Goal: Task Accomplishment & Management: Manage account settings

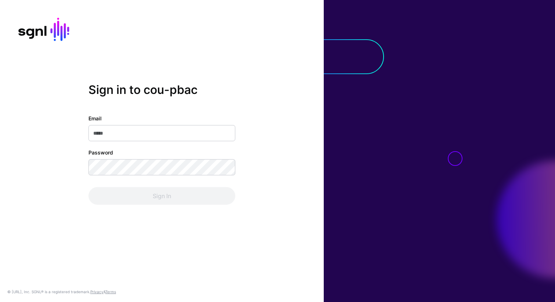
type input "**********"
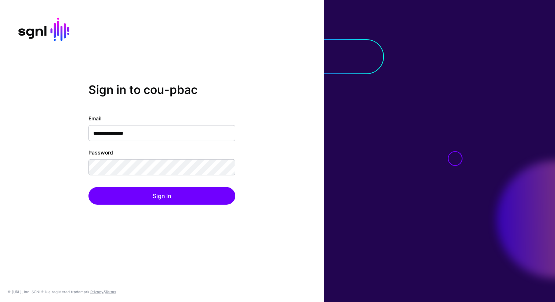
click at [156, 205] on div "**********" at bounding box center [162, 151] width 324 height 137
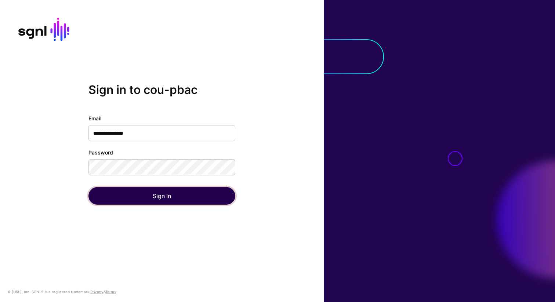
click at [156, 198] on button "Sign In" at bounding box center [161, 196] width 147 height 18
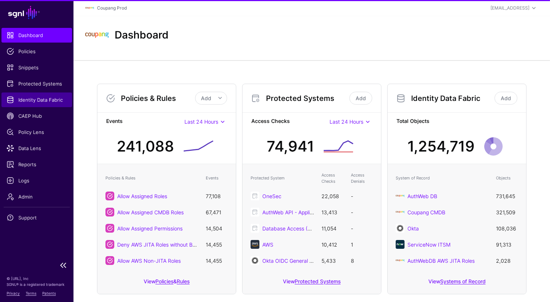
click at [30, 101] on span "Identity Data Fabric" at bounding box center [37, 99] width 60 height 7
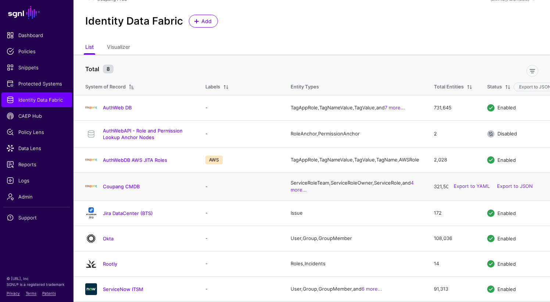
scroll to position [14, 0]
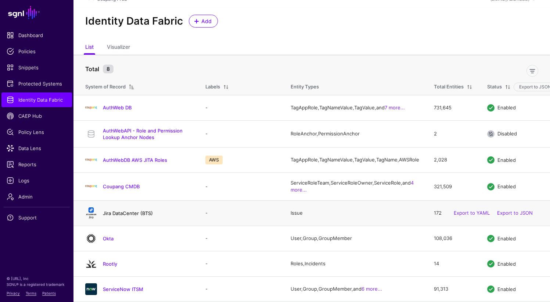
click at [126, 216] on link "Jira DataCenter (BTS)" at bounding box center [128, 213] width 50 height 6
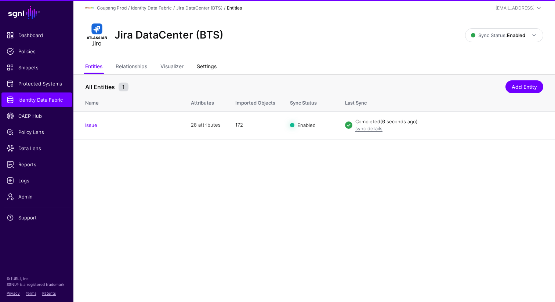
click at [209, 66] on link "Settings" at bounding box center [207, 67] width 20 height 14
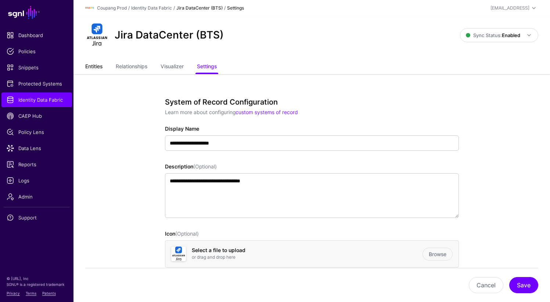
click at [95, 73] on link "Entities" at bounding box center [93, 67] width 17 height 14
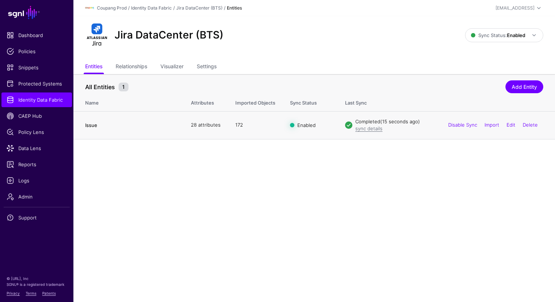
click at [90, 127] on link "Issue" at bounding box center [91, 125] width 12 height 6
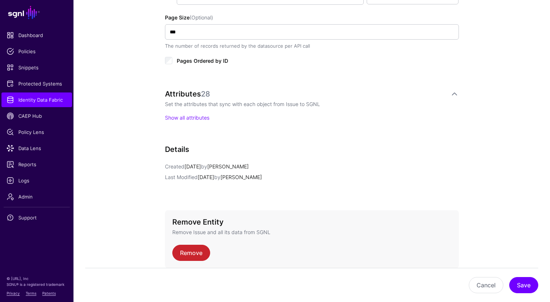
scroll to position [445, 0]
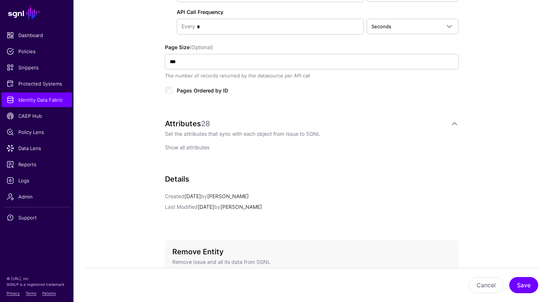
click at [184, 146] on link "Show all attributes" at bounding box center [187, 147] width 44 height 6
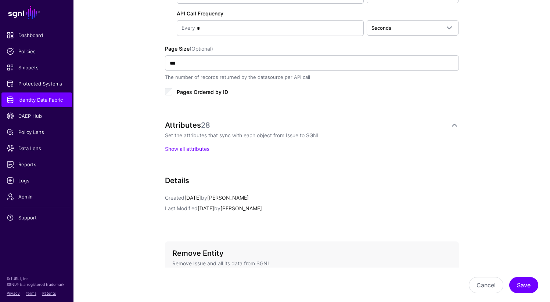
scroll to position [436, 0]
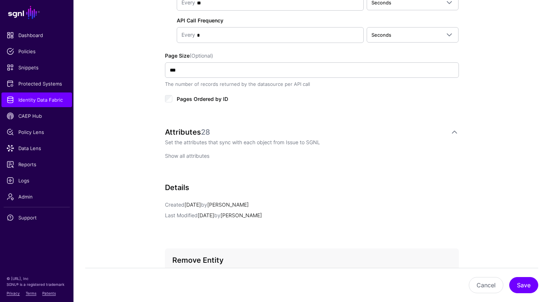
click at [182, 156] on link "Show all attributes" at bounding box center [187, 156] width 44 height 6
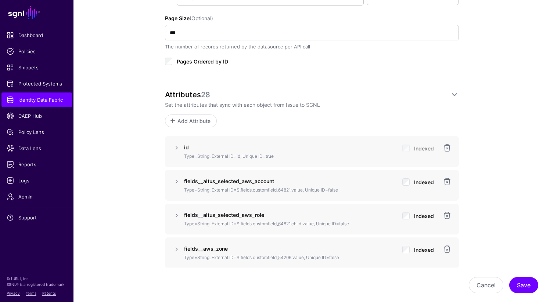
scroll to position [474, 0]
click at [177, 182] on link at bounding box center [176, 181] width 9 height 9
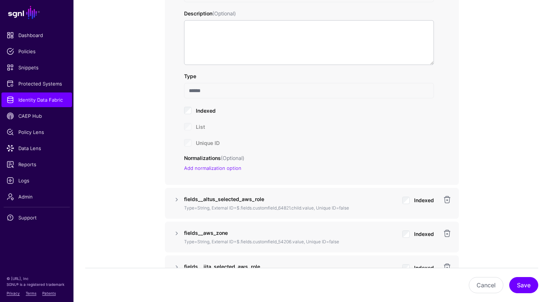
scroll to position [741, 0]
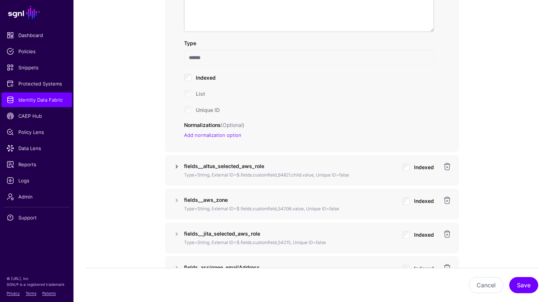
click at [174, 167] on link at bounding box center [176, 166] width 9 height 9
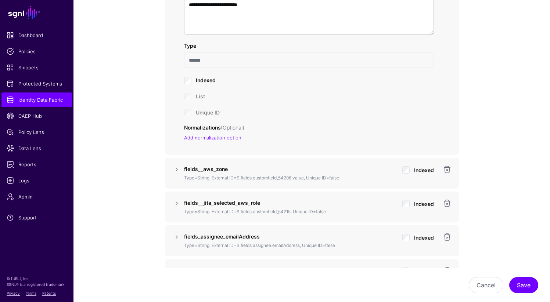
scroll to position [998, 0]
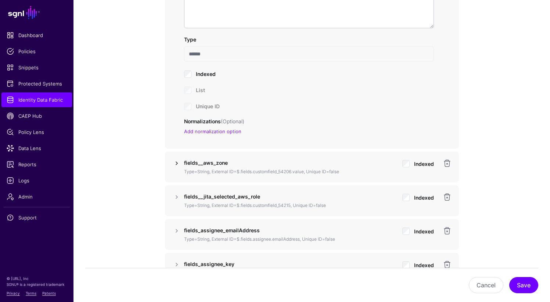
click at [174, 164] on link at bounding box center [176, 163] width 9 height 9
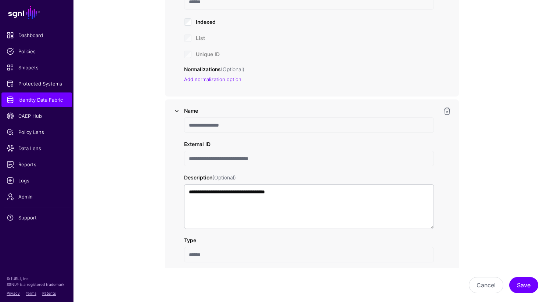
scroll to position [1098, 0]
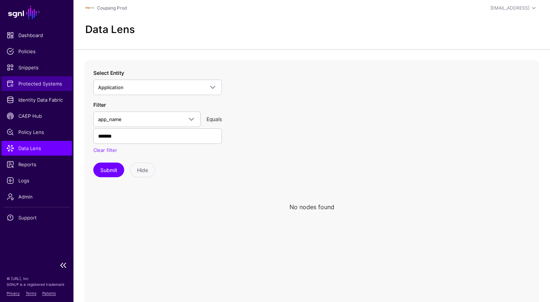
click at [43, 86] on span "Protected Systems" at bounding box center [37, 83] width 60 height 7
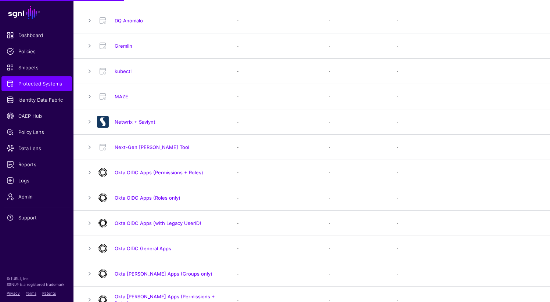
scroll to position [706, 0]
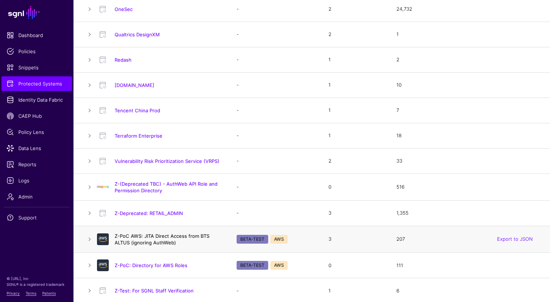
click at [147, 243] on link "Z-PoC AWS: JITA Direct Access from BTS ALTUS (ignoring AuthWeb)" at bounding box center [162, 239] width 95 height 12
click at [149, 234] on link "Z-PoC AWS: JITA Direct Access from BTS ALTUS (ignoring AuthWeb)" at bounding box center [162, 239] width 95 height 12
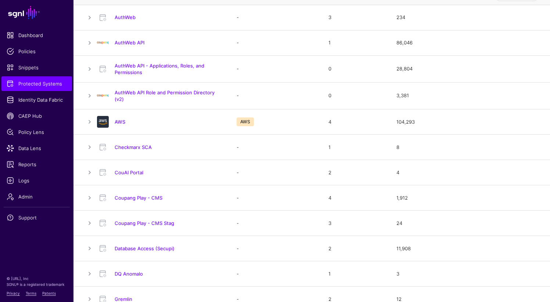
scroll to position [0, 0]
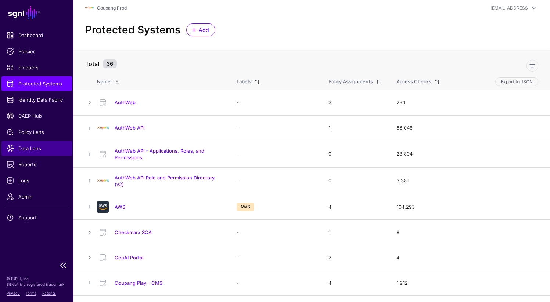
click at [27, 148] on span "Data Lens" at bounding box center [37, 148] width 60 height 7
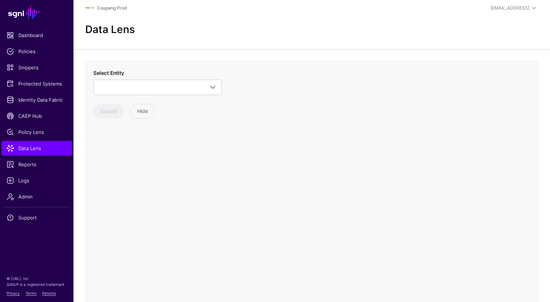
click at [107, 95] on div "Select Entity AuthWebAPI - Role and Permission Lookup Anchor Nodes PermissionAn…" at bounding box center [157, 94] width 129 height 50
click at [106, 89] on span at bounding box center [157, 87] width 119 height 9
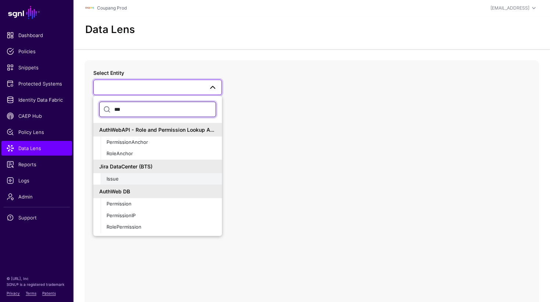
type input "***"
click at [116, 178] on span "Issue" at bounding box center [112, 179] width 12 height 6
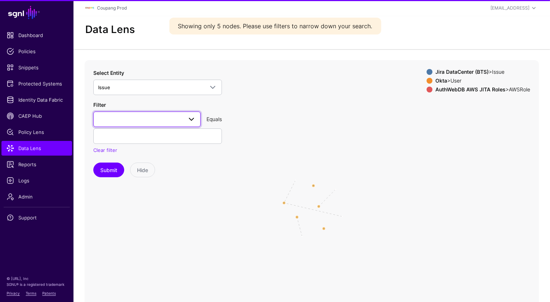
click at [126, 121] on span at bounding box center [147, 119] width 98 height 9
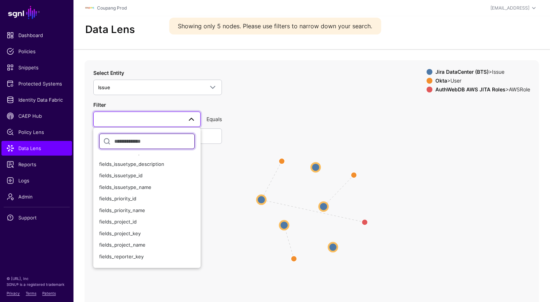
scroll to position [113, 0]
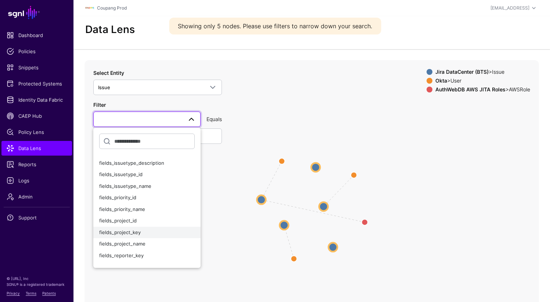
click at [137, 234] on span "fields_project_key" at bounding box center [119, 232] width 41 height 6
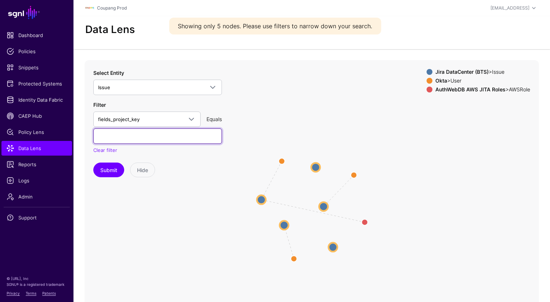
click at [123, 135] on input "text" at bounding box center [157, 136] width 129 height 15
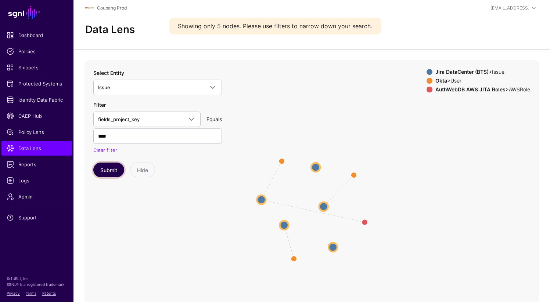
click at [108, 172] on button "Submit" at bounding box center [108, 170] width 31 height 15
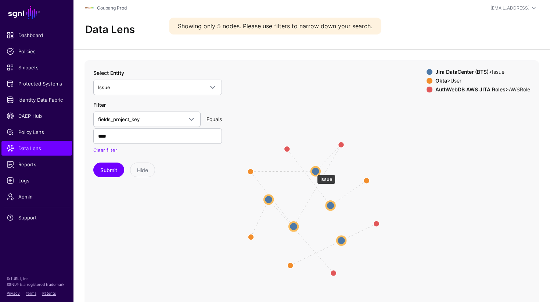
click at [313, 171] on circle at bounding box center [315, 171] width 9 height 9
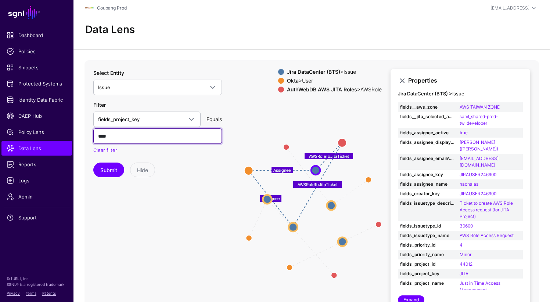
click at [118, 136] on input "****" at bounding box center [157, 136] width 129 height 15
type input "*****"
click at [115, 171] on button "Submit" at bounding box center [108, 170] width 31 height 15
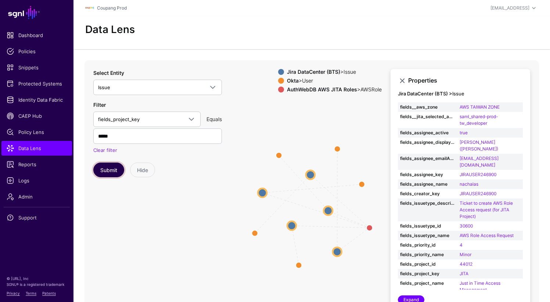
click at [115, 171] on button "Submit" at bounding box center [108, 170] width 31 height 15
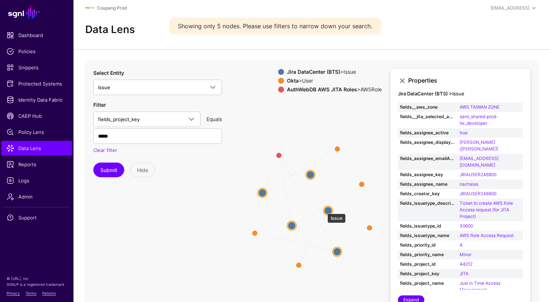
click at [325, 210] on circle at bounding box center [327, 210] width 9 height 9
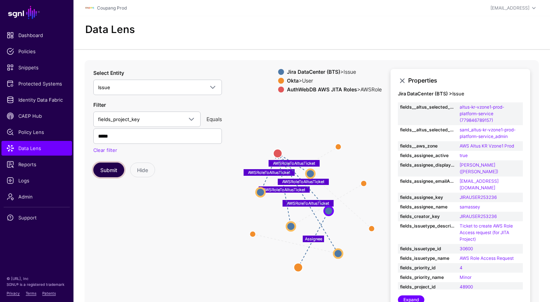
click at [108, 173] on button "Submit" at bounding box center [108, 170] width 31 height 15
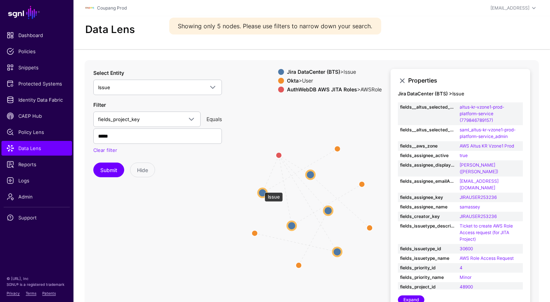
click at [261, 189] on circle at bounding box center [262, 192] width 9 height 9
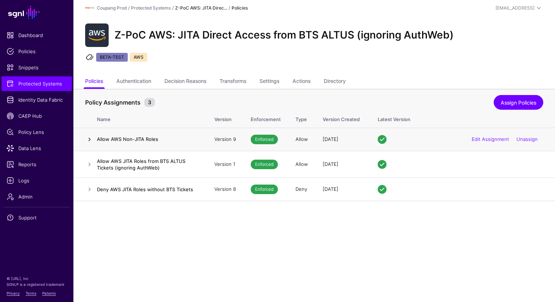
click at [89, 141] on link at bounding box center [89, 139] width 9 height 9
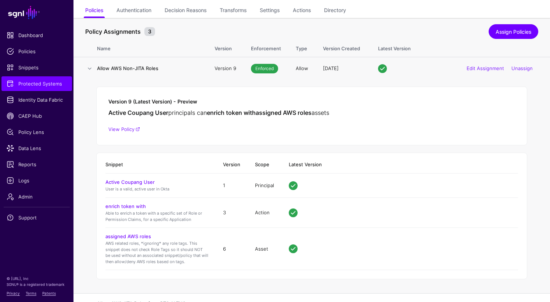
scroll to position [71, 0]
click at [87, 65] on link at bounding box center [89, 68] width 9 height 9
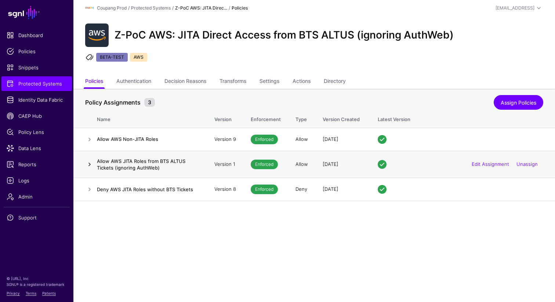
click at [89, 163] on link at bounding box center [89, 164] width 9 height 9
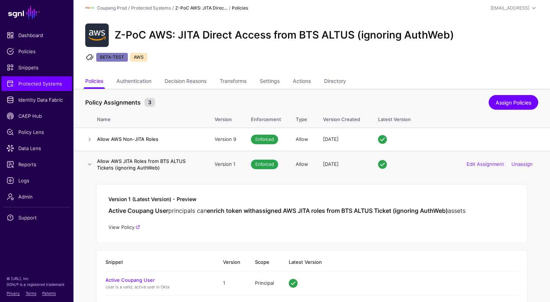
click at [123, 228] on link "View Policy" at bounding box center [124, 227] width 32 height 6
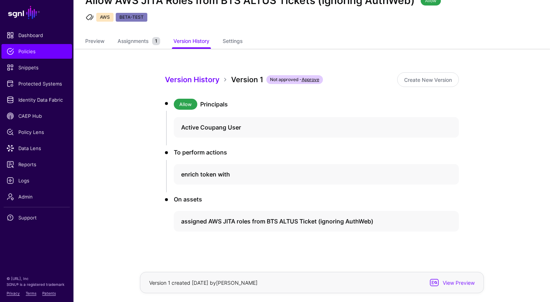
scroll to position [34, 0]
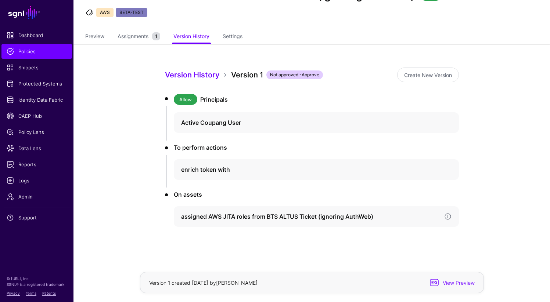
click at [321, 217] on h4 "assigned AWS JITA roles from BTS ALTUS Ticket (ignoring AuthWeb)" at bounding box center [309, 216] width 257 height 9
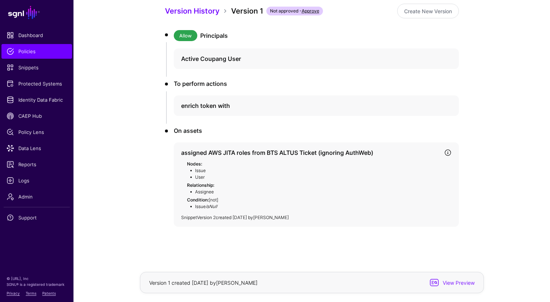
click at [204, 220] on link "Version 2" at bounding box center [206, 218] width 19 height 6
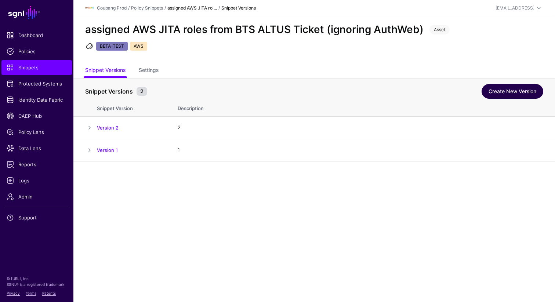
click at [492, 91] on link "Create New Version" at bounding box center [513, 91] width 62 height 15
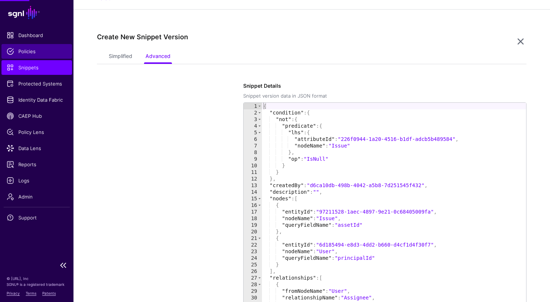
scroll to position [162, 0]
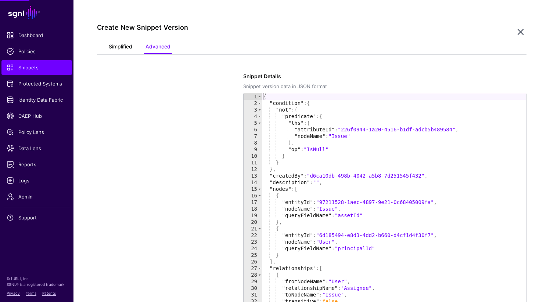
click at [114, 50] on link "Simplified" at bounding box center [120, 47] width 23 height 14
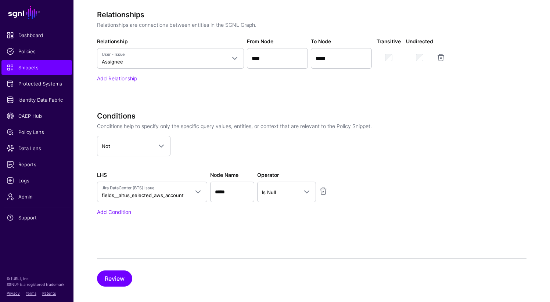
scroll to position [487, 0]
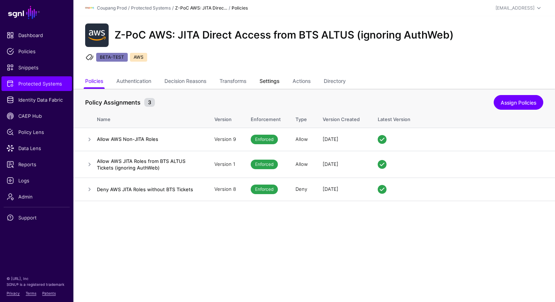
click at [279, 80] on link "Settings" at bounding box center [270, 82] width 20 height 14
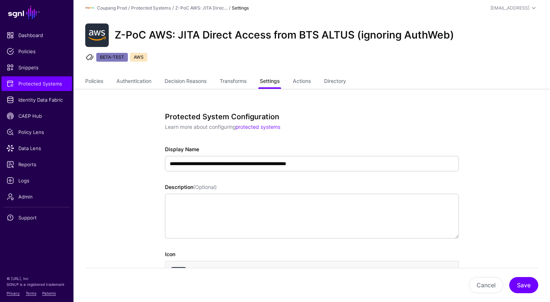
click at [266, 84] on link "Settings" at bounding box center [270, 82] width 20 height 14
click at [97, 77] on link "Policies" at bounding box center [94, 82] width 18 height 14
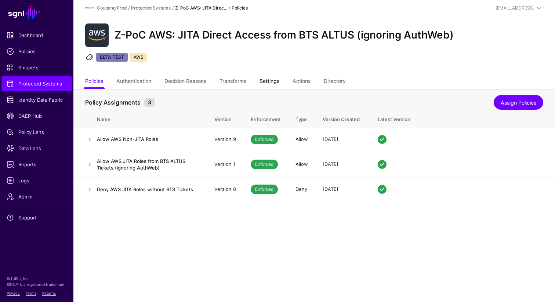
click at [268, 87] on link "Settings" at bounding box center [270, 82] width 20 height 14
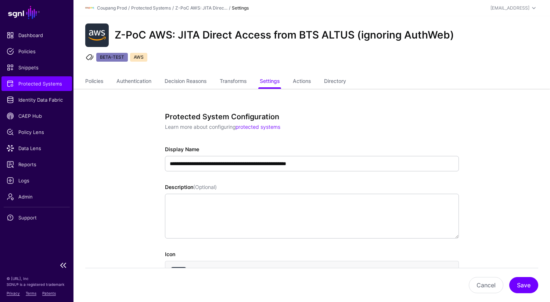
click at [52, 81] on span "Protected Systems" at bounding box center [37, 83] width 60 height 7
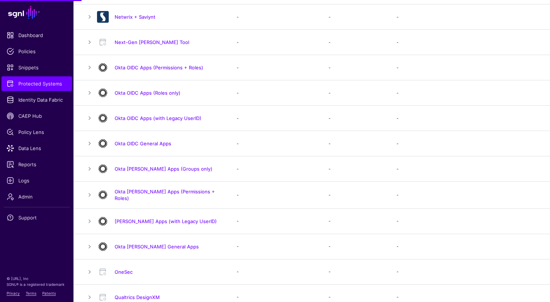
scroll to position [706, 0]
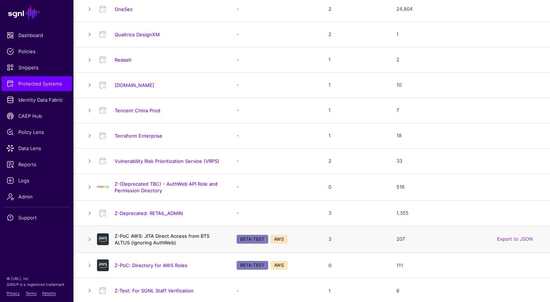
click at [143, 238] on link "Z-PoC AWS: JITA Direct Access from BTS ALTUS (ignoring AuthWeb)" at bounding box center [162, 239] width 95 height 12
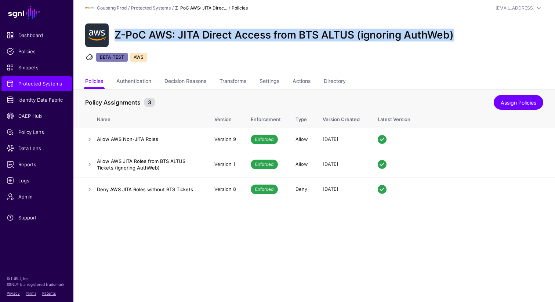
drag, startPoint x: 117, startPoint y: 36, endPoint x: 479, endPoint y: 36, distance: 362.4
click at [479, 36] on div "Z-PoC AWS: JITA Direct Access from BTS ALTUS (ignoring AuthWeb)" at bounding box center [314, 34] width 464 height 23
copy h2 "Z-PoC AWS: JITA Direct Access from BTS ALTUS (ignoring AuthWeb)"
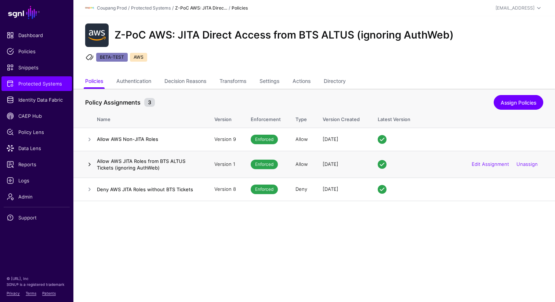
click at [88, 164] on link at bounding box center [89, 164] width 9 height 9
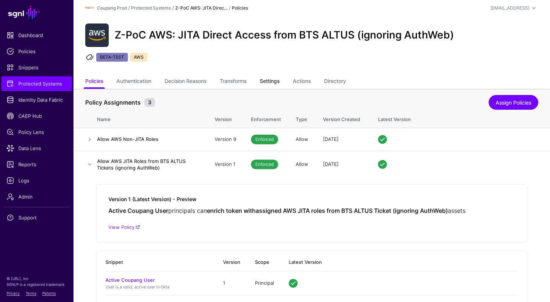
click at [271, 84] on link "Settings" at bounding box center [270, 82] width 20 height 14
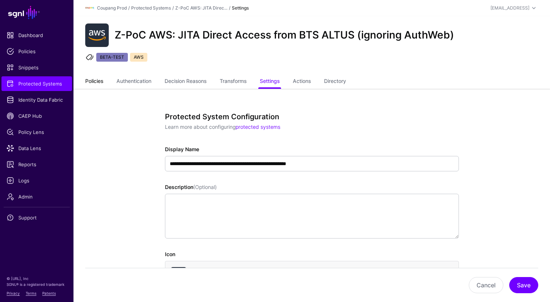
click at [90, 79] on link "Policies" at bounding box center [94, 82] width 18 height 14
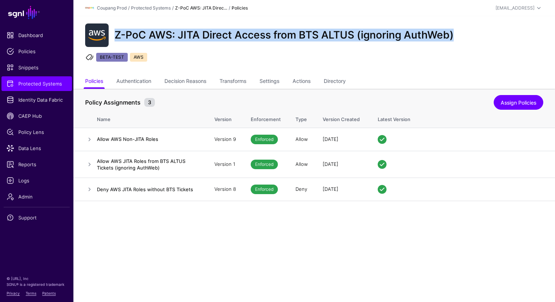
drag, startPoint x: 115, startPoint y: 36, endPoint x: 490, endPoint y: 34, distance: 374.9
click at [490, 34] on div "Z-PoC AWS: JITA Direct Access from BTS ALTUS (ignoring AuthWeb)" at bounding box center [314, 34] width 464 height 23
copy h2 "Z-PoC AWS: JITA Direct Access from BTS ALTUS (ignoring AuthWeb)"
click at [276, 82] on link "Settings" at bounding box center [270, 82] width 20 height 14
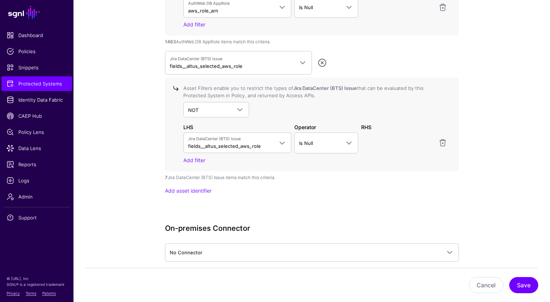
scroll to position [886, 0]
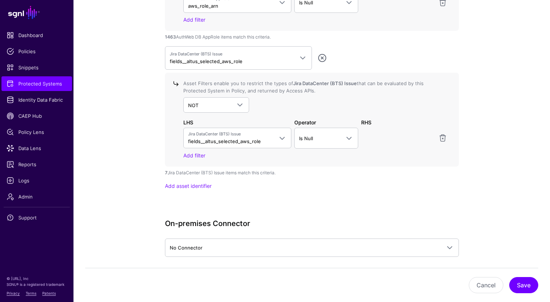
click at [452, 170] on div "7 Jira DataCenter (BTS) Issue items match this criteria." at bounding box center [312, 173] width 294 height 7
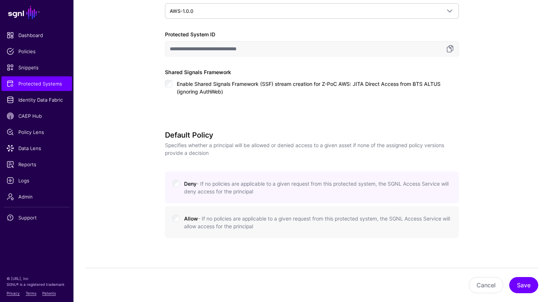
scroll to position [0, 0]
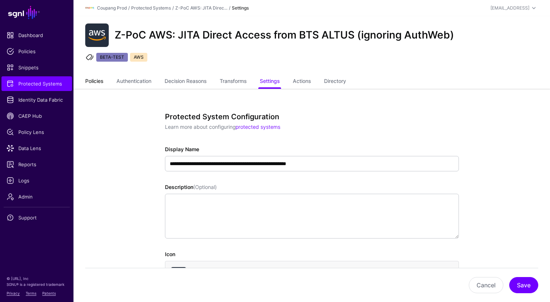
click at [88, 84] on link "Policies" at bounding box center [94, 82] width 18 height 14
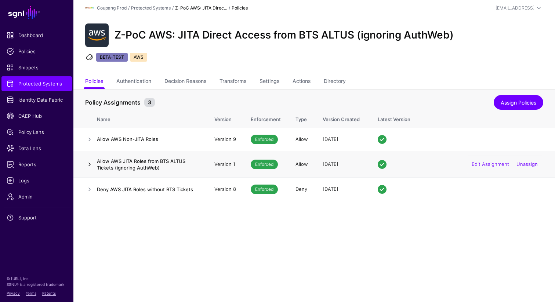
click at [89, 164] on link at bounding box center [89, 164] width 9 height 9
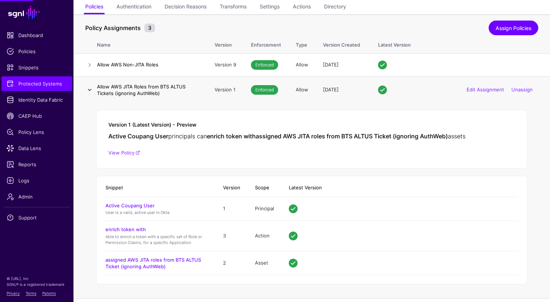
scroll to position [94, 0]
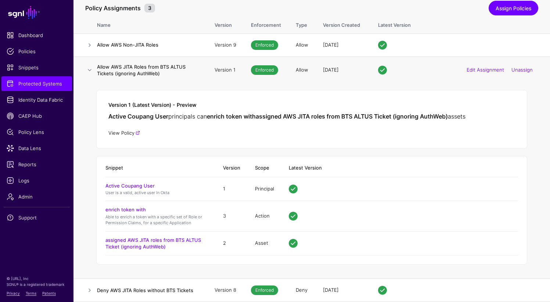
click at [121, 133] on link "View Policy" at bounding box center [124, 133] width 32 height 6
click at [88, 68] on link at bounding box center [89, 70] width 9 height 9
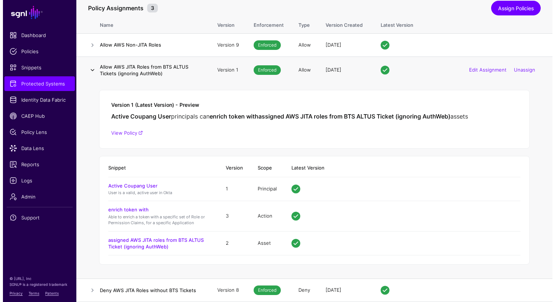
scroll to position [0, 0]
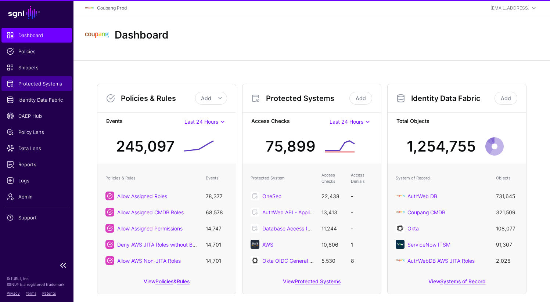
click at [34, 86] on span "Protected Systems" at bounding box center [37, 83] width 60 height 7
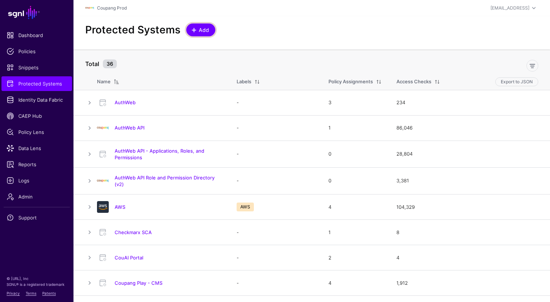
click at [205, 27] on span "Add" at bounding box center [204, 30] width 12 height 8
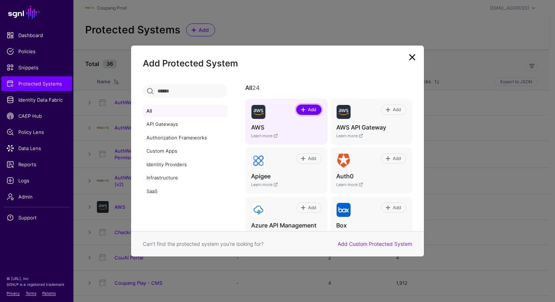
click at [307, 111] on span "Add" at bounding box center [312, 109] width 10 height 7
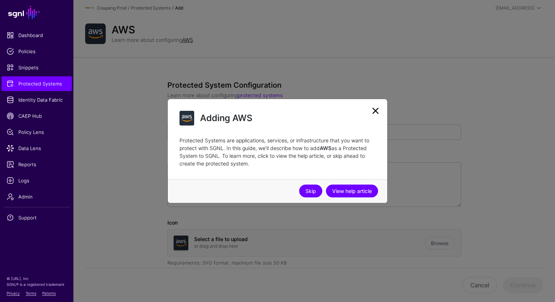
click at [311, 191] on link "Skip" at bounding box center [310, 191] width 23 height 13
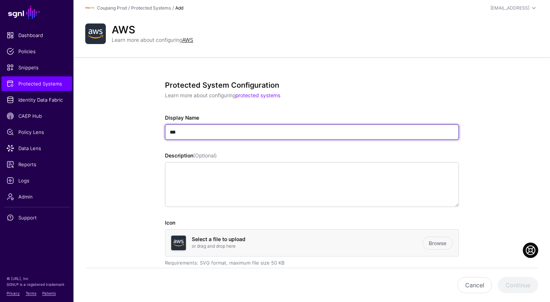
click at [193, 133] on input "***" at bounding box center [312, 131] width 294 height 15
paste input "**********"
click at [272, 131] on input "**********" at bounding box center [312, 131] width 294 height 15
type input "**********"
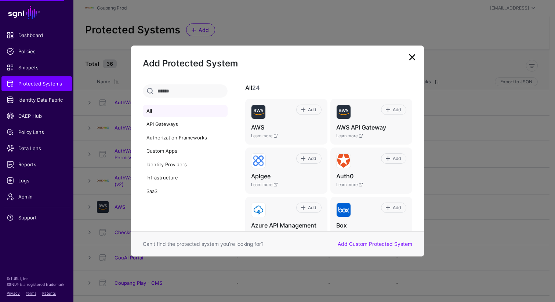
click at [415, 54] on link at bounding box center [412, 57] width 12 height 12
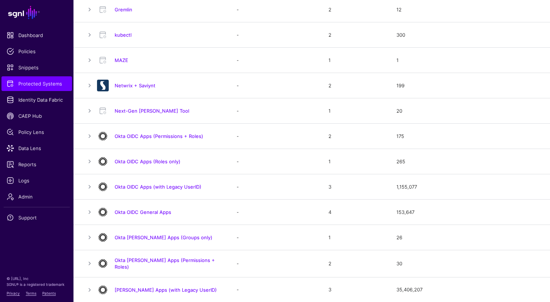
scroll to position [706, 0]
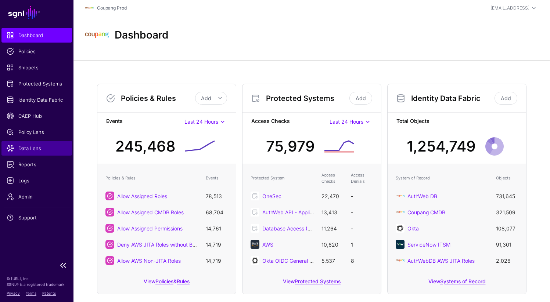
click at [27, 147] on span "Data Lens" at bounding box center [37, 148] width 60 height 7
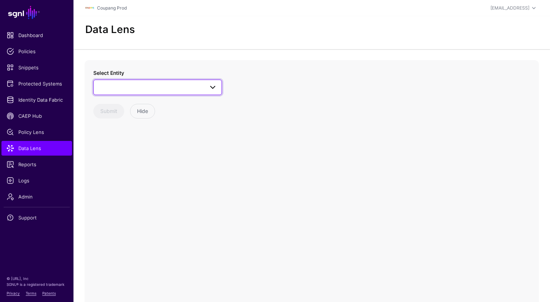
click at [173, 87] on span at bounding box center [157, 87] width 119 height 9
type input "**"
click at [173, 87] on span at bounding box center [157, 87] width 119 height 9
type input "*"
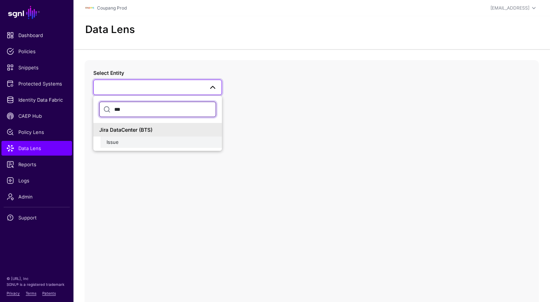
type input "***"
click at [145, 145] on div "Issue" at bounding box center [160, 142] width 109 height 7
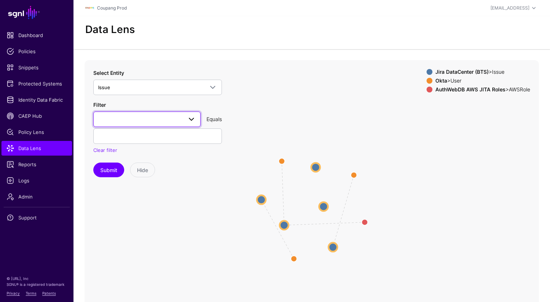
click at [137, 119] on span at bounding box center [147, 119] width 98 height 9
type input "*****"
click at [112, 173] on span "fields_project_key" at bounding box center [119, 172] width 41 height 6
click at [123, 137] on input "text" at bounding box center [157, 136] width 129 height 15
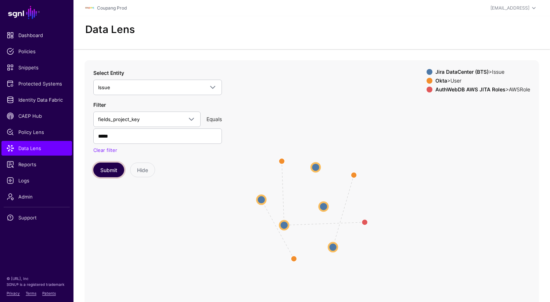
click at [109, 170] on button "Submit" at bounding box center [108, 170] width 31 height 15
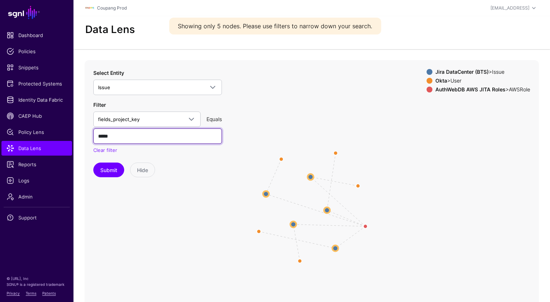
click at [111, 135] on input "*****" at bounding box center [157, 136] width 129 height 15
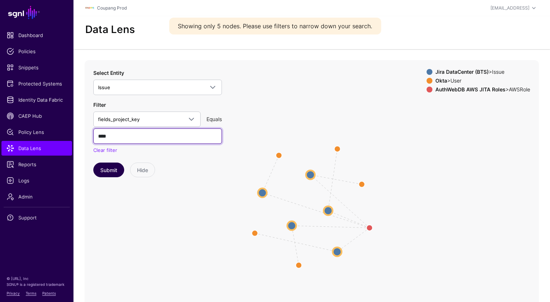
type input "****"
click at [108, 171] on button "Submit" at bounding box center [108, 170] width 31 height 15
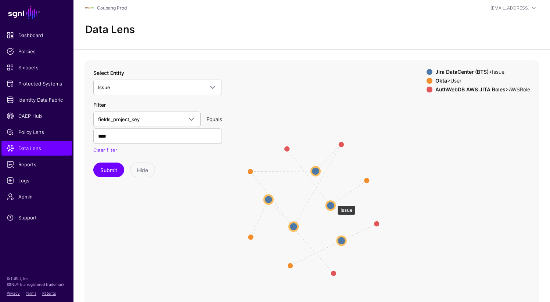
click at [332, 204] on circle at bounding box center [330, 205] width 9 height 9
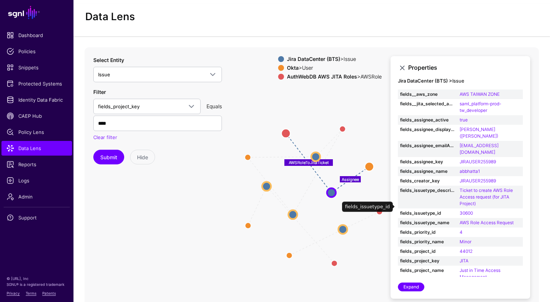
scroll to position [7, 0]
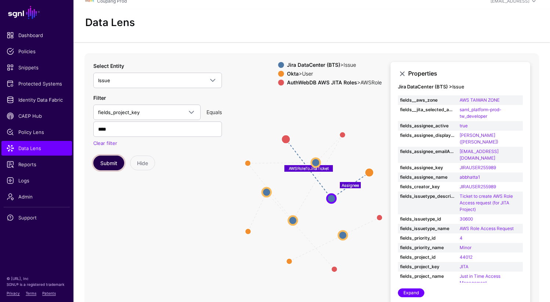
click at [109, 165] on button "Submit" at bounding box center [108, 163] width 31 height 15
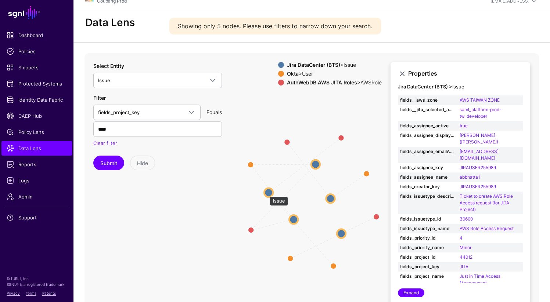
click at [266, 192] on circle at bounding box center [268, 192] width 9 height 9
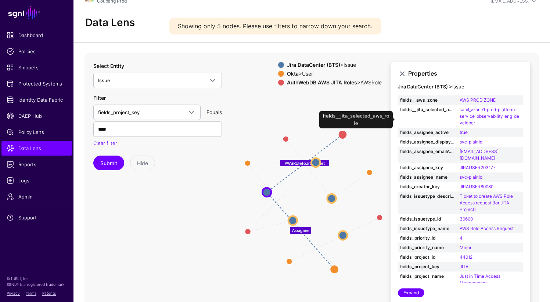
scroll to position [3, 0]
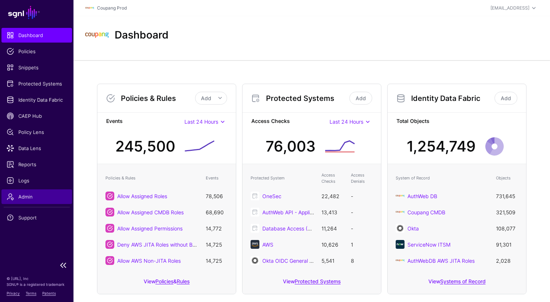
click at [23, 192] on link "Admin" at bounding box center [36, 196] width 70 height 15
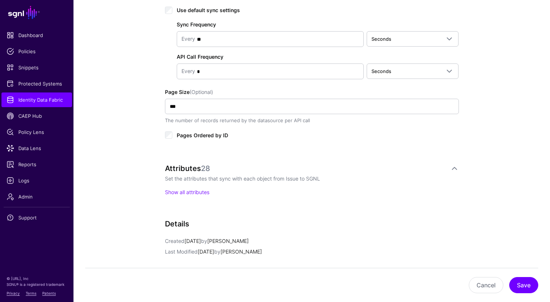
scroll to position [507, 0]
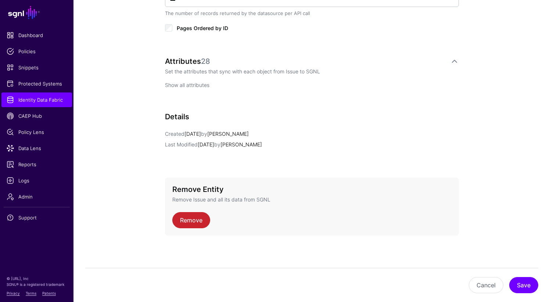
click at [169, 86] on link "Show all attributes" at bounding box center [187, 85] width 44 height 6
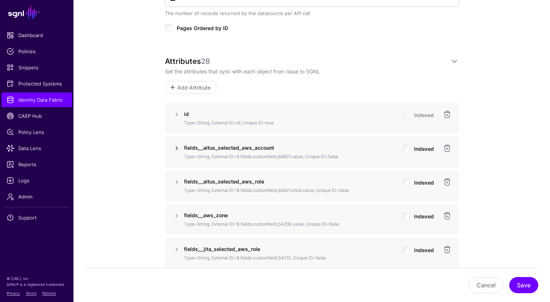
click at [176, 145] on link at bounding box center [176, 148] width 9 height 9
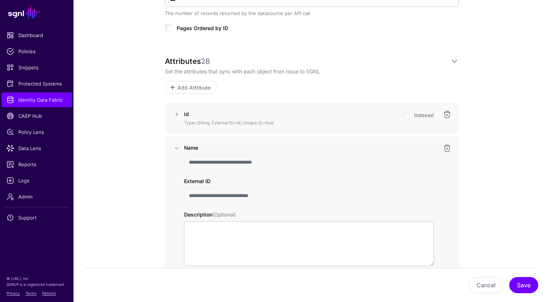
click at [222, 196] on input "**********" at bounding box center [309, 195] width 250 height 15
drag, startPoint x: 276, startPoint y: 194, endPoint x: 184, endPoint y: 190, distance: 92.6
click at [184, 190] on input "**********" at bounding box center [309, 195] width 250 height 15
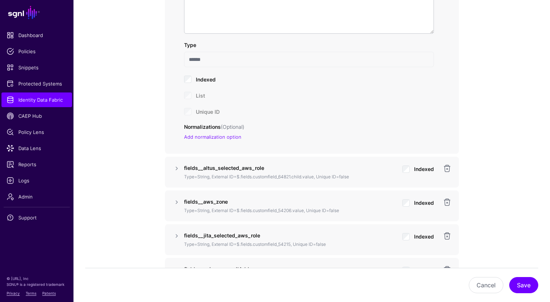
scroll to position [741, 0]
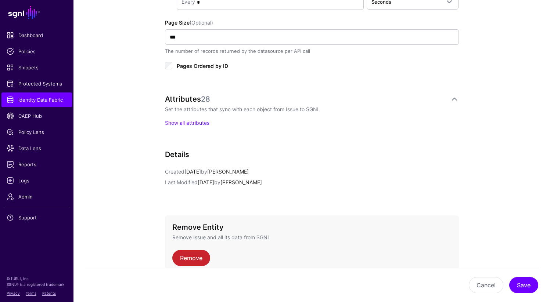
scroll to position [507, 0]
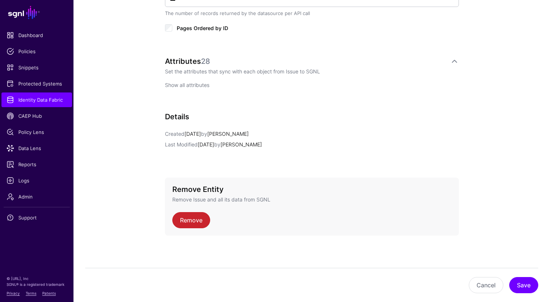
click at [193, 84] on link "Show all attributes" at bounding box center [187, 85] width 44 height 6
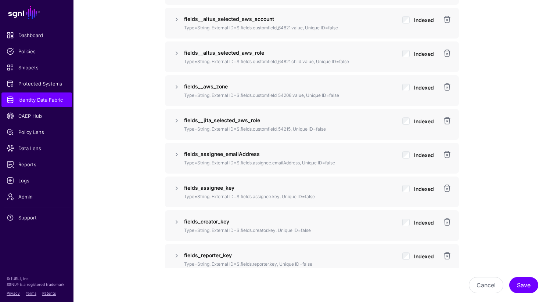
scroll to position [621, 0]
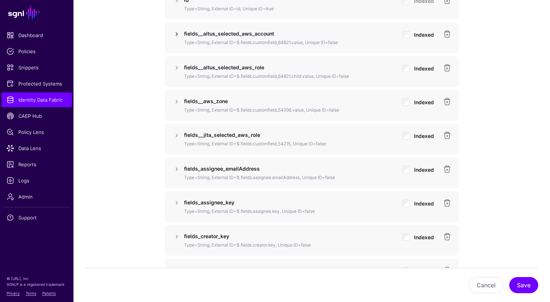
click at [175, 33] on link at bounding box center [176, 34] width 9 height 9
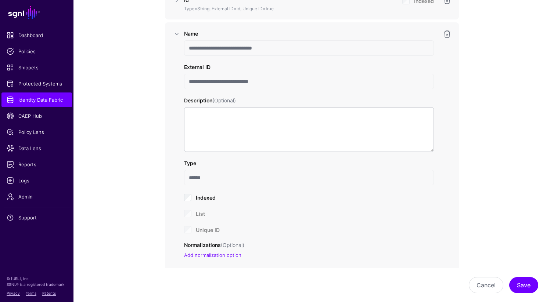
drag, startPoint x: 189, startPoint y: 47, endPoint x: 304, endPoint y: 47, distance: 115.7
click at [304, 47] on input "**********" at bounding box center [309, 47] width 250 height 15
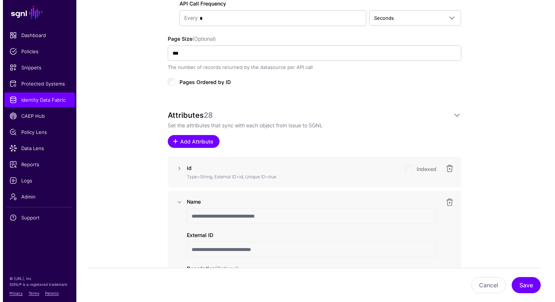
scroll to position [457, 0]
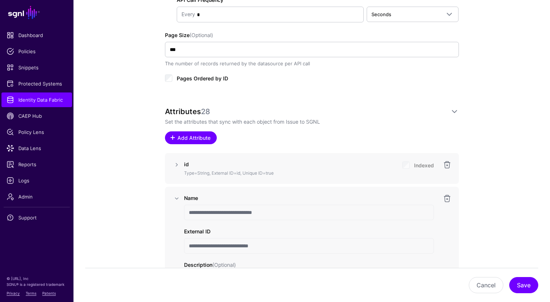
click at [202, 134] on span "Add Attribute" at bounding box center [193, 138] width 35 height 8
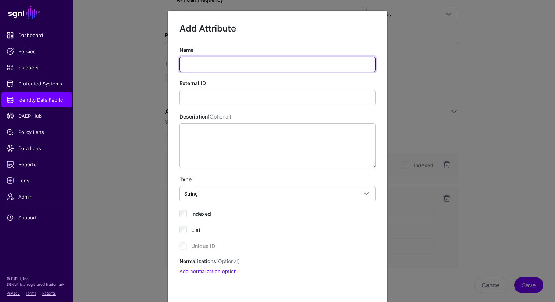
click at [205, 63] on input "Name" at bounding box center [278, 64] width 196 height 15
paste input "**********"
click at [206, 64] on input "**********" at bounding box center [278, 64] width 196 height 15
type input "**********"
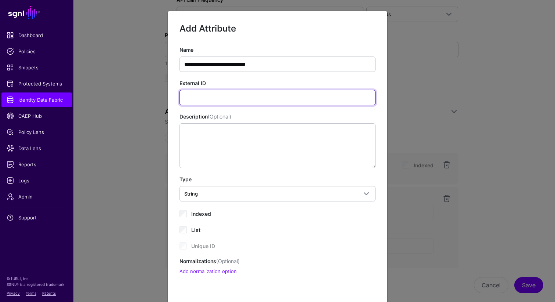
click at [193, 96] on input "External ID" at bounding box center [278, 97] width 196 height 15
click at [209, 99] on input "External ID" at bounding box center [278, 97] width 196 height 15
paste input "**********"
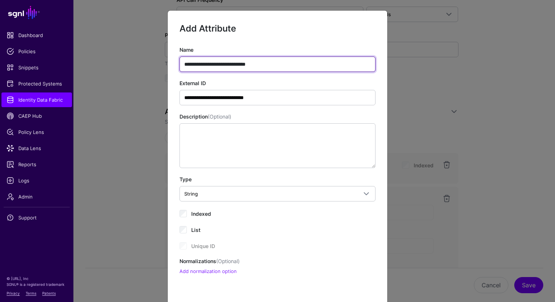
click at [221, 66] on input "**********" at bounding box center [278, 64] width 196 height 15
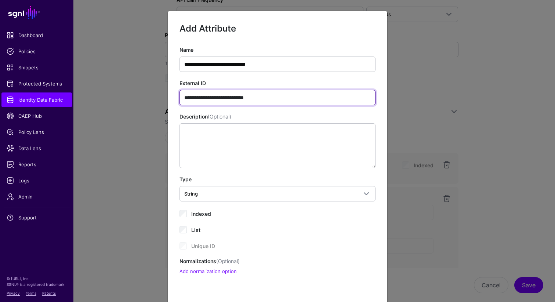
click at [240, 96] on input "**********" at bounding box center [278, 97] width 196 height 15
paste input "*"
type input "**********"
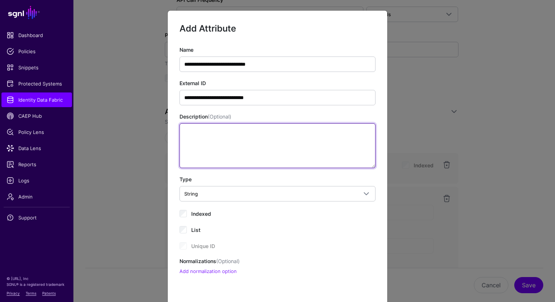
click at [242, 138] on textarea "Description (Optional)" at bounding box center [278, 145] width 196 height 45
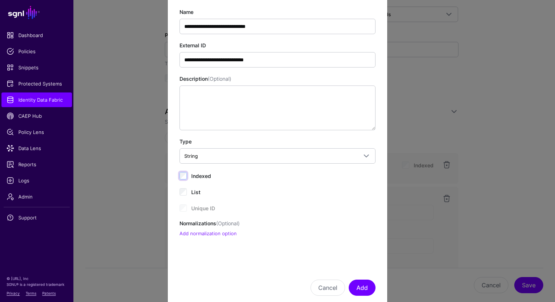
scroll to position [54, 0]
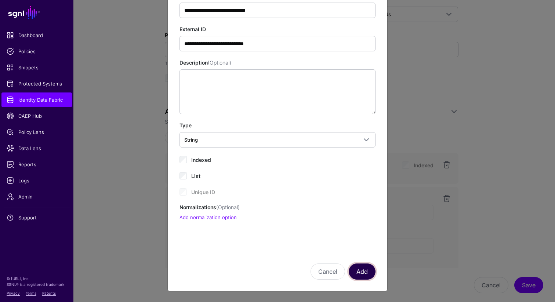
click at [355, 271] on button "Add" at bounding box center [362, 272] width 27 height 16
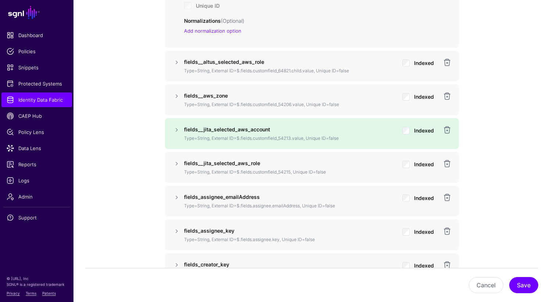
scroll to position [839, 0]
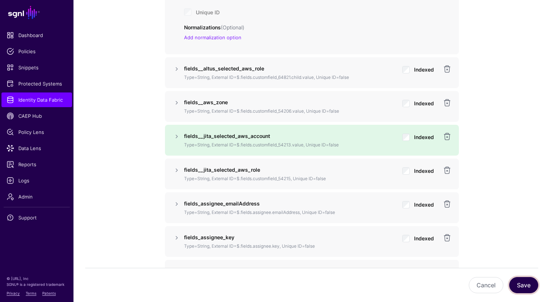
click at [526, 282] on button "Save" at bounding box center [523, 285] width 29 height 16
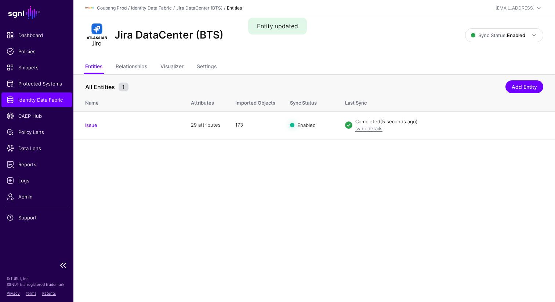
click at [38, 98] on span "Identity Data Fabric" at bounding box center [37, 99] width 60 height 7
click at [508, 126] on link "Edit" at bounding box center [511, 125] width 9 height 6
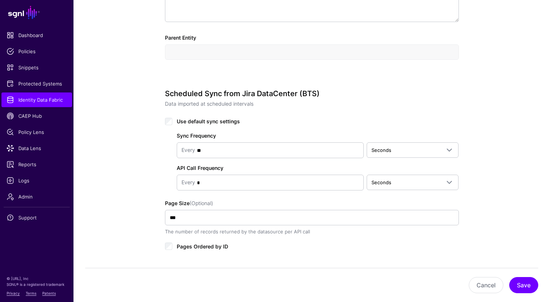
scroll to position [507, 0]
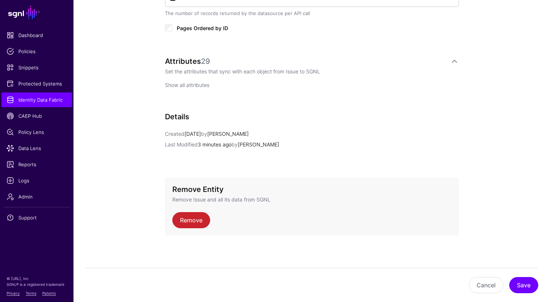
click at [181, 84] on link "Show all attributes" at bounding box center [187, 85] width 44 height 6
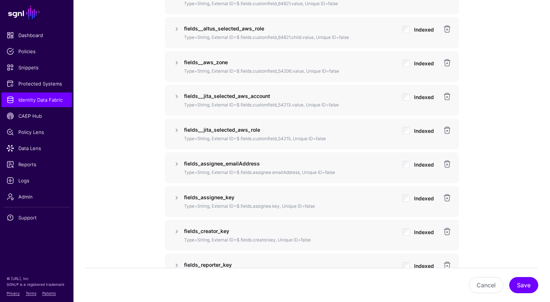
scroll to position [652, 0]
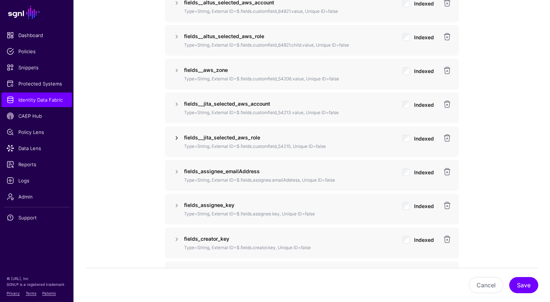
click at [174, 136] on link at bounding box center [176, 138] width 9 height 9
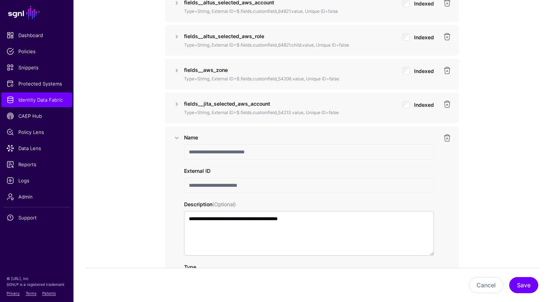
drag, startPoint x: 206, startPoint y: 151, endPoint x: 278, endPoint y: 151, distance: 72.3
click at [278, 151] on input "**********" at bounding box center [309, 151] width 250 height 15
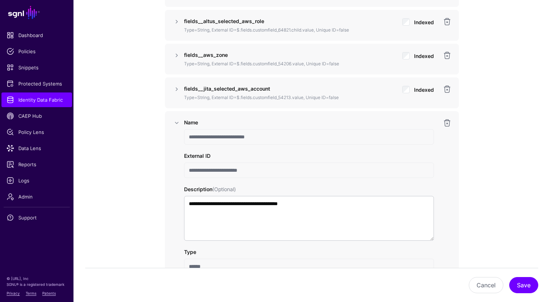
scroll to position [668, 0]
click at [231, 144] on div "**********" at bounding box center [309, 232] width 250 height 229
drag, startPoint x: 238, startPoint y: 170, endPoint x: 256, endPoint y: 168, distance: 18.4
click at [256, 168] on input "**********" at bounding box center [309, 169] width 250 height 15
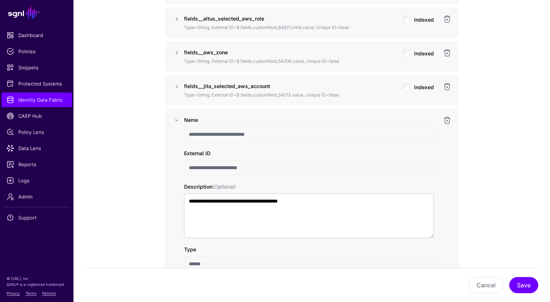
scroll to position [670, 0]
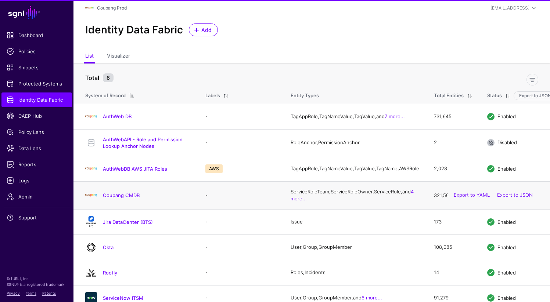
scroll to position [14, 0]
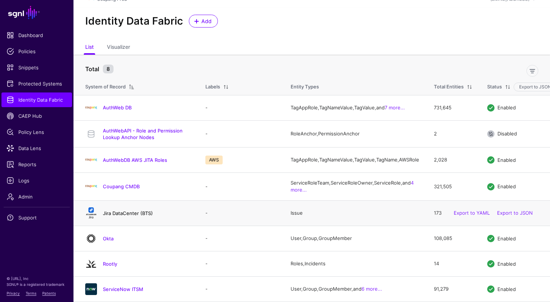
click at [122, 214] on link "Jira DataCenter (BTS)" at bounding box center [128, 213] width 50 height 6
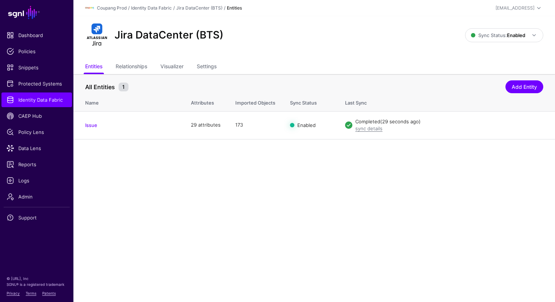
click at [275, 189] on main "SGNL Dashboard Policies Snippets Protected Systems Identity Data Fabric CAEP Hu…" at bounding box center [277, 151] width 555 height 302
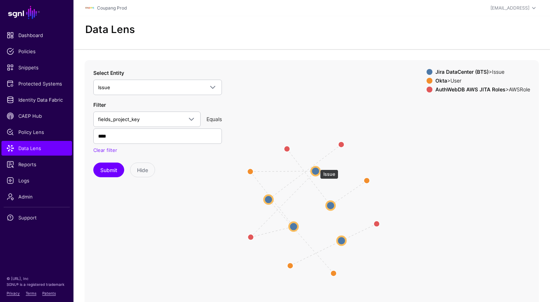
click at [316, 167] on circle at bounding box center [315, 171] width 9 height 9
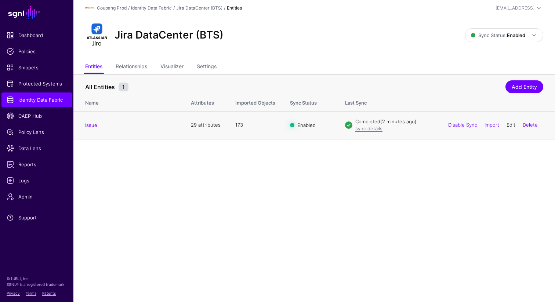
click at [512, 122] on link "Edit" at bounding box center [511, 125] width 9 height 6
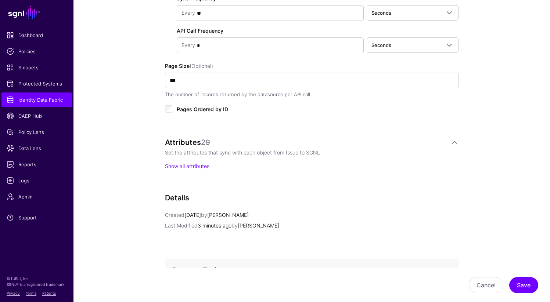
scroll to position [507, 0]
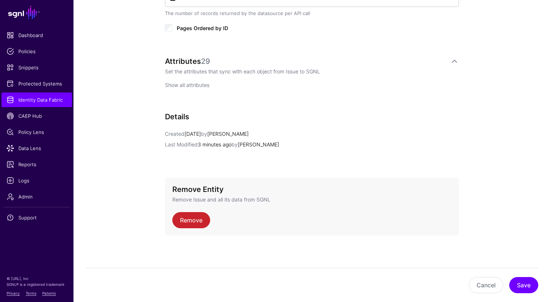
click at [181, 83] on link "Show all attributes" at bounding box center [187, 85] width 44 height 6
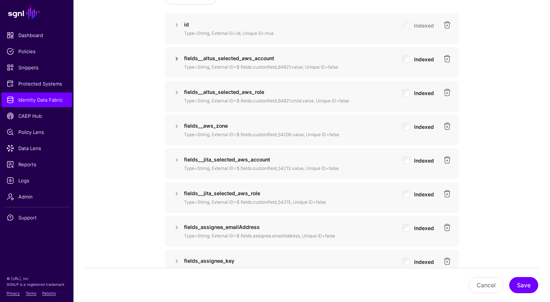
scroll to position [600, 0]
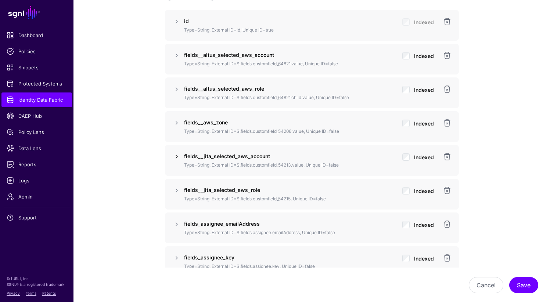
click at [177, 156] on link at bounding box center [176, 156] width 9 height 9
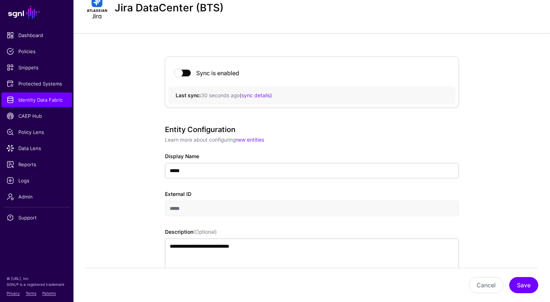
scroll to position [0, 0]
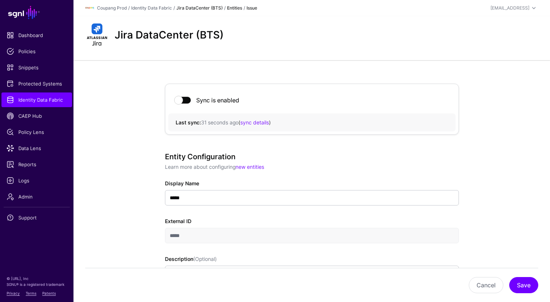
click at [211, 7] on link "Jira DataCenter (BTS)" at bounding box center [199, 8] width 46 height 6
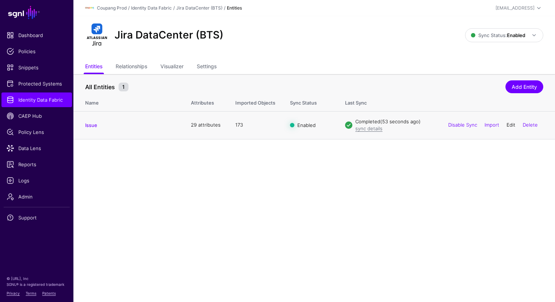
click at [510, 126] on link "Edit" at bounding box center [511, 125] width 9 height 6
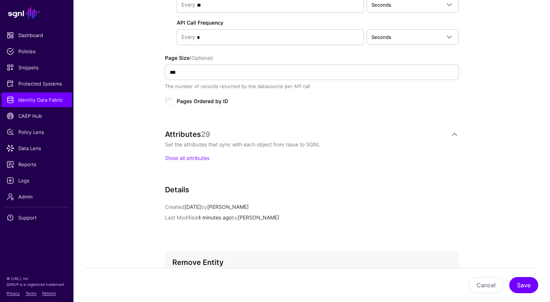
scroll to position [458, 0]
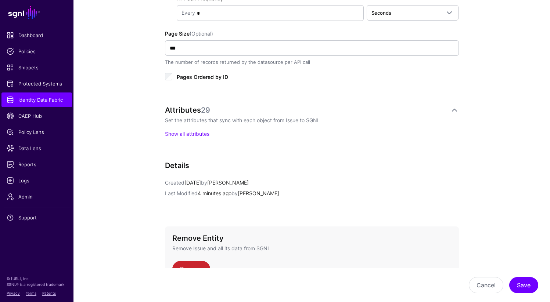
click at [185, 136] on p "Show all attributes" at bounding box center [312, 134] width 294 height 8
click at [184, 133] on link "Show all attributes" at bounding box center [187, 134] width 44 height 6
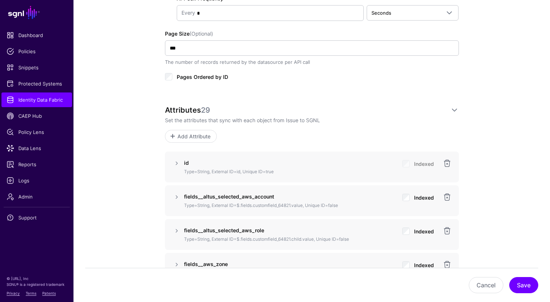
scroll to position [638, 0]
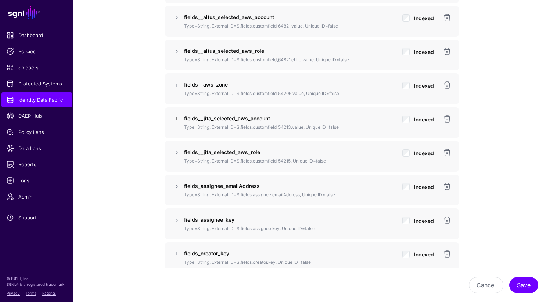
click at [178, 117] on link at bounding box center [176, 119] width 9 height 9
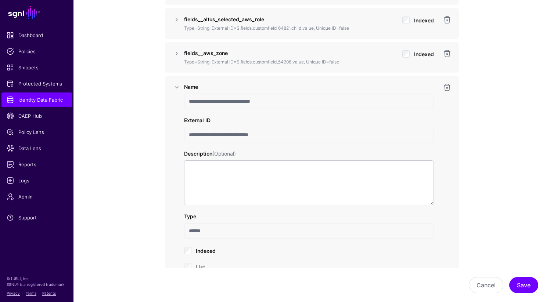
scroll to position [639, 0]
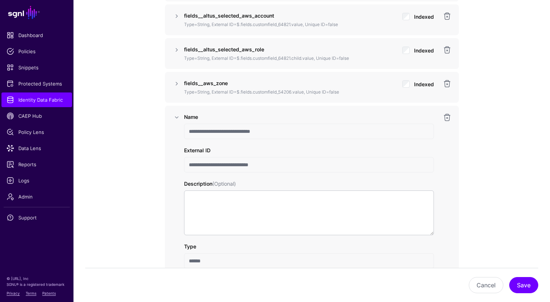
drag, startPoint x: 188, startPoint y: 129, endPoint x: 337, endPoint y: 129, distance: 149.1
click at [337, 129] on input "**********" at bounding box center [309, 131] width 250 height 15
drag, startPoint x: 188, startPoint y: 165, endPoint x: 284, endPoint y: 165, distance: 96.2
click at [284, 165] on input "**********" at bounding box center [309, 164] width 250 height 15
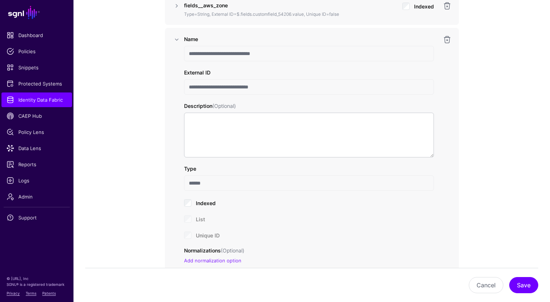
scroll to position [656, 0]
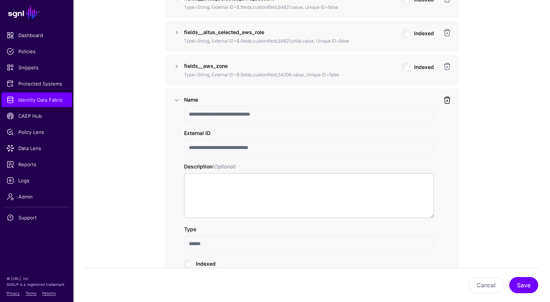
click at [448, 101] on link at bounding box center [446, 100] width 9 height 9
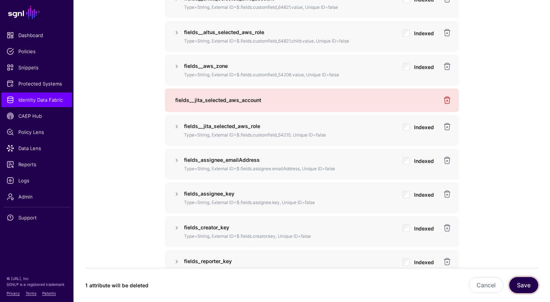
click at [520, 289] on button "Save" at bounding box center [523, 285] width 29 height 16
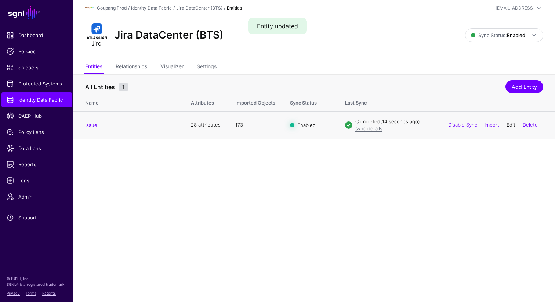
click at [509, 124] on link "Edit" at bounding box center [511, 125] width 9 height 6
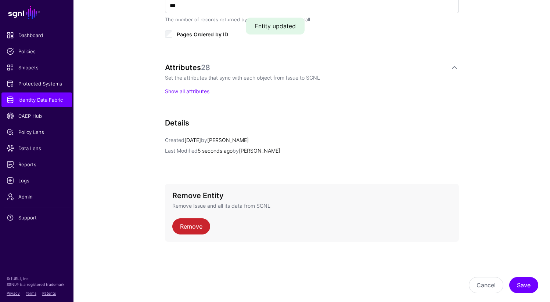
scroll to position [507, 0]
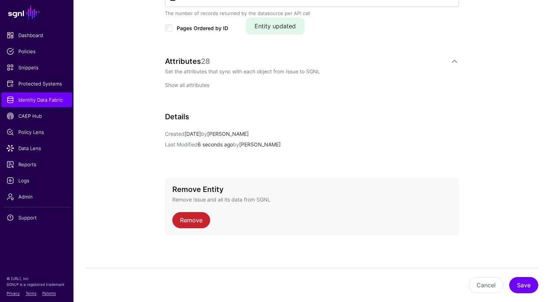
click at [182, 83] on link "Show all attributes" at bounding box center [187, 85] width 44 height 6
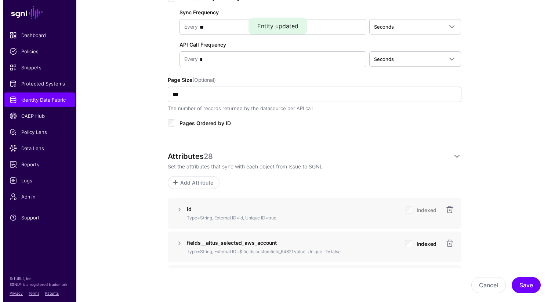
scroll to position [442, 0]
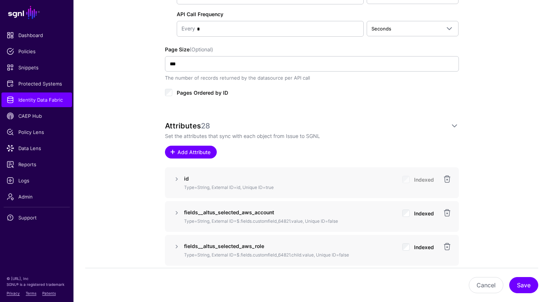
click at [188, 146] on link "Add Attribute" at bounding box center [191, 152] width 52 height 13
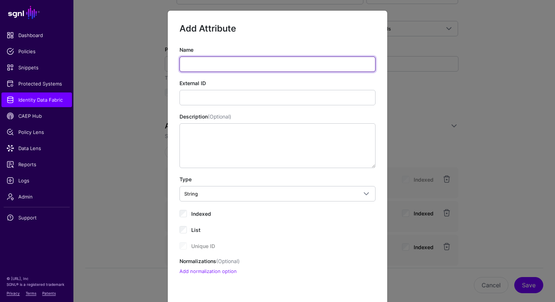
click at [213, 61] on input "Name" at bounding box center [278, 64] width 196 height 15
paste input "**********"
type input "**********"
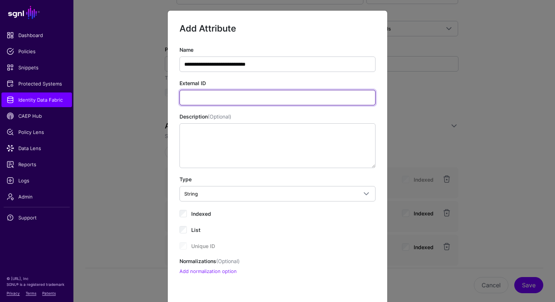
paste input "**********"
type input "**********"
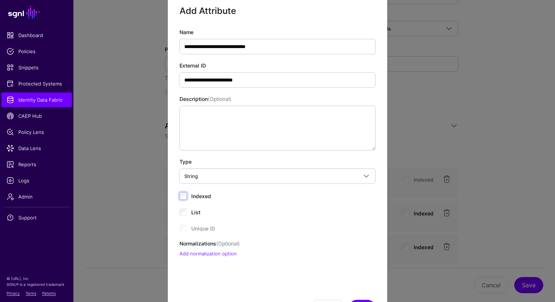
scroll to position [54, 0]
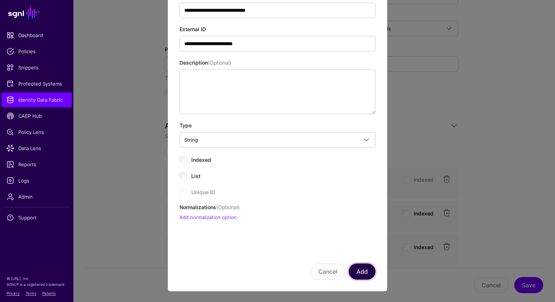
click at [361, 267] on button "Add" at bounding box center [362, 272] width 27 height 16
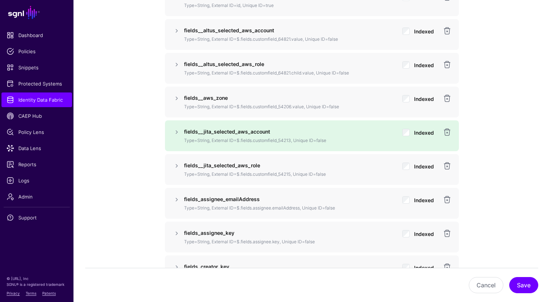
scroll to position [620, 0]
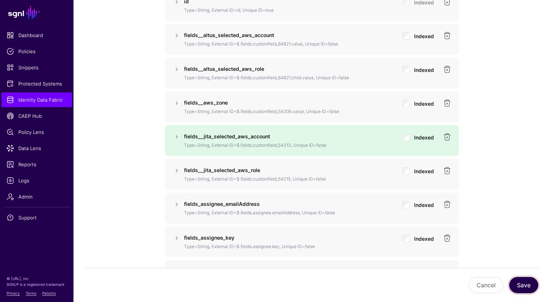
click at [525, 283] on button "Save" at bounding box center [523, 285] width 29 height 16
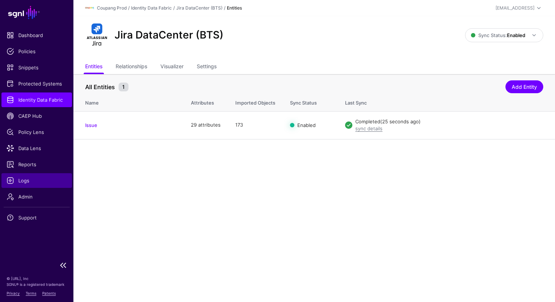
click at [23, 178] on span "Logs" at bounding box center [37, 180] width 60 height 7
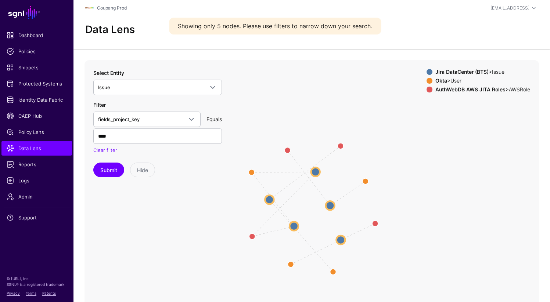
click at [295, 224] on circle at bounding box center [293, 226] width 9 height 9
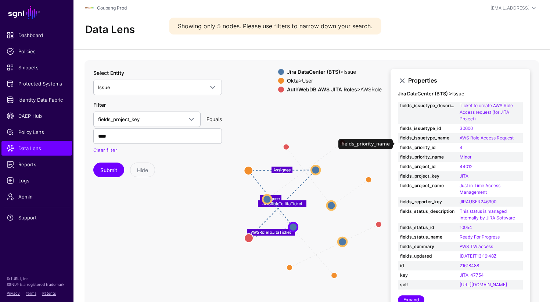
scroll to position [90, 0]
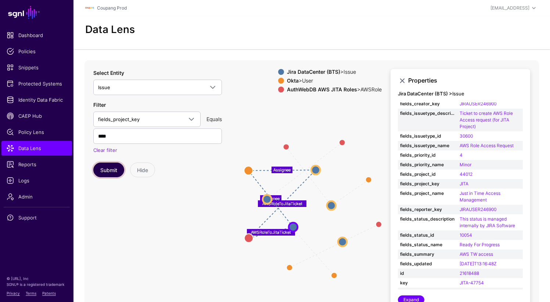
click at [104, 171] on button "Submit" at bounding box center [108, 170] width 31 height 15
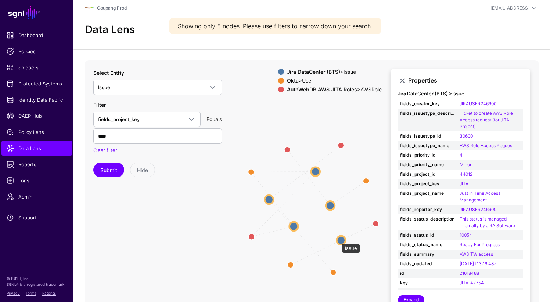
click at [338, 240] on circle at bounding box center [340, 240] width 9 height 9
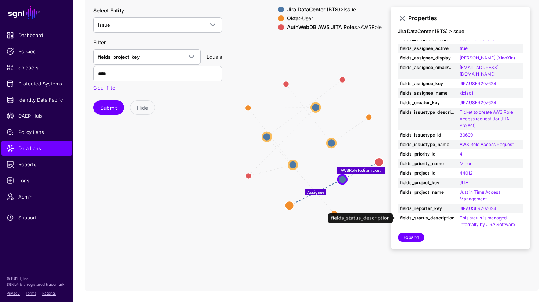
scroll to position [0, 0]
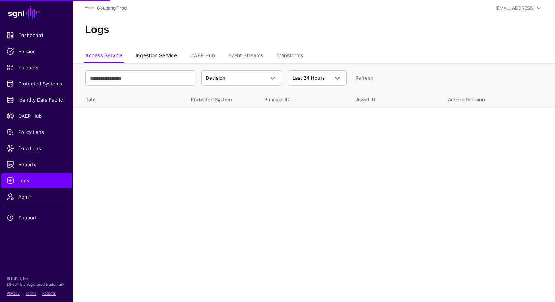
click at [170, 61] on link "Ingestion Service" at bounding box center [155, 56] width 41 height 14
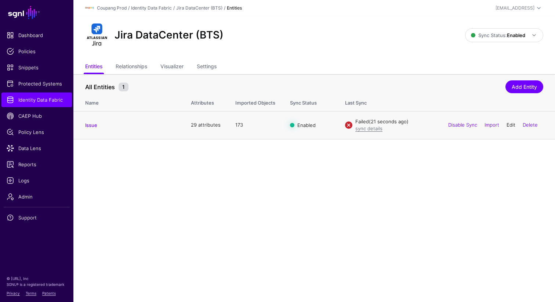
click at [509, 126] on link "Edit" at bounding box center [511, 125] width 9 height 6
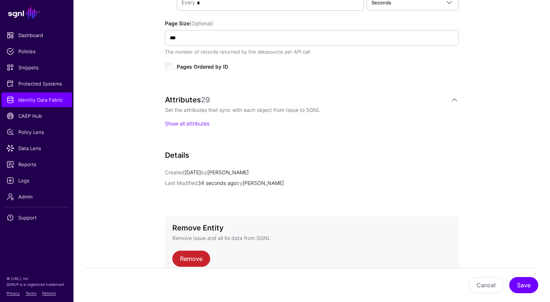
scroll to position [507, 0]
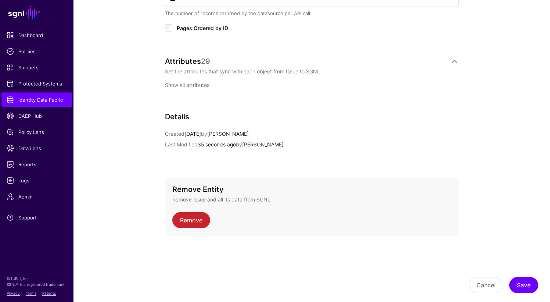
click at [199, 84] on link "Show all attributes" at bounding box center [187, 85] width 44 height 6
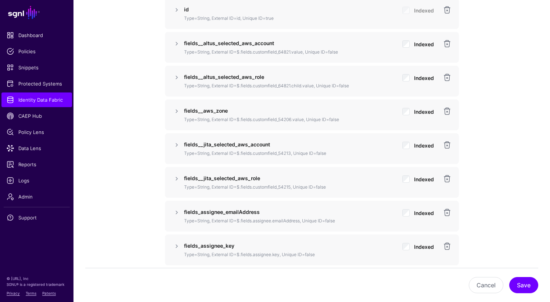
scroll to position [611, 0]
click at [175, 142] on link at bounding box center [176, 145] width 9 height 9
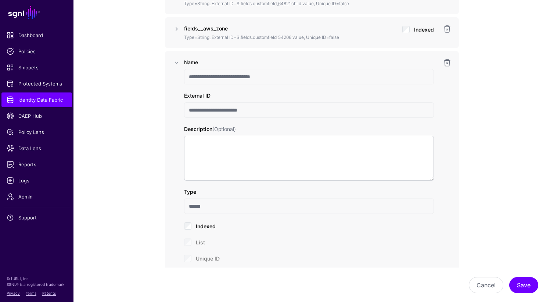
scroll to position [699, 0]
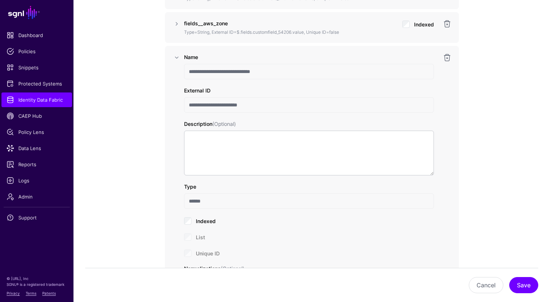
drag, startPoint x: 187, startPoint y: 69, endPoint x: 284, endPoint y: 69, distance: 97.7
click at [284, 69] on input "**********" at bounding box center [309, 71] width 250 height 15
drag, startPoint x: 187, startPoint y: 104, endPoint x: 282, endPoint y: 104, distance: 94.7
click at [282, 104] on input "**********" at bounding box center [309, 104] width 250 height 15
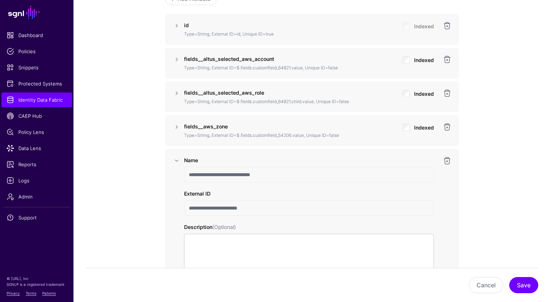
scroll to position [593, 0]
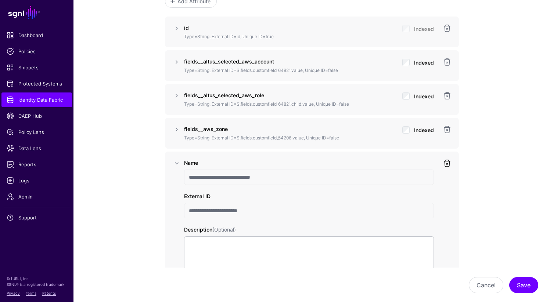
click at [448, 163] on link at bounding box center [446, 163] width 9 height 9
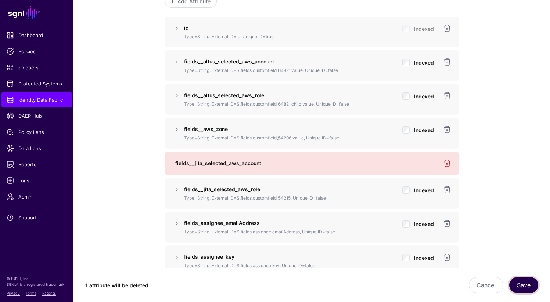
click at [525, 282] on button "Save" at bounding box center [523, 285] width 29 height 16
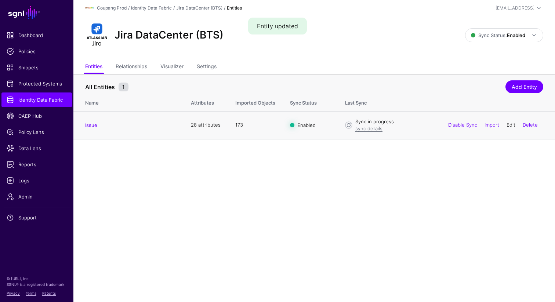
click at [509, 124] on link "Edit" at bounding box center [511, 125] width 9 height 6
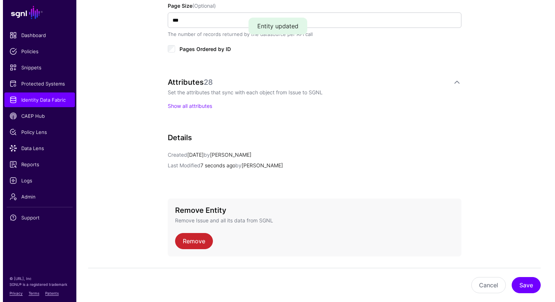
scroll to position [507, 0]
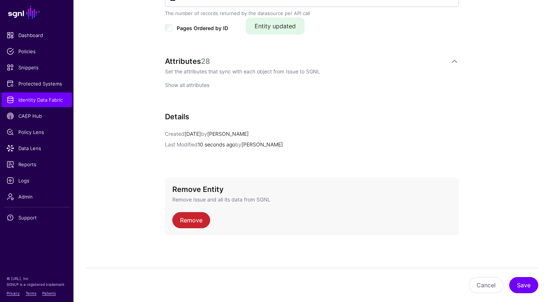
click at [188, 85] on link "Show all attributes" at bounding box center [187, 85] width 44 height 6
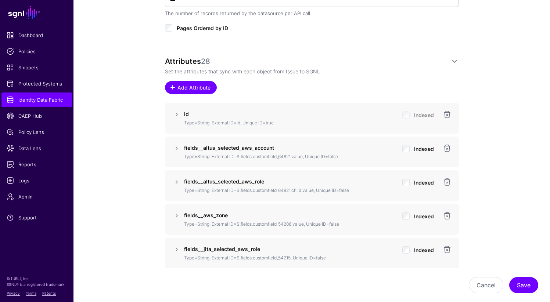
click at [208, 87] on span "Add Attribute" at bounding box center [193, 88] width 35 height 8
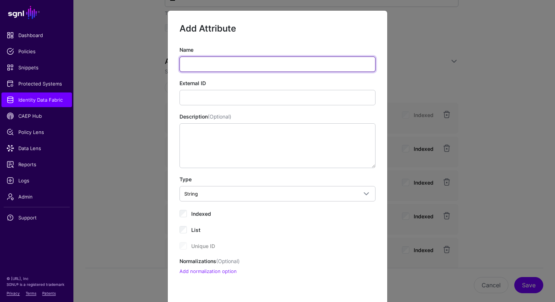
click at [227, 62] on input "Name" at bounding box center [278, 64] width 196 height 15
paste input "**********"
type input "**********"
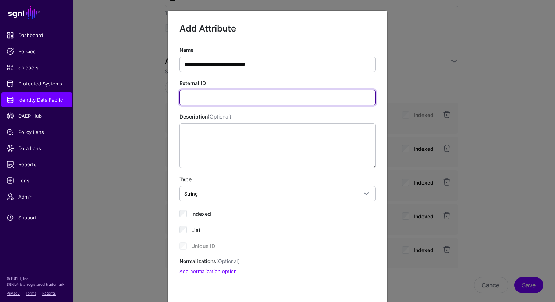
click at [200, 97] on input "External ID" at bounding box center [278, 97] width 196 height 15
paste input "**********"
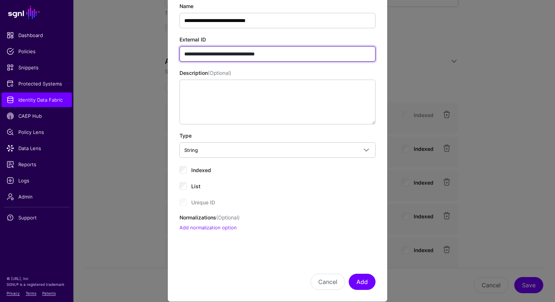
scroll to position [54, 0]
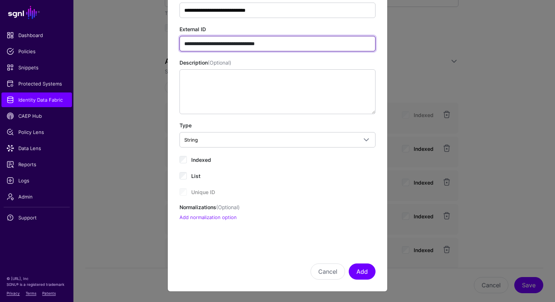
type input "**********"
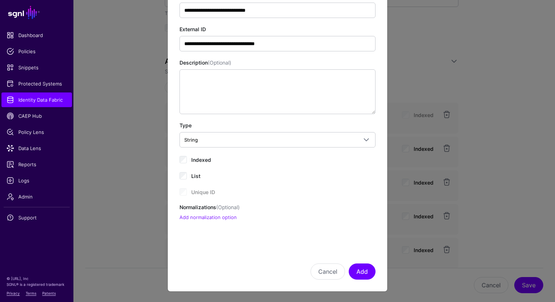
click at [185, 157] on div "Indexed" at bounding box center [278, 159] width 196 height 9
click at [359, 275] on button "Add" at bounding box center [362, 272] width 27 height 16
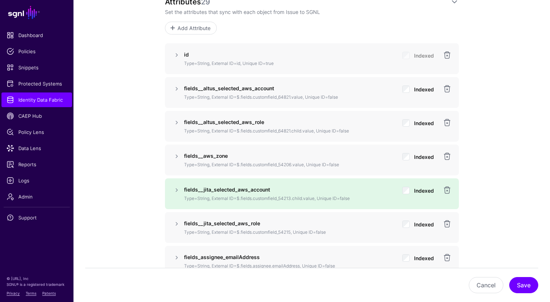
scroll to position [566, 0]
click at [521, 285] on button "Save" at bounding box center [523, 285] width 29 height 16
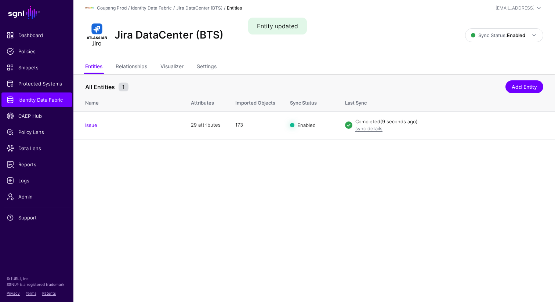
click at [366, 58] on div "Jira DataCenter (BTS) Sync Status: Enabled Enabled Syncing active for all confi…" at bounding box center [314, 38] width 482 height 44
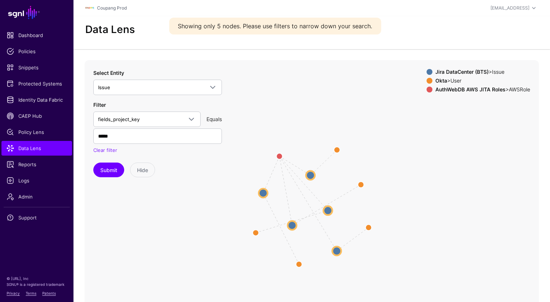
click at [264, 195] on circle at bounding box center [262, 193] width 9 height 9
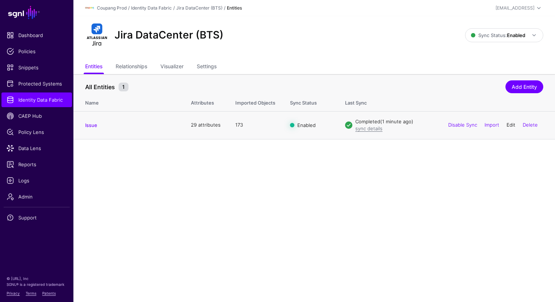
click at [507, 127] on link "Edit" at bounding box center [511, 125] width 9 height 6
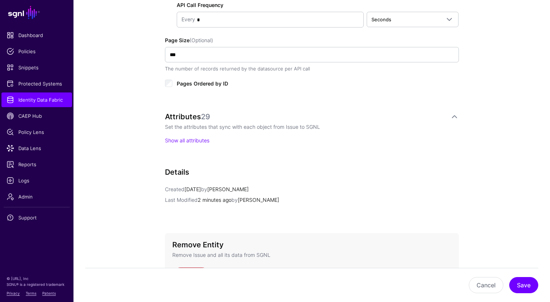
scroll to position [507, 0]
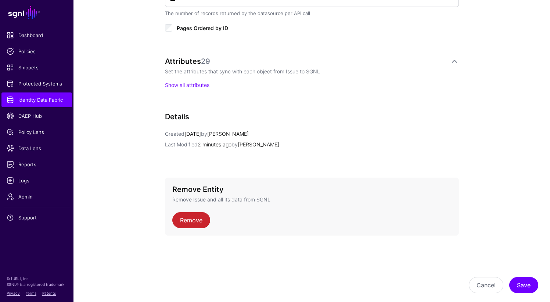
click at [189, 81] on p "Show all attributes" at bounding box center [312, 85] width 294 height 8
click at [187, 86] on link "Show all attributes" at bounding box center [187, 85] width 44 height 6
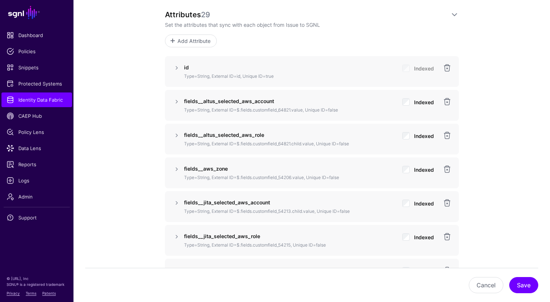
scroll to position [559, 0]
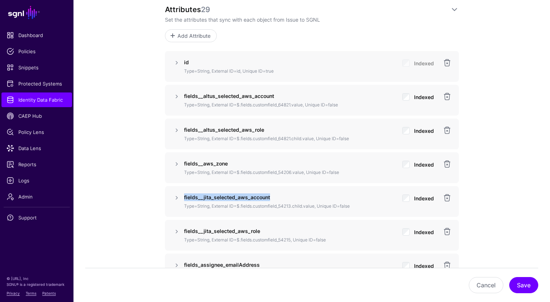
drag, startPoint x: 184, startPoint y: 195, endPoint x: 282, endPoint y: 193, distance: 98.4
click at [282, 193] on p "fields__jita_selected_aws_account" at bounding box center [290, 197] width 212 height 8
copy strong "fields__jita_selected_aws_account"
click at [180, 197] on link at bounding box center [176, 197] width 9 height 9
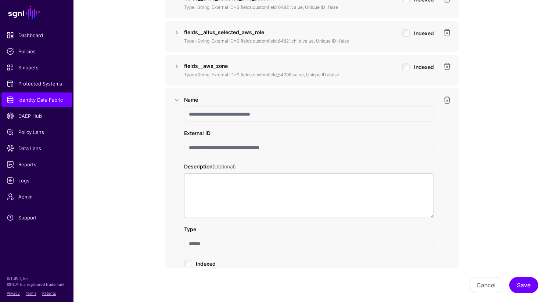
scroll to position [662, 0]
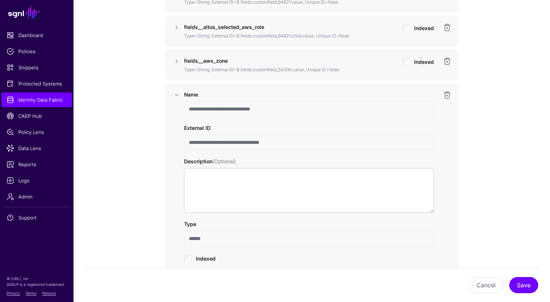
drag, startPoint x: 187, startPoint y: 142, endPoint x: 310, endPoint y: 142, distance: 123.0
click at [310, 142] on input "**********" at bounding box center [309, 142] width 250 height 15
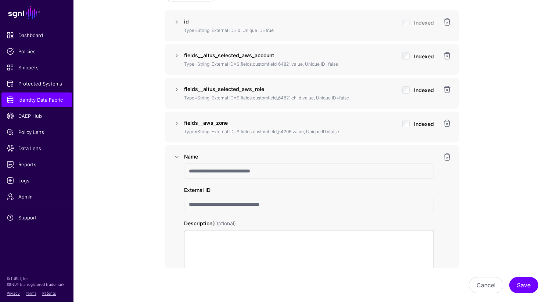
scroll to position [601, 0]
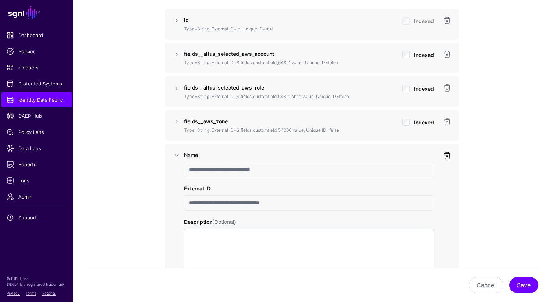
click at [444, 156] on link at bounding box center [446, 155] width 9 height 9
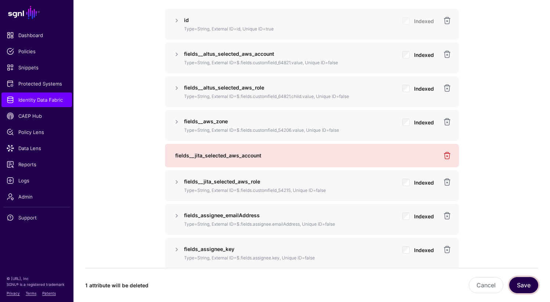
click at [521, 288] on button "Save" at bounding box center [523, 285] width 29 height 16
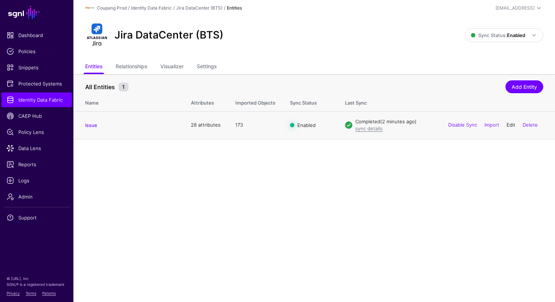
click at [508, 126] on link "Edit" at bounding box center [511, 125] width 9 height 6
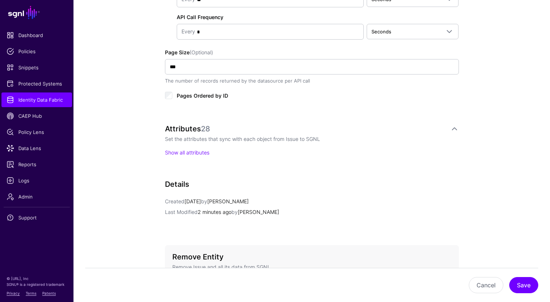
scroll to position [507, 0]
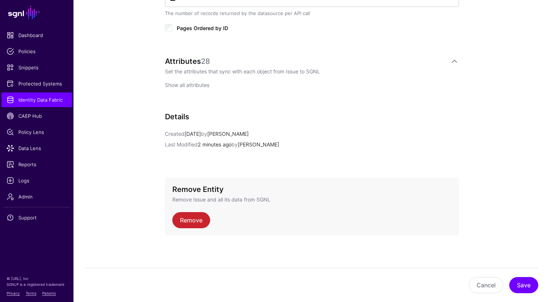
click at [187, 87] on link "Show all attributes" at bounding box center [187, 85] width 44 height 6
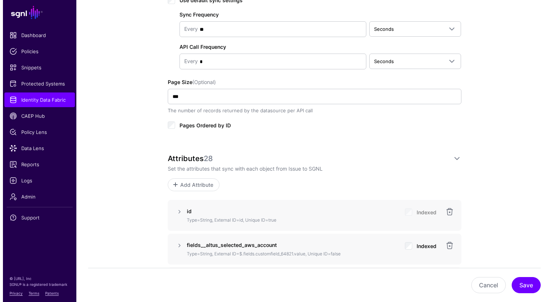
scroll to position [410, 0]
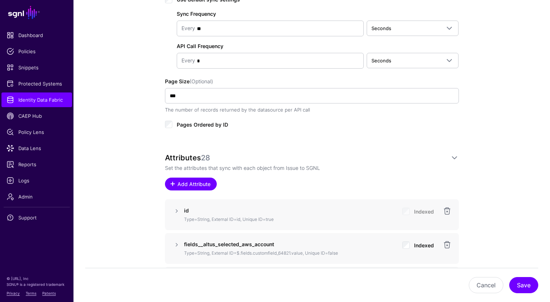
click at [189, 185] on span "Add Attribute" at bounding box center [193, 184] width 35 height 8
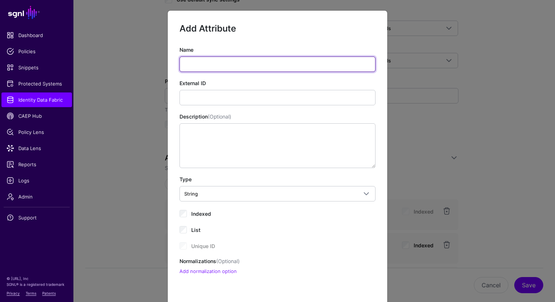
click at [211, 68] on input "Name" at bounding box center [278, 64] width 196 height 15
paste input "**********"
type input "**********"
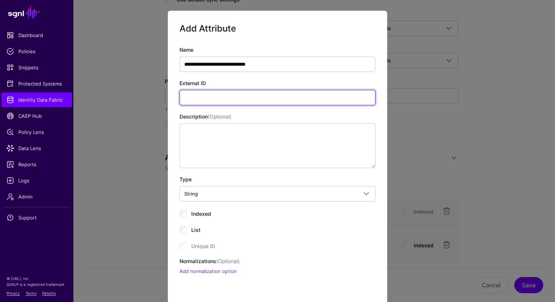
click at [224, 102] on input "External ID" at bounding box center [278, 97] width 196 height 15
paste input "**********"
type input "**********"
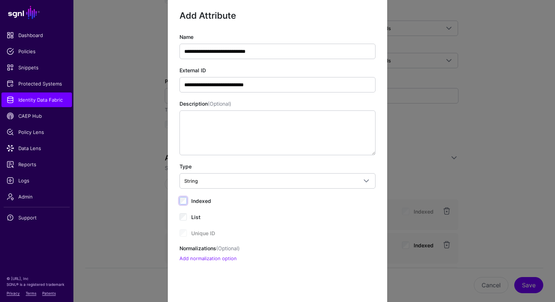
scroll to position [54, 0]
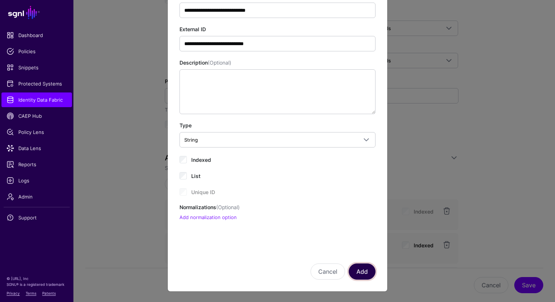
click at [356, 268] on button "Add" at bounding box center [362, 272] width 27 height 16
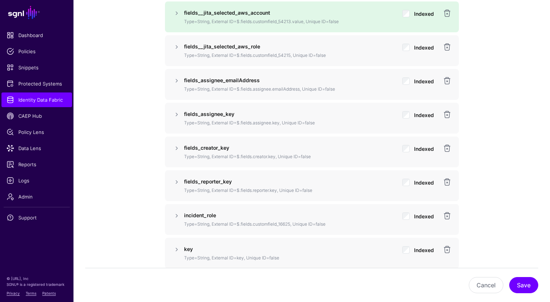
scroll to position [744, 0]
click at [531, 283] on button "Save" at bounding box center [523, 285] width 29 height 16
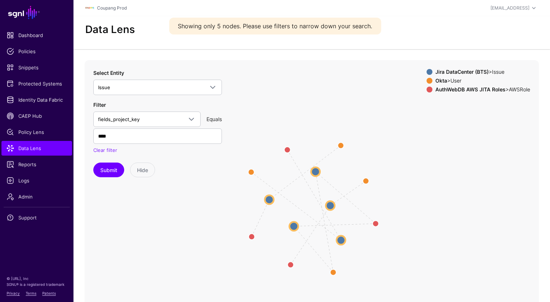
click at [267, 200] on circle at bounding box center [269, 199] width 9 height 9
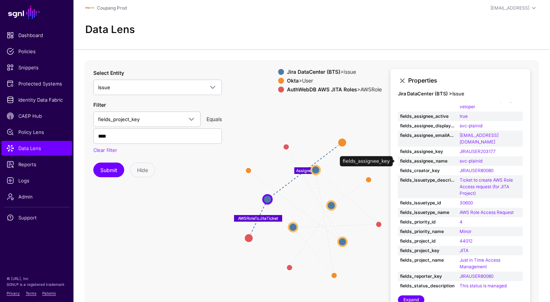
scroll to position [11, 0]
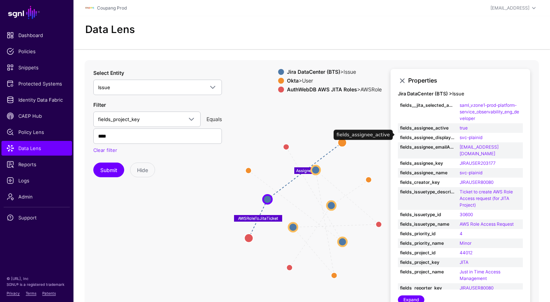
click at [420, 131] on strong "fields_assignee_active" at bounding box center [427, 128] width 55 height 7
click at [318, 173] on circle at bounding box center [315, 170] width 9 height 9
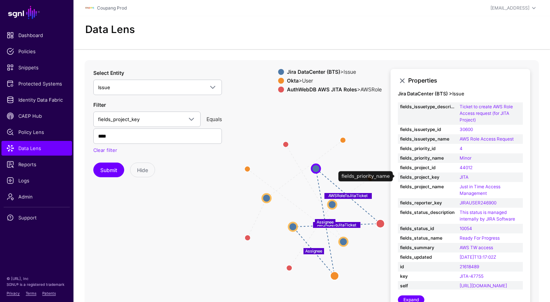
scroll to position [104, 0]
click at [342, 242] on circle at bounding box center [343, 242] width 8 height 8
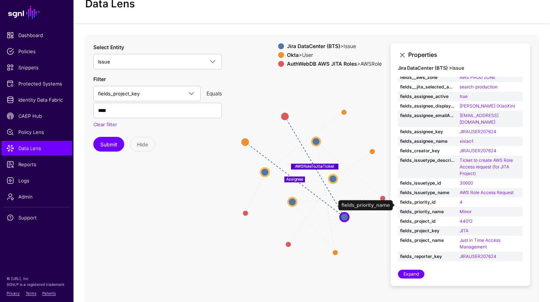
scroll to position [0, 0]
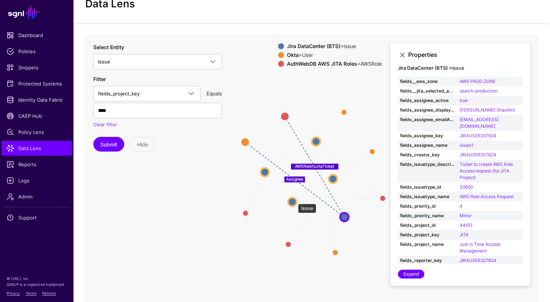
click at [293, 201] on circle at bounding box center [292, 202] width 8 height 8
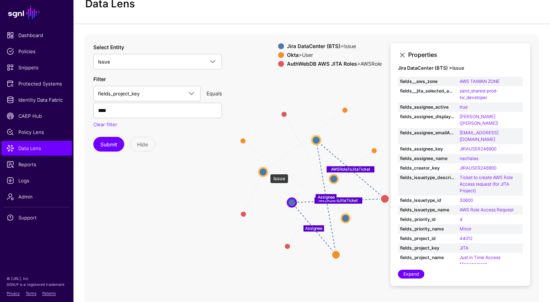
click at [263, 174] on circle at bounding box center [263, 172] width 8 height 8
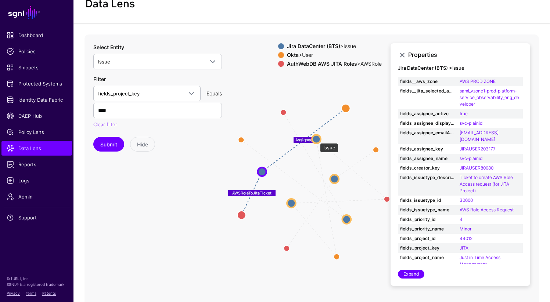
click at [316, 140] on circle at bounding box center [316, 139] width 8 height 8
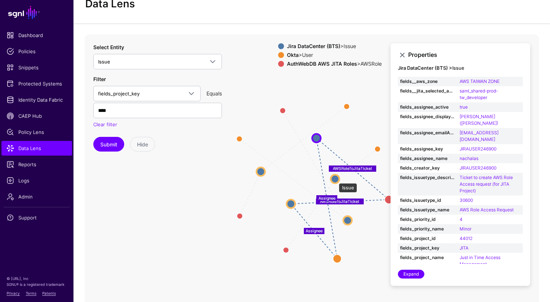
click at [335, 180] on circle at bounding box center [334, 179] width 8 height 8
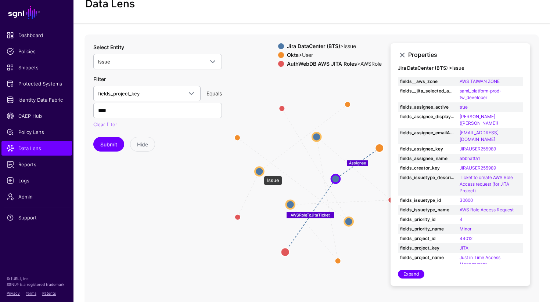
click at [260, 172] on circle at bounding box center [259, 171] width 8 height 8
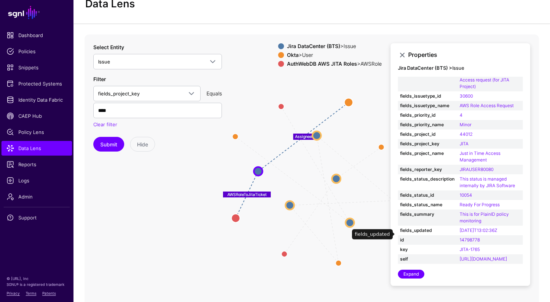
scroll to position [107, 0]
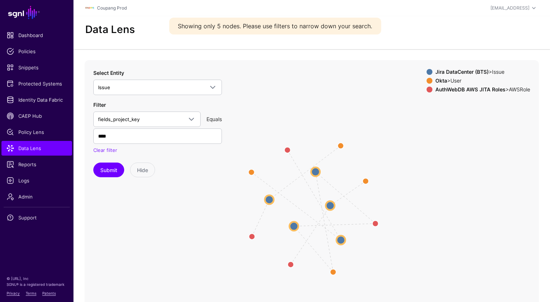
click at [315, 171] on circle at bounding box center [315, 171] width 9 height 9
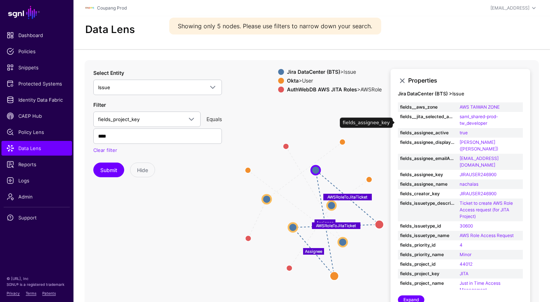
scroll to position [104, 0]
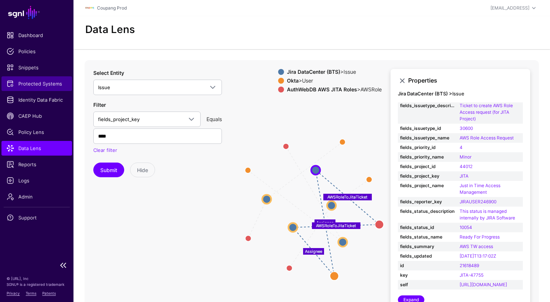
click at [43, 84] on span "Protected Systems" at bounding box center [37, 83] width 60 height 7
click at [107, 171] on button "Submit" at bounding box center [108, 170] width 31 height 15
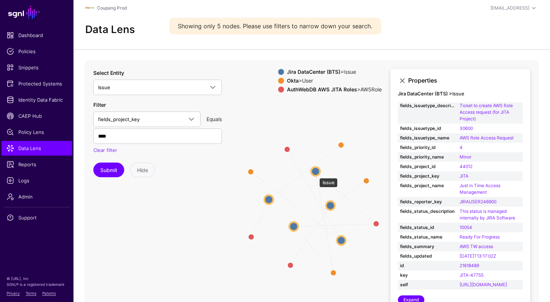
click at [315, 174] on circle at bounding box center [315, 171] width 9 height 9
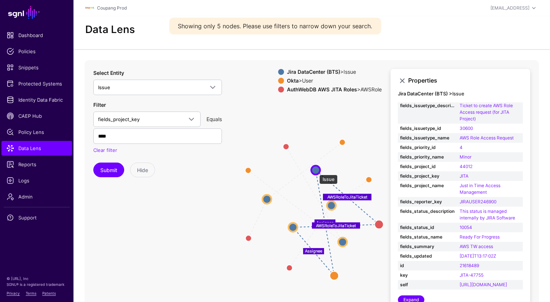
click at [315, 171] on circle at bounding box center [315, 170] width 9 height 9
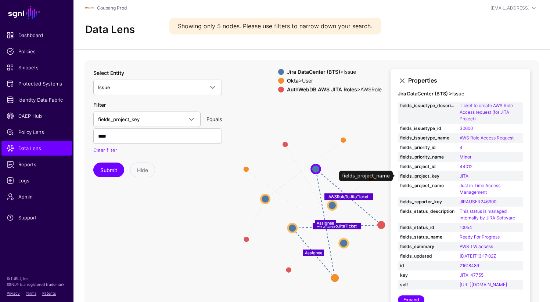
scroll to position [18, 0]
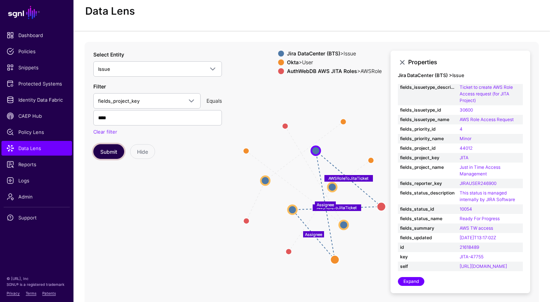
click at [99, 149] on button "Submit" at bounding box center [108, 151] width 31 height 15
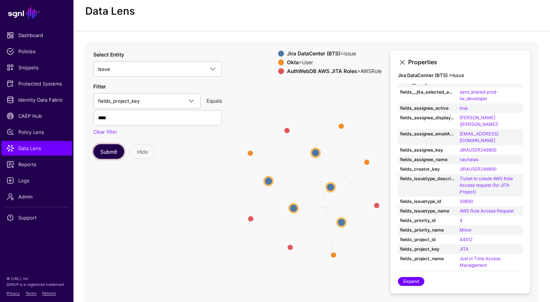
scroll to position [0, 0]
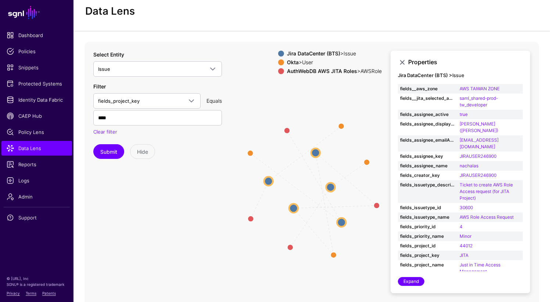
click at [267, 181] on circle at bounding box center [268, 181] width 9 height 9
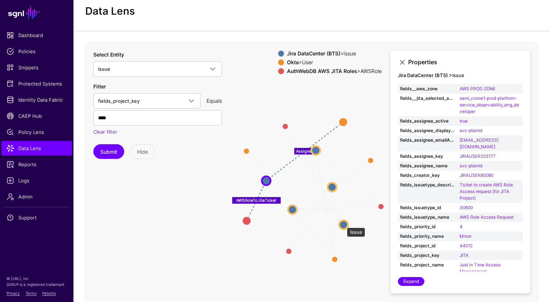
click at [343, 224] on circle at bounding box center [343, 224] width 9 height 9
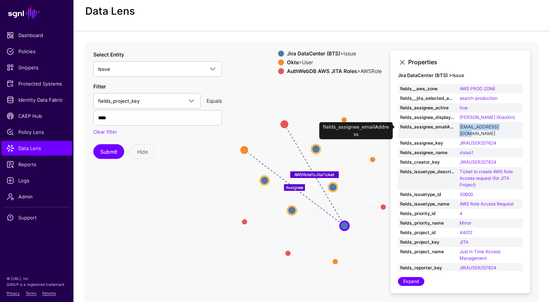
drag, startPoint x: 509, startPoint y: 126, endPoint x: 460, endPoint y: 126, distance: 48.5
click at [460, 126] on td "xixiao1@coupang.com" at bounding box center [489, 130] width 65 height 16
copy link "xixiao1@coupang.com"
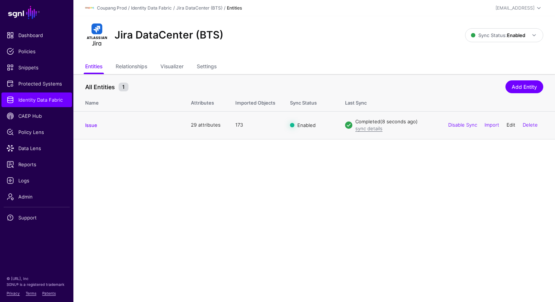
click at [511, 123] on link "Edit" at bounding box center [511, 125] width 9 height 6
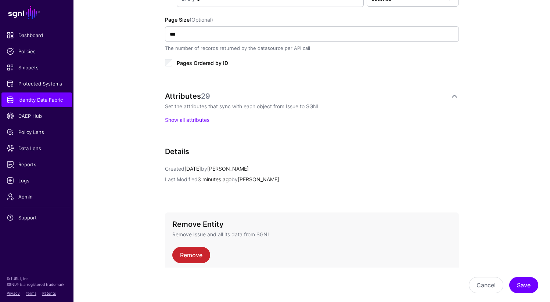
scroll to position [471, 0]
click at [201, 119] on link "Show all attributes" at bounding box center [187, 120] width 44 height 6
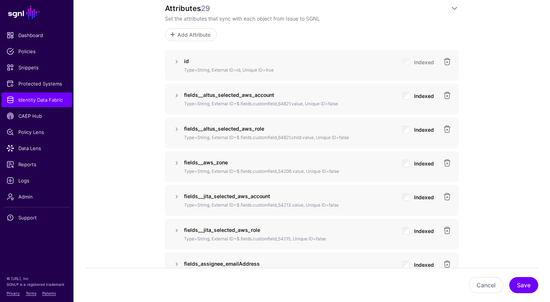
scroll to position [562, 0]
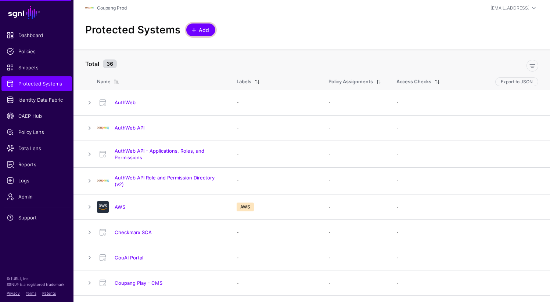
click at [204, 30] on span "Add" at bounding box center [204, 30] width 12 height 8
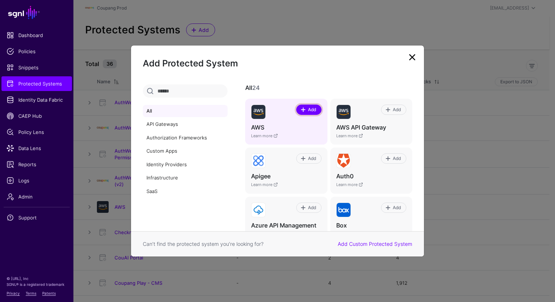
click at [301, 112] on span at bounding box center [303, 110] width 6 height 6
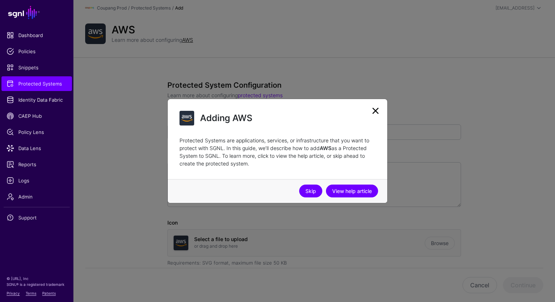
click at [312, 188] on link "Skip" at bounding box center [310, 191] width 23 height 13
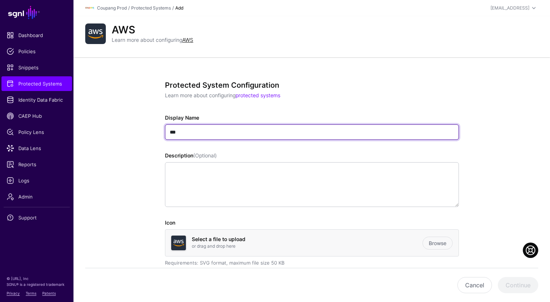
click at [200, 129] on input "***" at bounding box center [312, 131] width 294 height 15
paste input "**********"
click at [275, 131] on input "**********" at bounding box center [312, 131] width 294 height 15
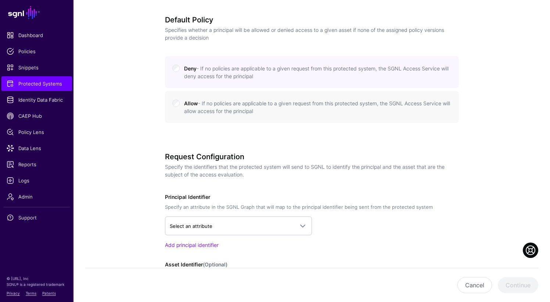
scroll to position [369, 0]
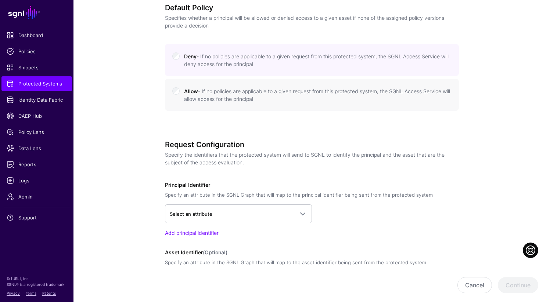
type input "**********"
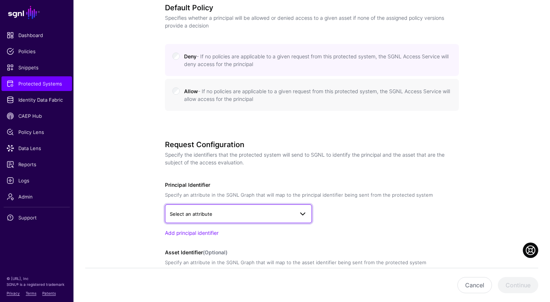
click at [207, 212] on span "Select an attribute" at bounding box center [191, 214] width 43 height 6
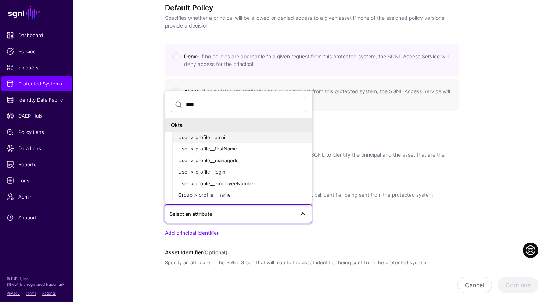
type input "****"
click at [207, 133] on button "User > profile__email" at bounding box center [242, 138] width 140 height 12
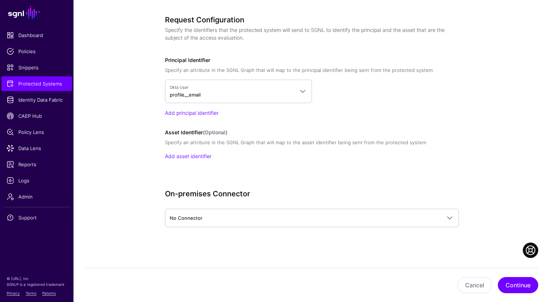
scroll to position [495, 0]
click at [198, 153] on link "Add asset identifier" at bounding box center [188, 155] width 47 height 6
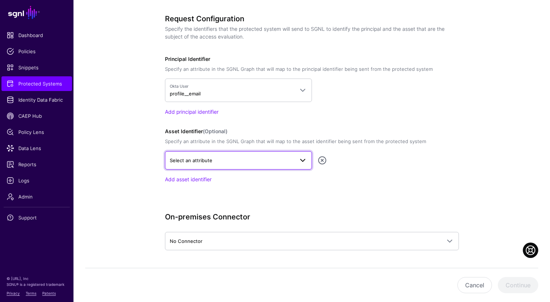
click at [204, 160] on span "Select an attribute" at bounding box center [191, 161] width 43 height 6
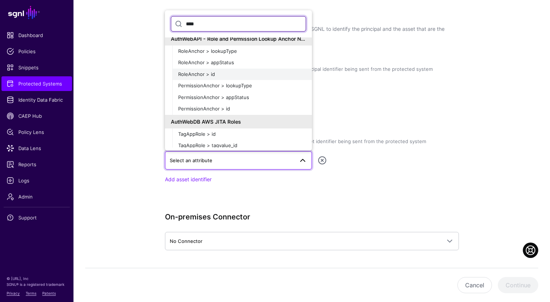
scroll to position [175, 0]
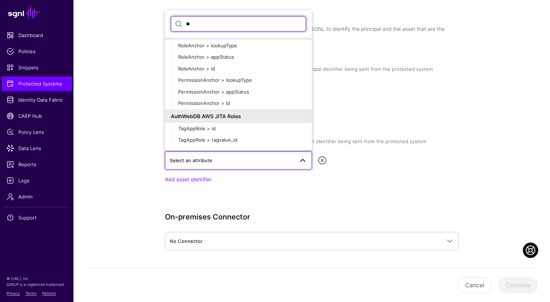
type input "*"
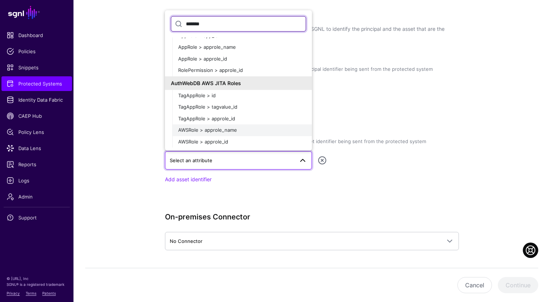
type input "*******"
click at [240, 133] on div "AWSRole > approle_name" at bounding box center [242, 130] width 128 height 7
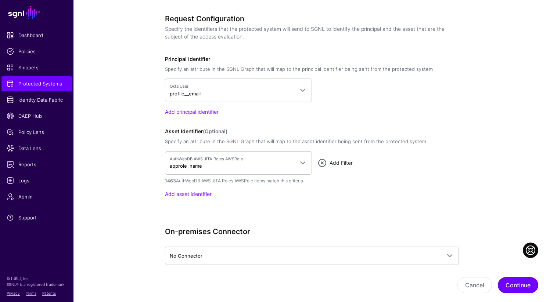
click at [335, 164] on link "Add Filter" at bounding box center [340, 163] width 23 height 6
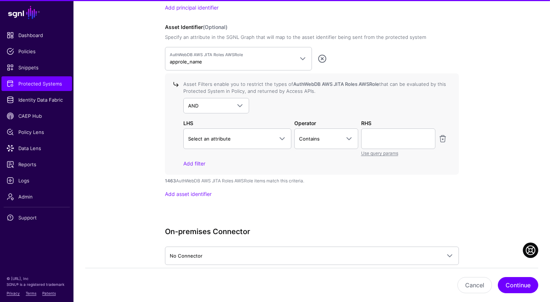
scroll to position [599, 0]
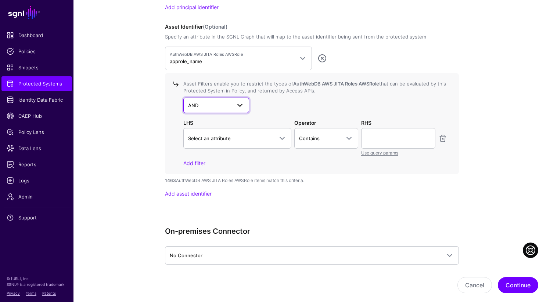
click at [194, 108] on span "AND" at bounding box center [209, 105] width 43 height 8
click at [195, 136] on span "NOT" at bounding box center [194, 134] width 10 height 6
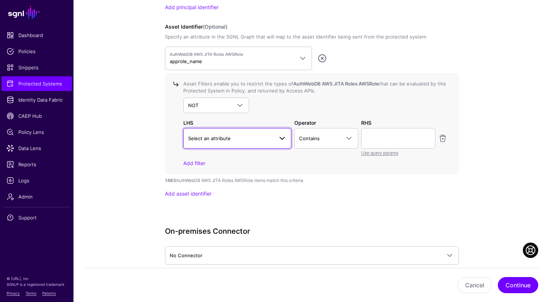
click at [218, 137] on span "Select an attribute" at bounding box center [209, 138] width 43 height 6
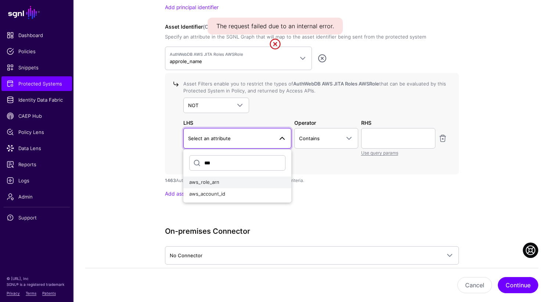
type input "***"
click at [211, 186] on button "aws_role_arn" at bounding box center [237, 183] width 108 height 12
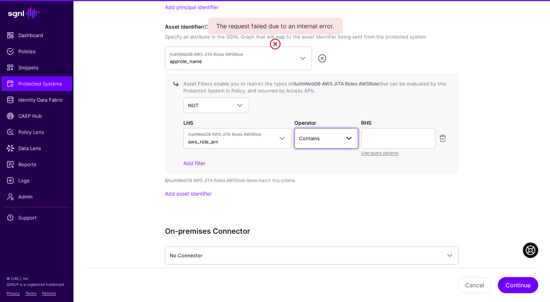
click at [324, 144] on link "Contains" at bounding box center [326, 138] width 64 height 21
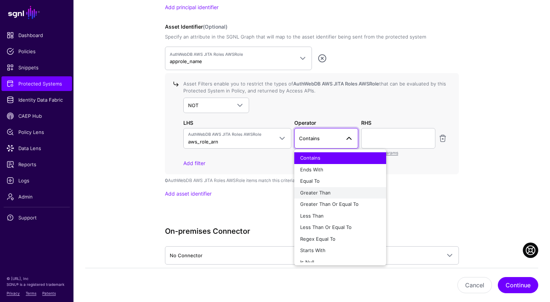
scroll to position [6, 0]
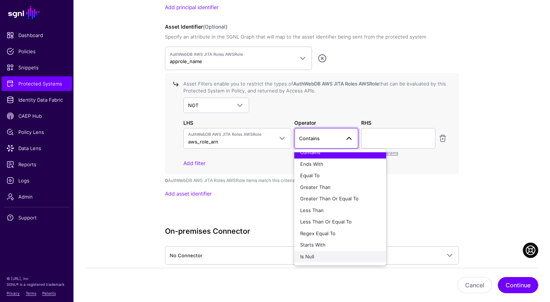
click at [311, 259] on span "Is Null" at bounding box center [307, 257] width 14 height 6
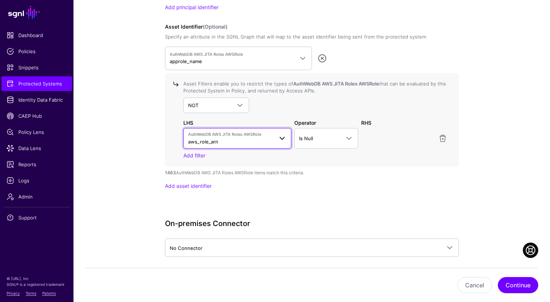
click at [234, 139] on span "AuthWebDB AWS JITA Roles AWSRole aws_role_arn" at bounding box center [231, 138] width 86 height 14
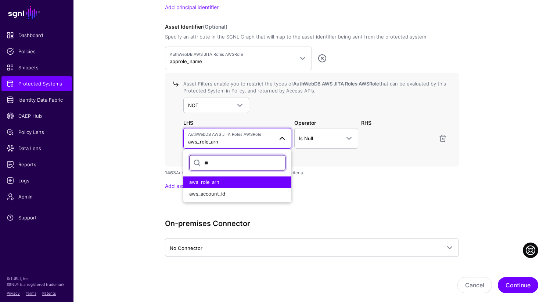
type input "*"
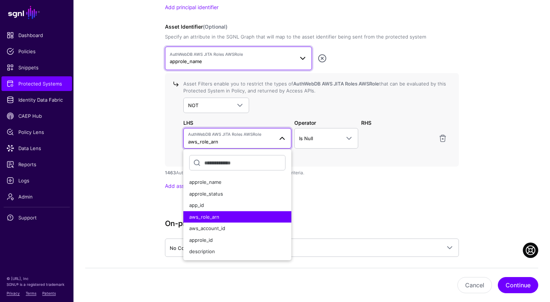
click at [233, 61] on span "AuthWebDB AWS JITA Roles AWSRole approle_name" at bounding box center [232, 58] width 124 height 14
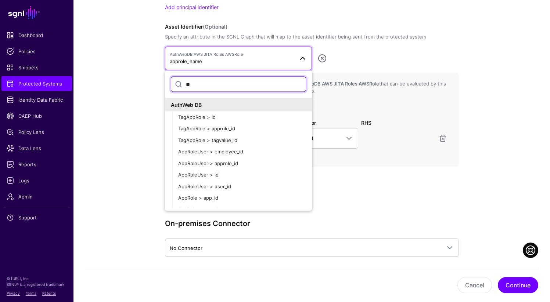
type input "***"
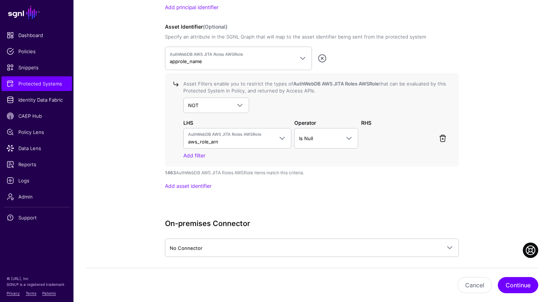
click at [442, 139] on link at bounding box center [442, 138] width 9 height 9
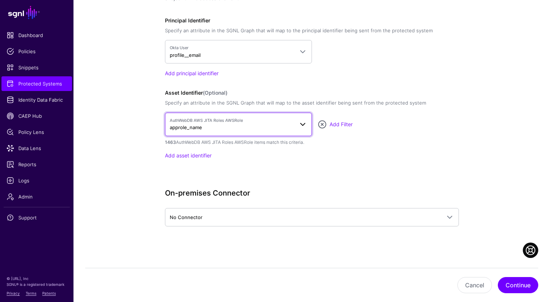
click at [212, 126] on span "AuthWebDB AWS JITA Roles AWSRole approle_name" at bounding box center [232, 124] width 124 height 14
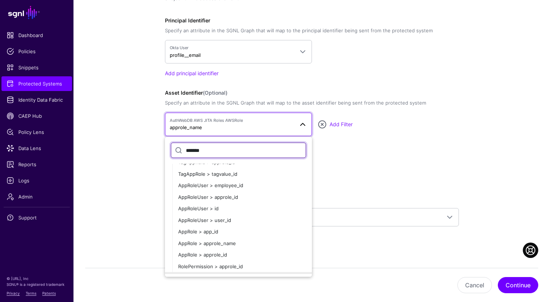
scroll to position [33, 0]
type input "*******"
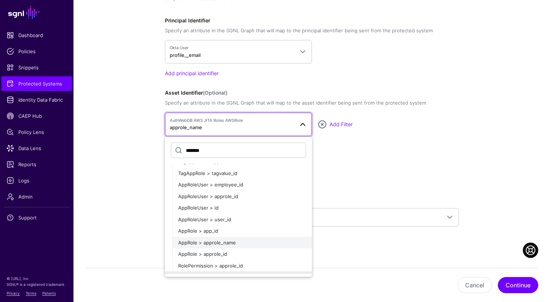
click at [220, 243] on span "AppRole > approle_name" at bounding box center [207, 242] width 58 height 6
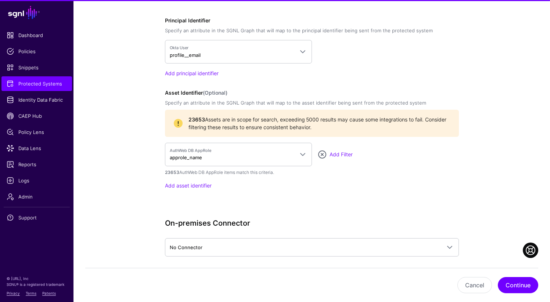
click at [337, 125] on span "23653 Assets are in scope for search, exceeding 5000 results may cause some int…" at bounding box center [318, 123] width 261 height 15
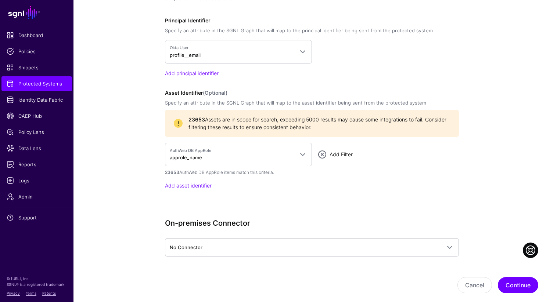
click at [340, 152] on link "Add Filter" at bounding box center [340, 154] width 23 height 6
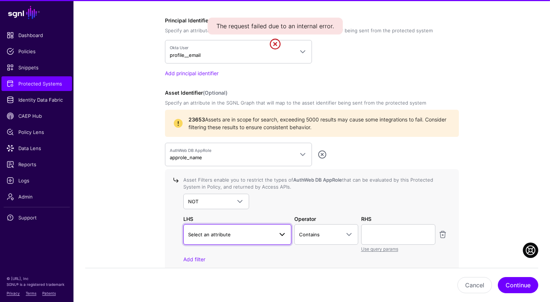
click at [232, 231] on span "Select an attribute" at bounding box center [231, 235] width 86 height 8
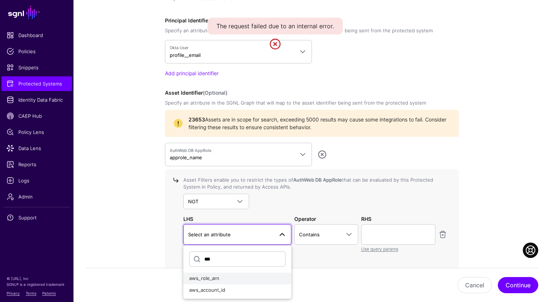
type input "***"
click at [216, 278] on span "aws_role_arn" at bounding box center [204, 278] width 30 height 6
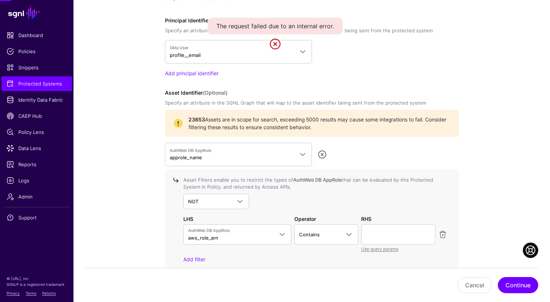
click at [321, 256] on div "Add filter" at bounding box center [315, 260] width 264 height 8
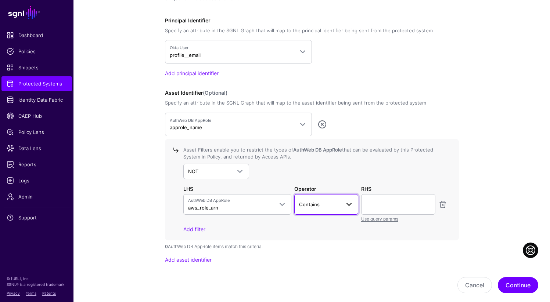
click at [321, 206] on span "Contains" at bounding box center [319, 204] width 41 height 8
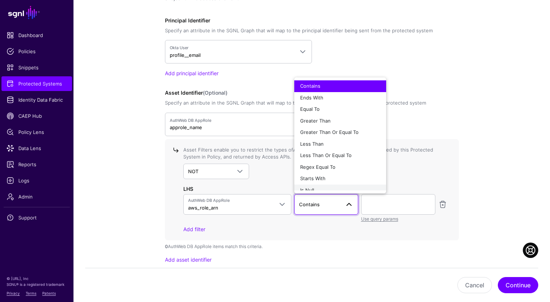
click at [318, 185] on button "Is Null" at bounding box center [340, 191] width 92 height 12
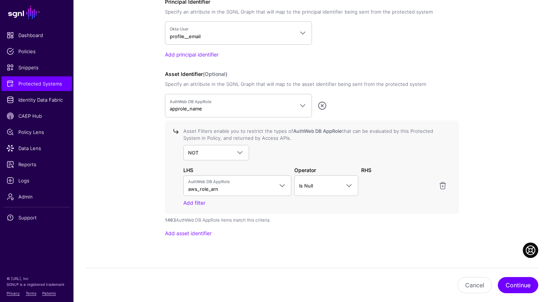
scroll to position [630, 0]
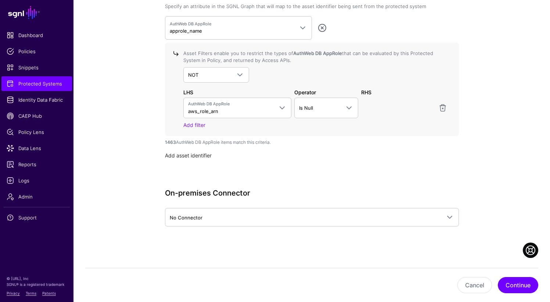
click at [191, 154] on link "Add asset identifier" at bounding box center [188, 155] width 47 height 6
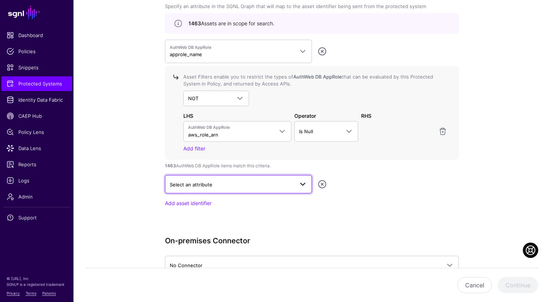
click at [227, 190] on link "Select an attribute" at bounding box center [238, 184] width 147 height 18
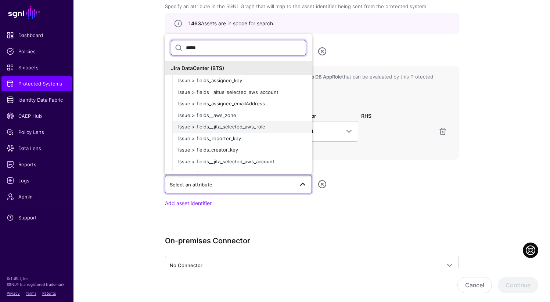
type input "*****"
click at [245, 124] on span "Issue > fields__jita_selected_aws_role" at bounding box center [221, 127] width 87 height 6
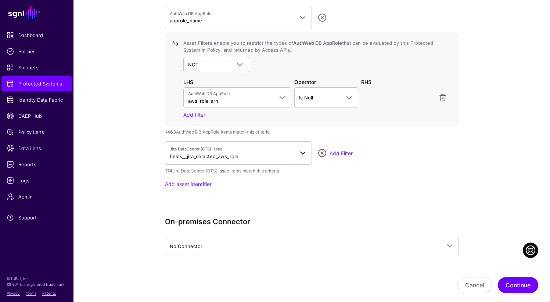
scroll to position [677, 0]
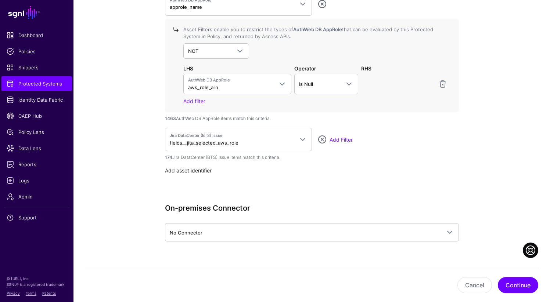
click at [191, 170] on link "Add asset identifier" at bounding box center [188, 170] width 47 height 6
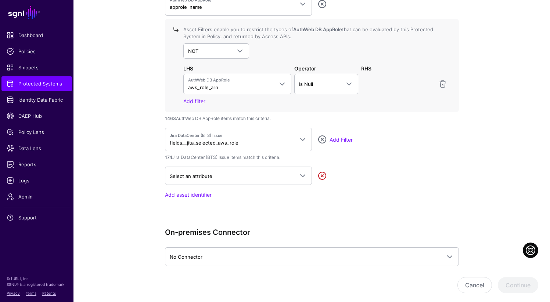
click at [323, 173] on link at bounding box center [322, 175] width 9 height 9
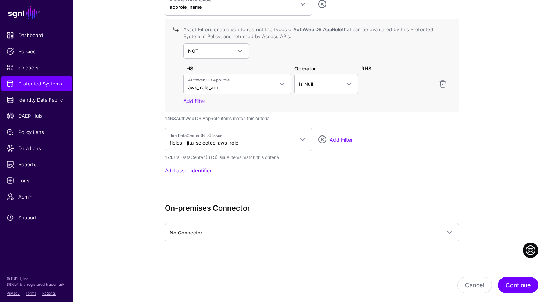
click at [339, 133] on div "Jira DataCenter (BTS) Issue fields__jita_selected_aws_role ***** Jira DataCente…" at bounding box center [312, 139] width 294 height 23
click at [339, 136] on div "Add Filter" at bounding box center [393, 140] width 129 height 8
click at [339, 138] on link "Add Filter" at bounding box center [340, 140] width 23 height 6
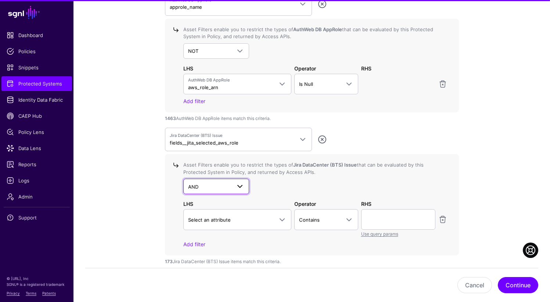
click at [227, 190] on span "AND" at bounding box center [216, 186] width 57 height 9
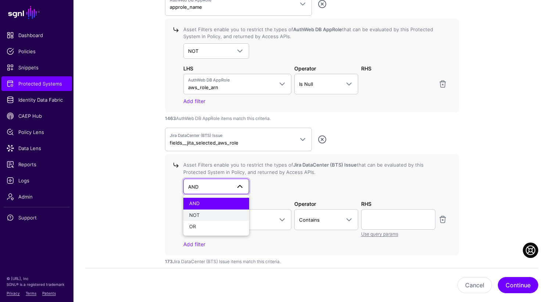
click at [213, 215] on div "NOT" at bounding box center [216, 215] width 54 height 7
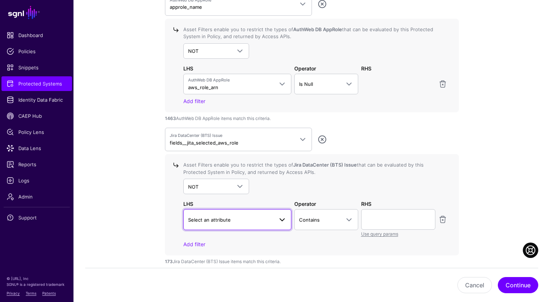
click at [208, 225] on link "Select an attribute" at bounding box center [237, 219] width 108 height 21
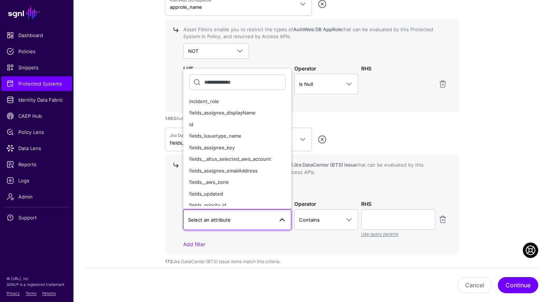
click at [398, 137] on div "Jira DataCenter (BTS) Issue fields__jita_selected_aws_role ***** Jira DataCente…" at bounding box center [312, 139] width 294 height 23
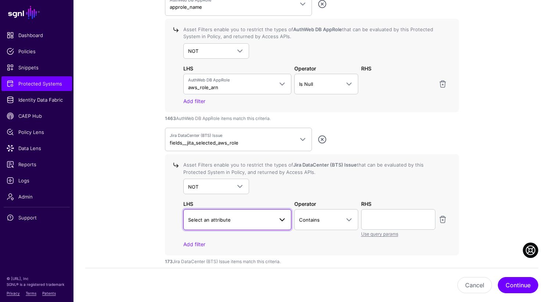
click at [219, 219] on span "Select an attribute" at bounding box center [209, 220] width 43 height 6
type input "****"
click at [214, 265] on div "fields__jita_selected_aws_role" at bounding box center [237, 263] width 97 height 7
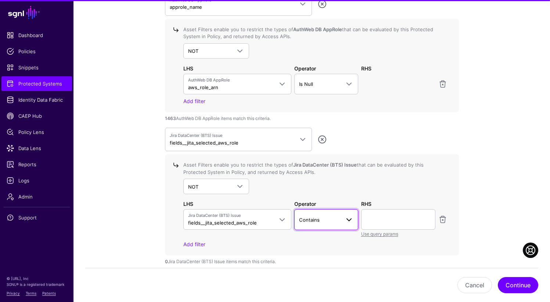
click at [310, 222] on span "Contains" at bounding box center [319, 220] width 41 height 8
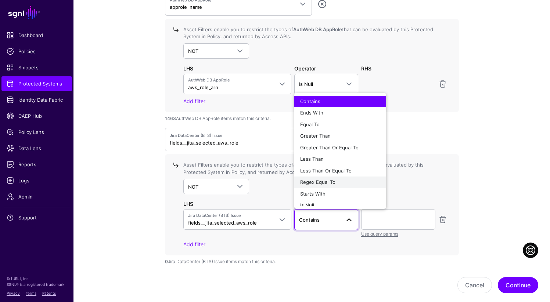
scroll to position [6, 0]
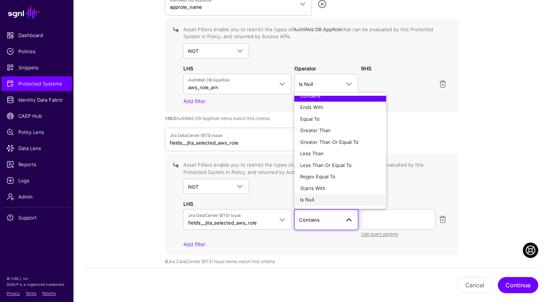
click at [314, 200] on div "Is Null" at bounding box center [340, 199] width 80 height 7
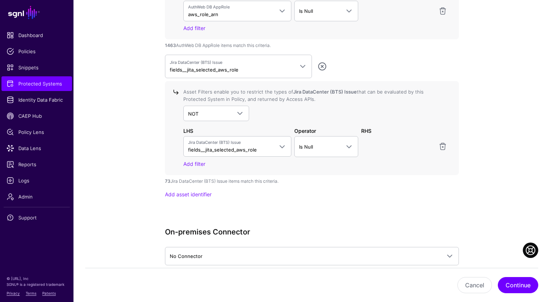
scroll to position [789, 0]
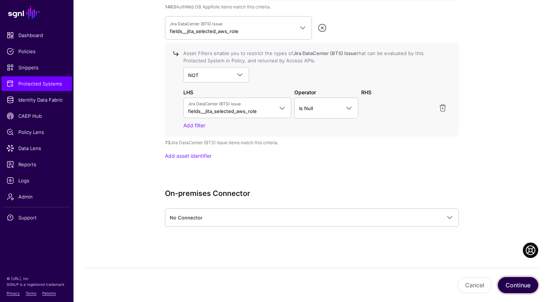
click at [518, 281] on button "Continue" at bounding box center [517, 285] width 40 height 16
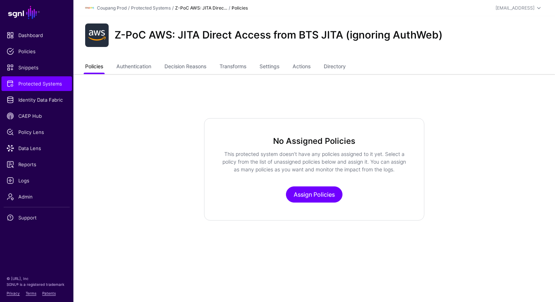
click at [97, 68] on link "Policies" at bounding box center [94, 67] width 18 height 14
click at [32, 68] on span "Snippets" at bounding box center [37, 67] width 60 height 7
click at [268, 69] on link "Settings" at bounding box center [270, 67] width 20 height 14
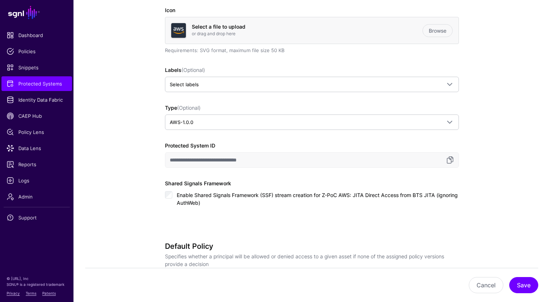
scroll to position [214, 0]
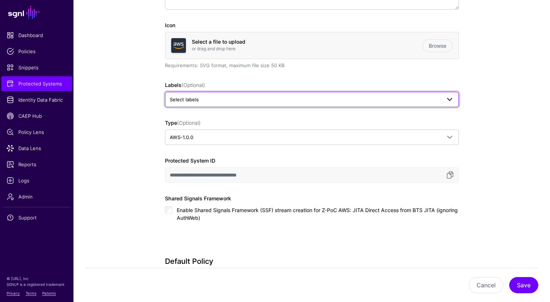
click at [210, 104] on link "Select labels" at bounding box center [312, 99] width 294 height 15
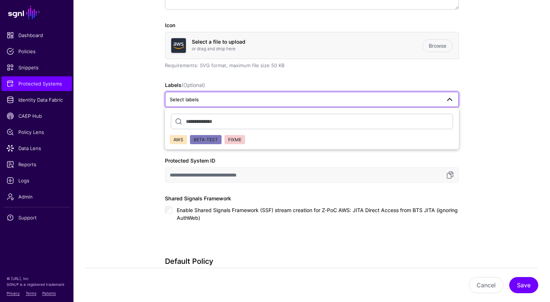
click at [183, 135] on button "AWS" at bounding box center [178, 140] width 17 height 10
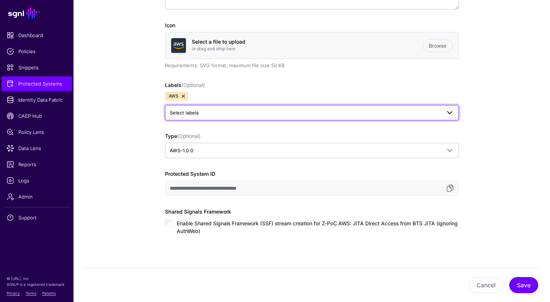
click at [217, 113] on span "Select labels" at bounding box center [305, 113] width 271 height 8
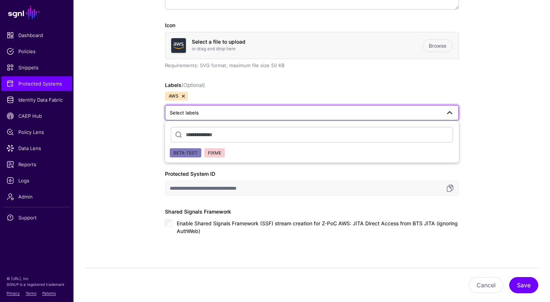
click at [182, 154] on span "BETA-TEST" at bounding box center [185, 153] width 24 height 6
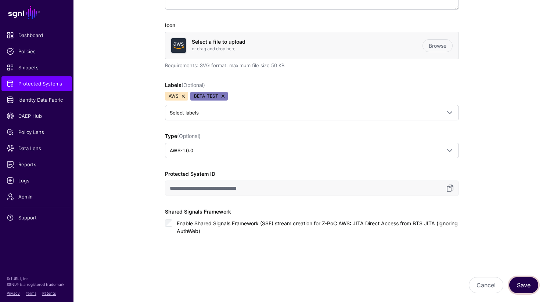
click at [522, 287] on button "Save" at bounding box center [523, 285] width 29 height 16
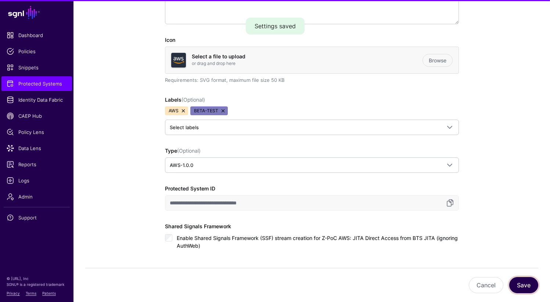
scroll to position [229, 0]
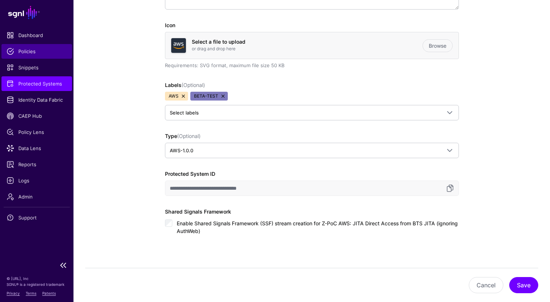
click at [23, 57] on link "Policies" at bounding box center [36, 51] width 70 height 15
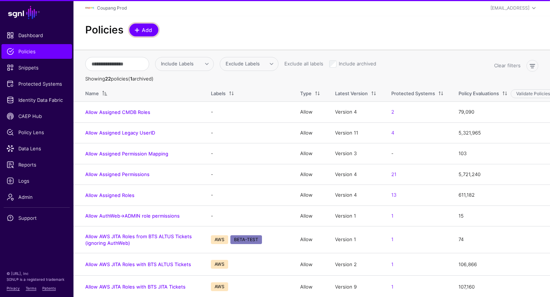
click at [144, 28] on span "Add" at bounding box center [147, 30] width 12 height 8
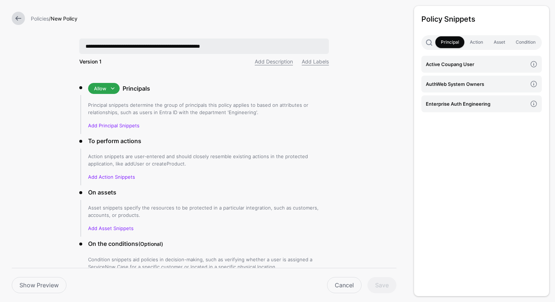
click at [168, 48] on input "**********" at bounding box center [204, 46] width 250 height 15
type input "**********"
click at [437, 61] on h4 "Active Coupang User" at bounding box center [476, 64] width 101 height 8
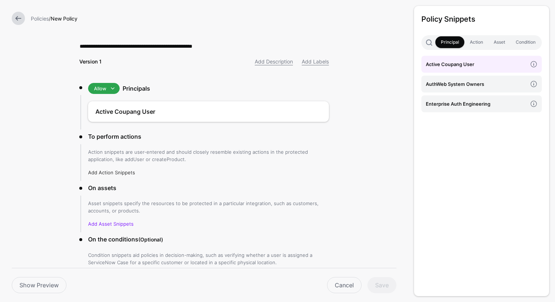
click at [111, 173] on link "Add Action Snippets" at bounding box center [111, 173] width 47 height 6
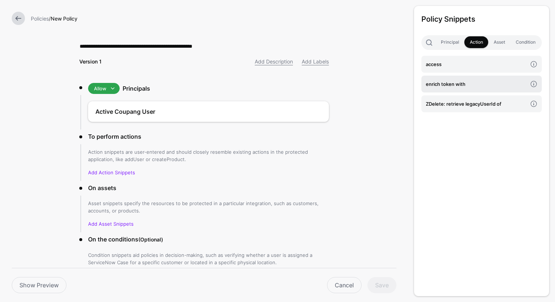
click at [447, 86] on h4 "enrich token with" at bounding box center [476, 84] width 101 height 8
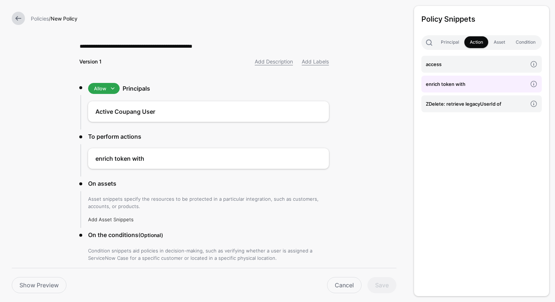
click at [121, 219] on link "Add Asset Snippets" at bounding box center [111, 220] width 46 height 6
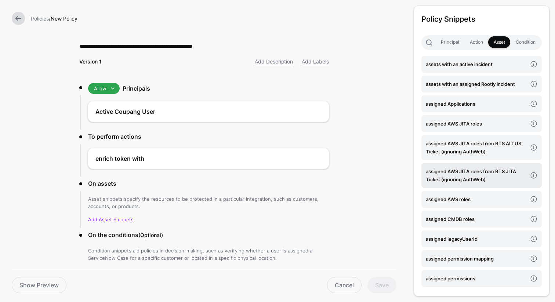
click at [442, 178] on h4 "assigned AWS JITA roles from BTS JITA Ticket (ignoring AuthWeb)" at bounding box center [476, 175] width 101 height 16
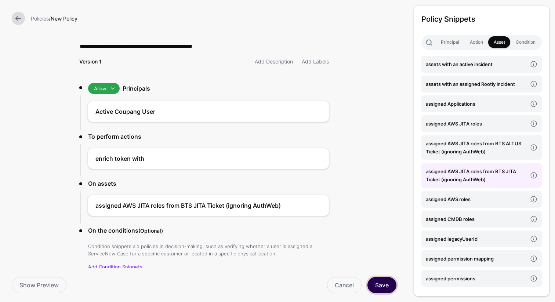
click at [383, 288] on button "Save" at bounding box center [382, 285] width 29 height 16
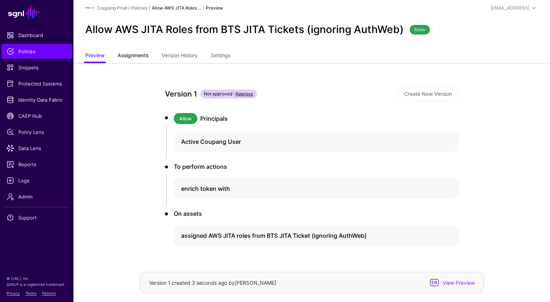
click at [136, 56] on span "Assignments" at bounding box center [133, 55] width 35 height 8
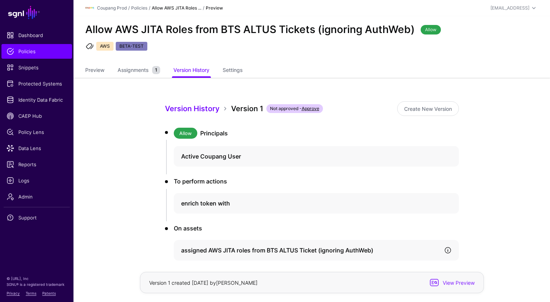
click at [448, 251] on link at bounding box center [447, 250] width 7 height 7
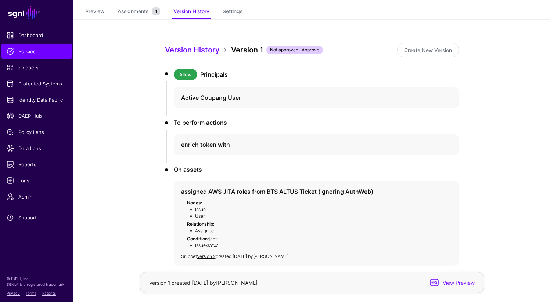
scroll to position [98, 0]
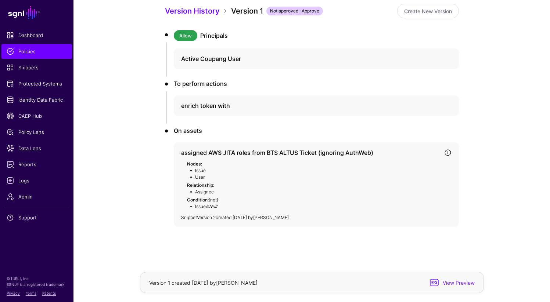
click at [210, 215] on link "Version 2" at bounding box center [206, 218] width 19 height 6
click at [202, 219] on link "Version 2" at bounding box center [206, 218] width 19 height 6
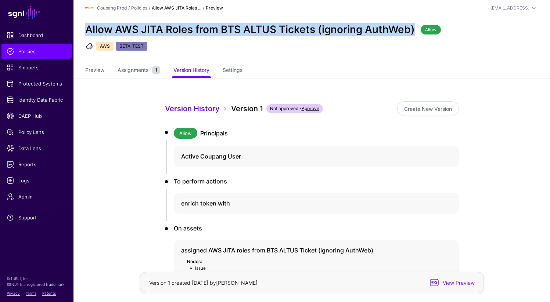
copy h2 "Allow AWS JITA Roles from BTS ALTUS Tickets (ignoring AuthWeb)"
drag, startPoint x: 86, startPoint y: 29, endPoint x: 417, endPoint y: 29, distance: 331.5
click at [417, 29] on div "Allow AWS JITA Roles from BTS ALTUS Tickets (ignoring AuthWeb)" at bounding box center [249, 29] width 335 height 12
click at [145, 68] on span "Assignments" at bounding box center [133, 70] width 35 height 8
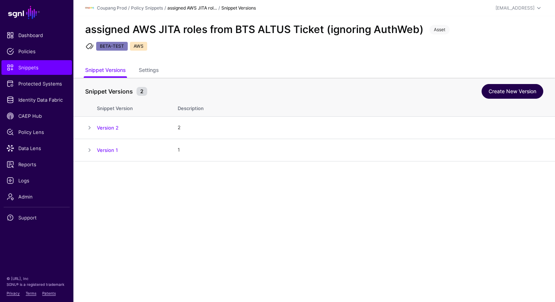
click at [504, 85] on link "Create New Version" at bounding box center [513, 91] width 62 height 15
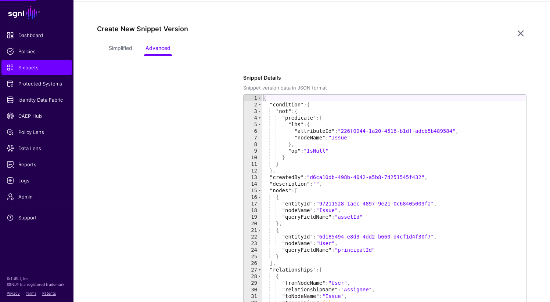
scroll to position [162, 0]
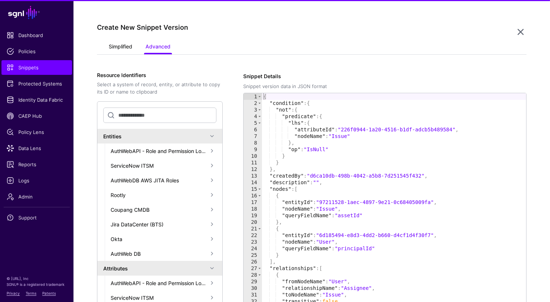
click at [118, 47] on link "Simplified" at bounding box center [120, 47] width 23 height 14
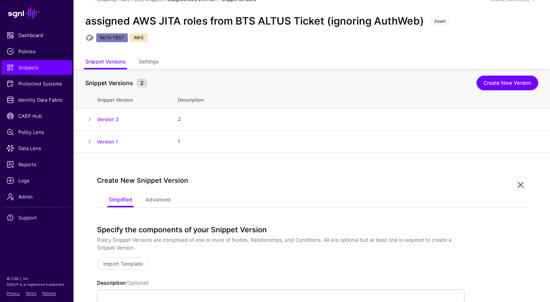
scroll to position [0, 0]
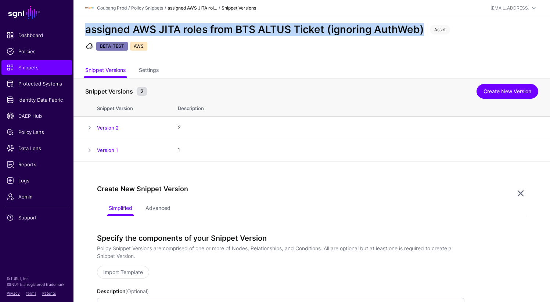
drag, startPoint x: 85, startPoint y: 29, endPoint x: 429, endPoint y: 26, distance: 343.7
click at [429, 26] on div "assigned AWS JITA roles from BTS ALTUS Ticket (ignoring AuthWeb) Asset" at bounding box center [311, 29] width 459 height 12
copy h2 "assigned AWS JITA roles from BTS ALTUS Ticket (ignoring AuthWeb)"
click at [503, 95] on link "Create New Version" at bounding box center [507, 91] width 62 height 15
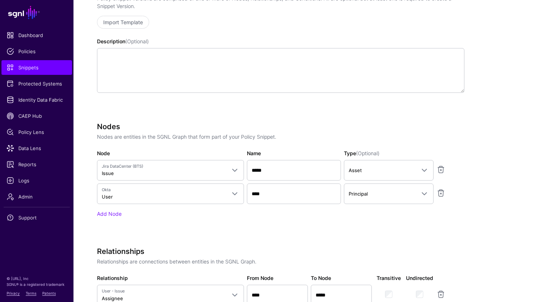
scroll to position [253, 0]
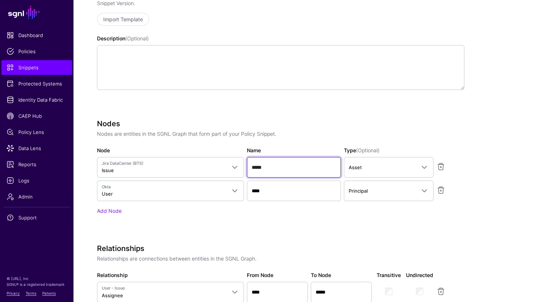
click at [271, 167] on input "*****" at bounding box center [294, 167] width 94 height 21
click at [259, 196] on input "****" at bounding box center [294, 191] width 94 height 21
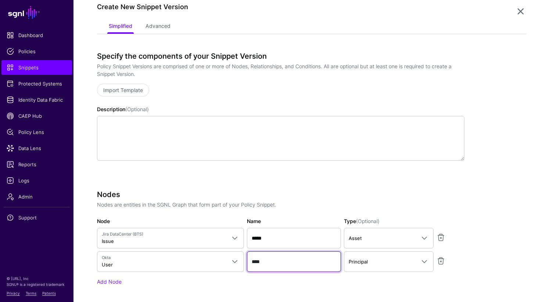
scroll to position [113, 0]
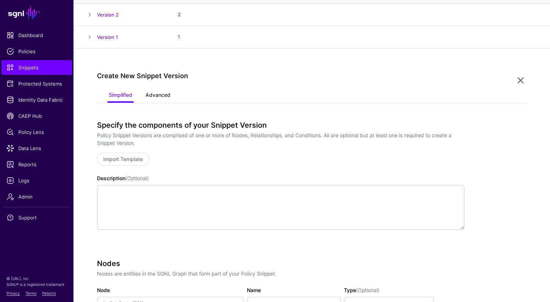
click at [163, 96] on link "Advanced" at bounding box center [157, 96] width 25 height 14
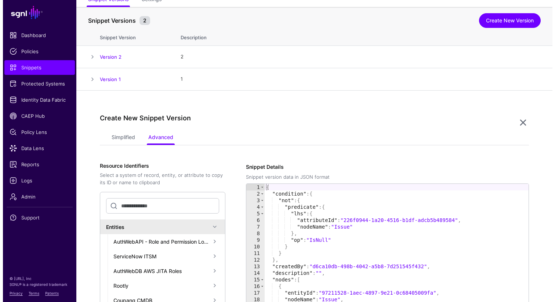
scroll to position [0, 0]
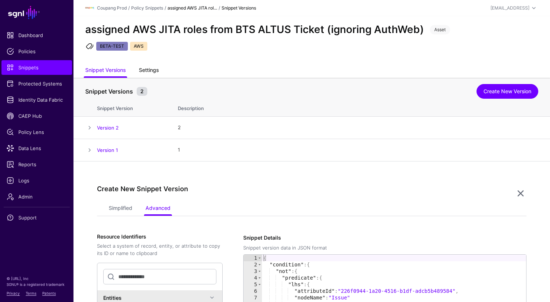
click at [145, 72] on link "Settings" at bounding box center [149, 71] width 20 height 14
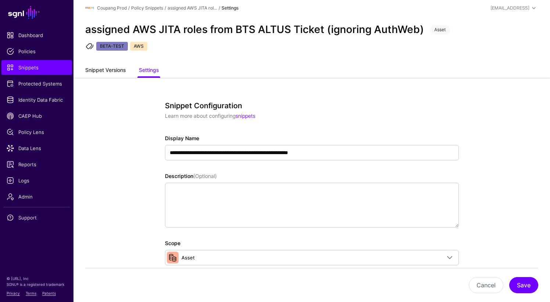
click at [112, 69] on link "Snippet Versions" at bounding box center [105, 71] width 40 height 14
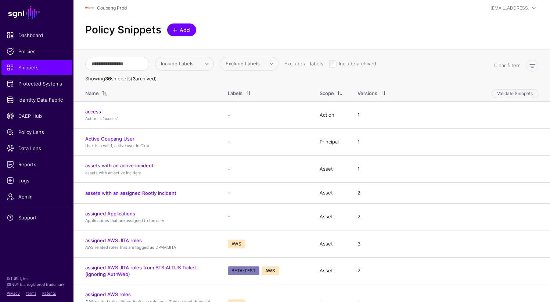
click at [168, 33] on link "Add" at bounding box center [181, 29] width 29 height 13
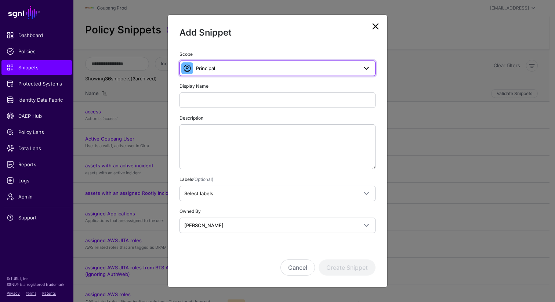
click at [217, 70] on span "Principal" at bounding box center [277, 68] width 162 height 8
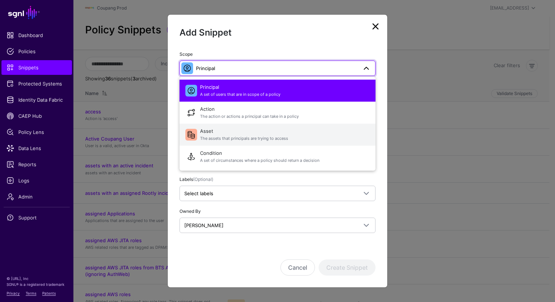
click at [205, 130] on span "Asset The assets that principals are trying to access" at bounding box center [285, 135] width 170 height 18
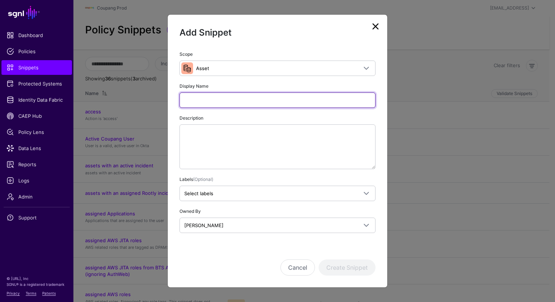
click at [203, 97] on input "Display Name" at bounding box center [278, 100] width 196 height 15
paste input "**********"
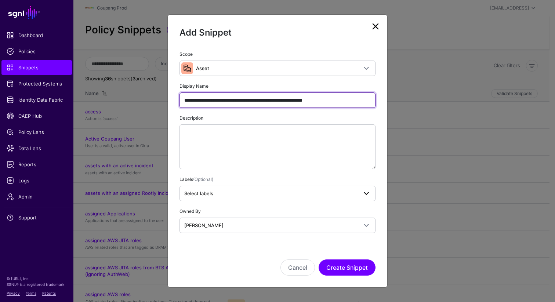
type input "**********"
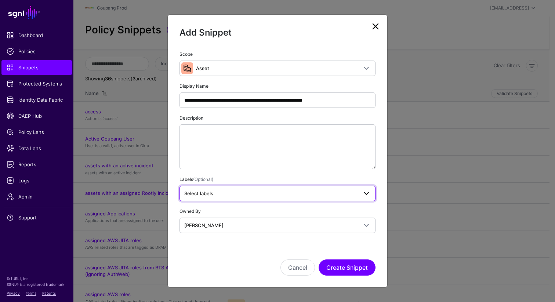
click at [222, 190] on span "Select labels" at bounding box center [270, 193] width 173 height 8
click at [197, 236] on span "AWS" at bounding box center [193, 234] width 10 height 6
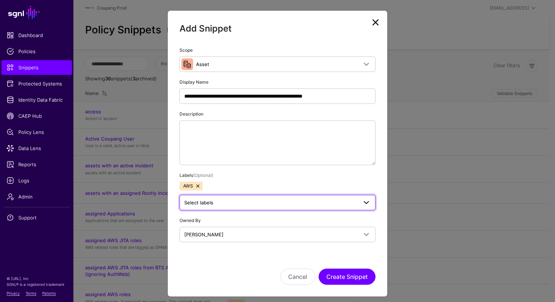
click at [225, 199] on span "Select labels" at bounding box center [270, 203] width 173 height 8
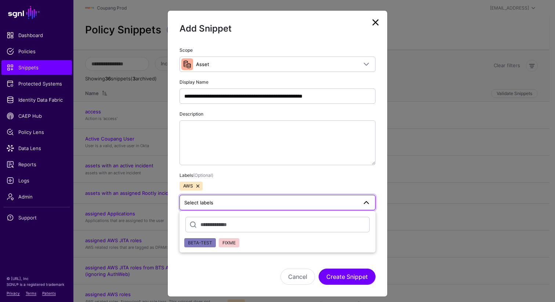
click at [200, 242] on span "BETA-TEST" at bounding box center [200, 243] width 24 height 6
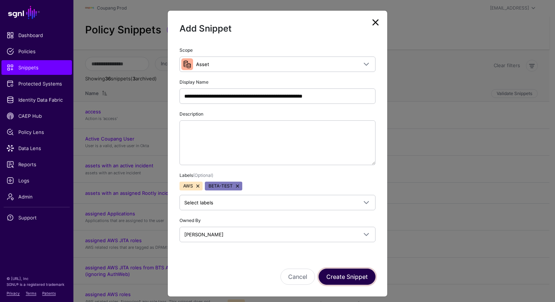
click at [333, 272] on button "Create Snippet" at bounding box center [347, 277] width 57 height 16
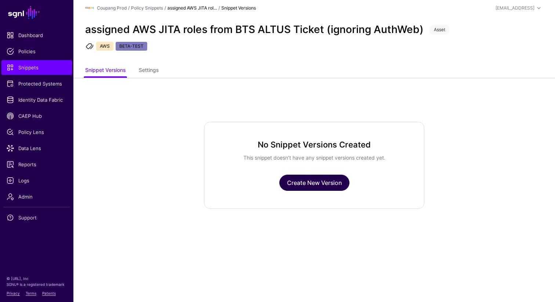
click at [337, 176] on link "Create New Version" at bounding box center [314, 183] width 70 height 16
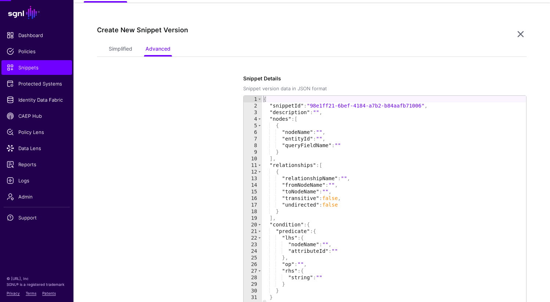
scroll to position [77, 0]
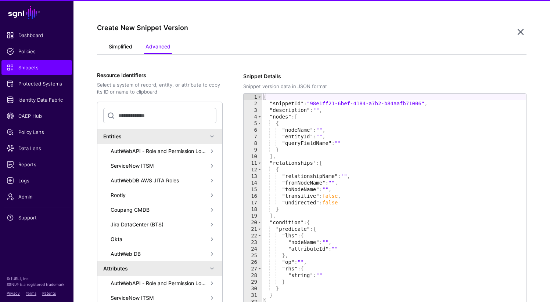
click at [122, 50] on link "Simplified" at bounding box center [120, 47] width 23 height 14
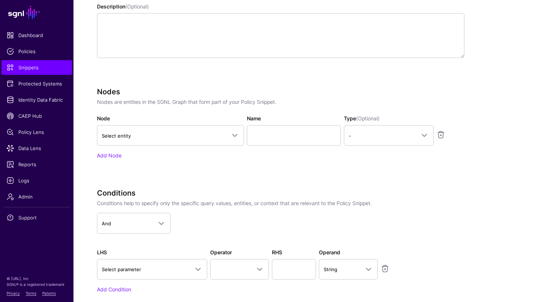
scroll to position [276, 0]
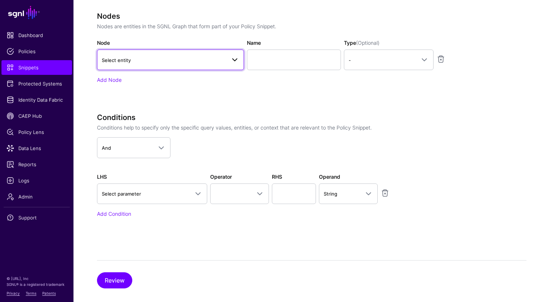
click at [131, 65] on link "Select entity" at bounding box center [170, 60] width 147 height 21
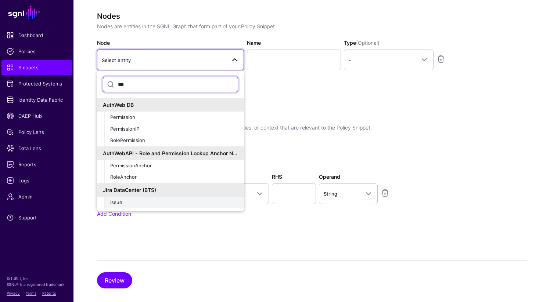
type input "***"
click at [124, 206] on button "Issue" at bounding box center [174, 203] width 140 height 12
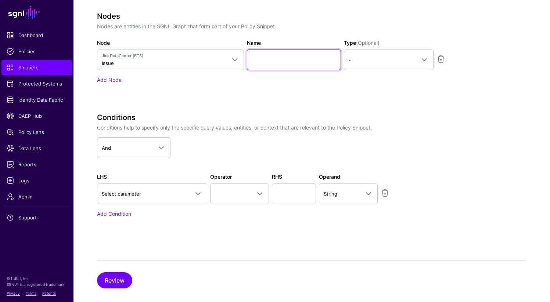
click at [267, 63] on input "Name" at bounding box center [294, 60] width 94 height 21
paste input "*****"
type input "*****"
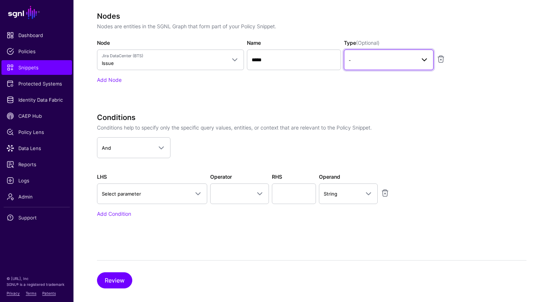
click at [364, 63] on span "-" at bounding box center [381, 60] width 67 height 8
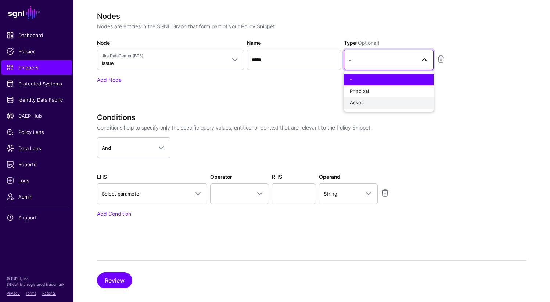
click at [359, 107] on button "Asset" at bounding box center [389, 103] width 90 height 12
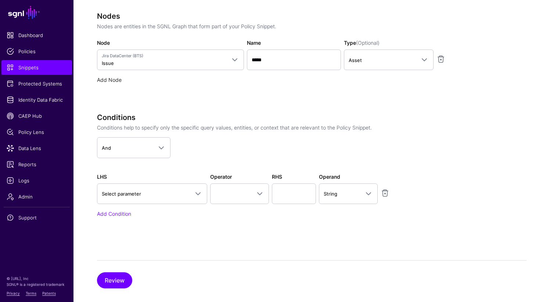
click at [106, 79] on link "Add Node" at bounding box center [109, 80] width 25 height 6
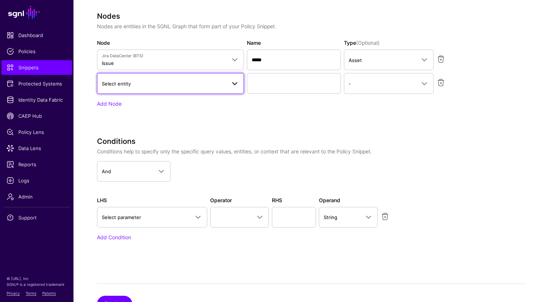
click at [116, 91] on link "Select entity" at bounding box center [170, 83] width 147 height 21
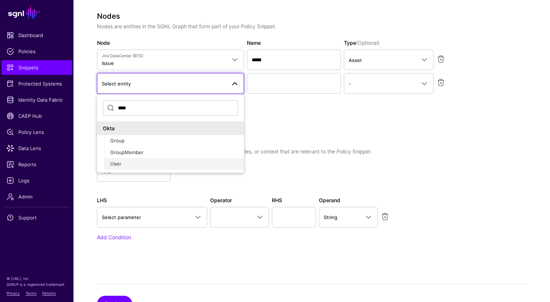
type input "****"
click at [121, 167] on div "User" at bounding box center [174, 163] width 128 height 7
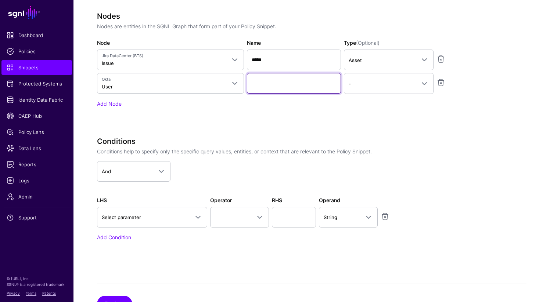
click at [265, 84] on input "Name" at bounding box center [294, 83] width 94 height 21
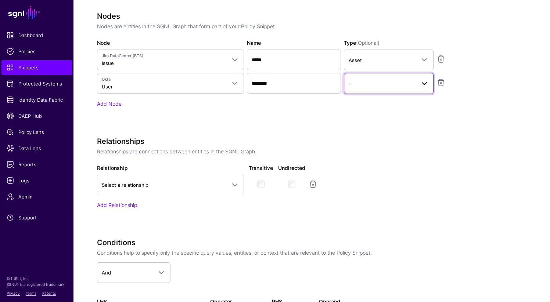
click at [395, 83] on span "-" at bounding box center [381, 84] width 67 height 8
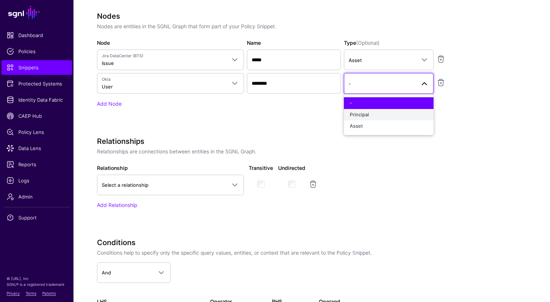
click at [387, 113] on div "Principal" at bounding box center [389, 114] width 78 height 7
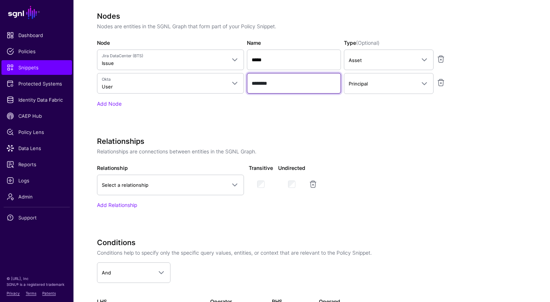
click at [262, 82] on input "********" at bounding box center [294, 83] width 94 height 21
click at [261, 87] on input "********" at bounding box center [294, 83] width 94 height 21
paste input "text"
type input "****"
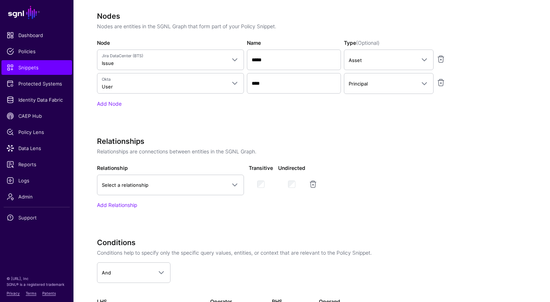
click at [326, 130] on div "Specify the components of your Snippet Version Policy Snippet Versions are comp…" at bounding box center [280, 118] width 367 height 490
click at [441, 79] on link at bounding box center [440, 82] width 9 height 9
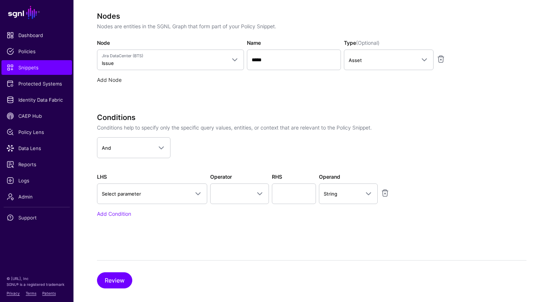
click at [105, 80] on link "Add Node" at bounding box center [109, 80] width 25 height 6
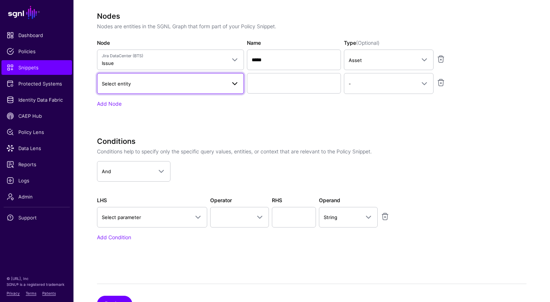
click at [119, 81] on span "Select entity" at bounding box center [116, 84] width 29 height 6
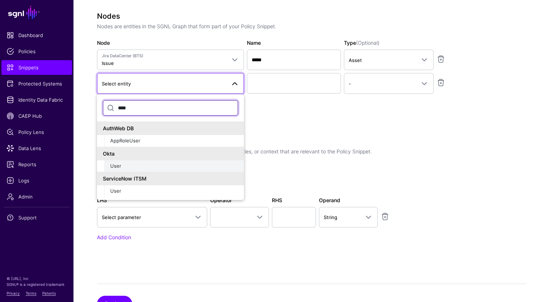
type input "****"
click at [117, 162] on button "User" at bounding box center [174, 166] width 140 height 12
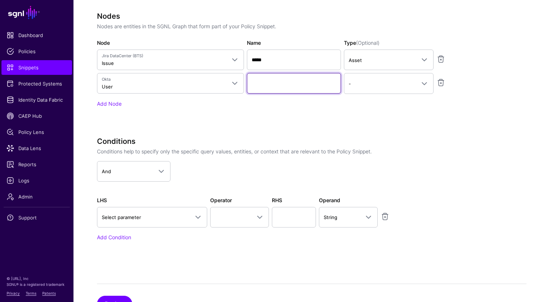
click at [265, 87] on input "Name" at bounding box center [294, 83] width 94 height 21
paste input "****"
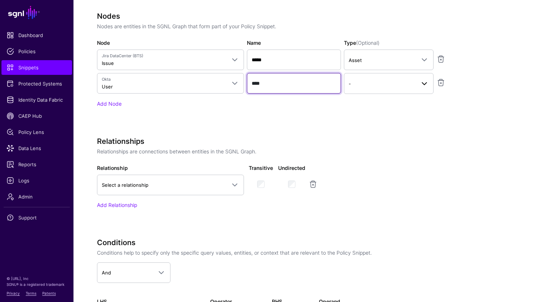
type input "****"
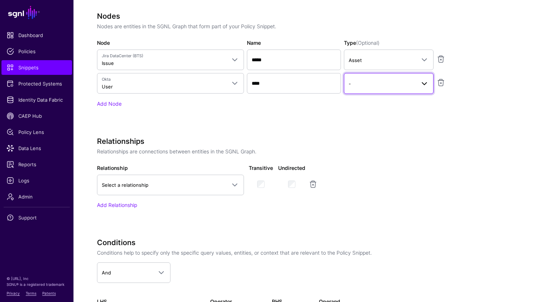
click at [383, 78] on link "-" at bounding box center [389, 83] width 90 height 21
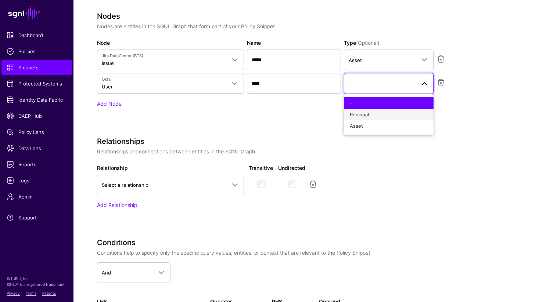
click at [372, 119] on button "Principal" at bounding box center [389, 115] width 90 height 12
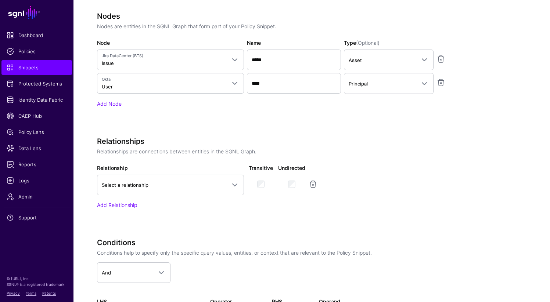
click at [356, 152] on p "Relationships are connections between entities in the SGNL Graph." at bounding box center [280, 152] width 367 height 8
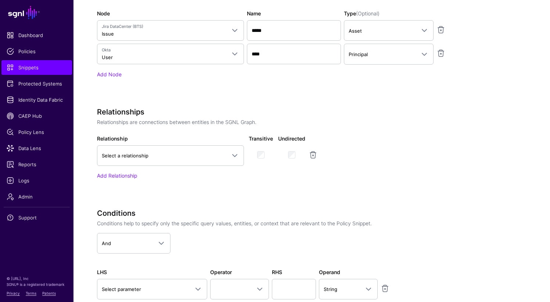
scroll to position [315, 0]
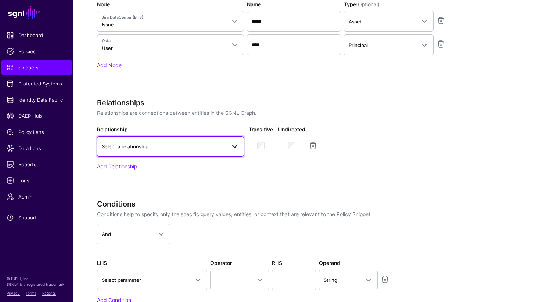
click at [145, 150] on span "Select a relationship" at bounding box center [170, 146] width 137 height 9
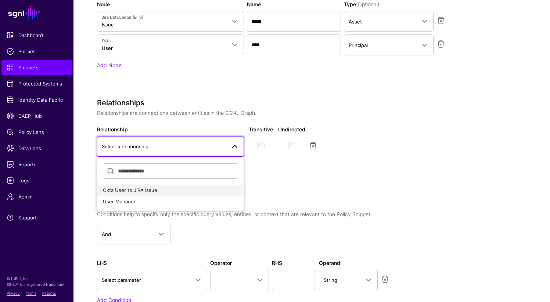
click at [126, 188] on span "Okta User to JIRA Issue" at bounding box center [130, 190] width 54 height 6
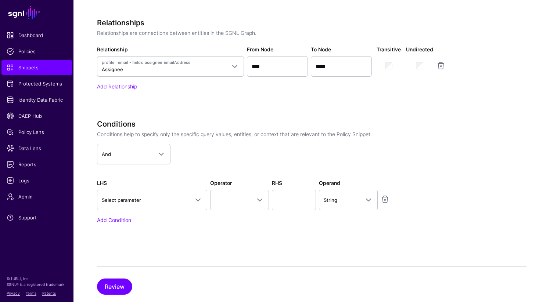
scroll to position [411, 0]
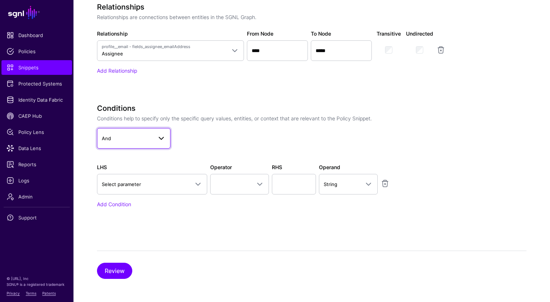
click at [147, 140] on span "And" at bounding box center [127, 138] width 51 height 8
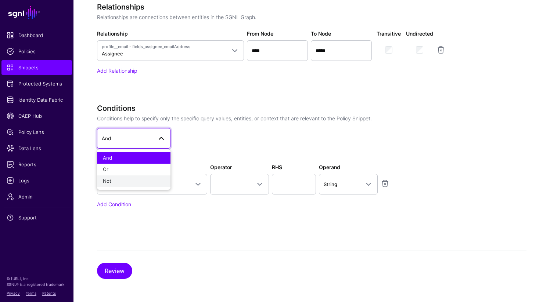
click at [129, 183] on div "Not" at bounding box center [134, 181] width 62 height 7
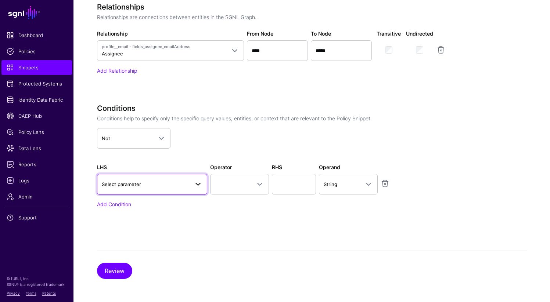
click at [160, 182] on span "Select parameter" at bounding box center [145, 184] width 87 height 8
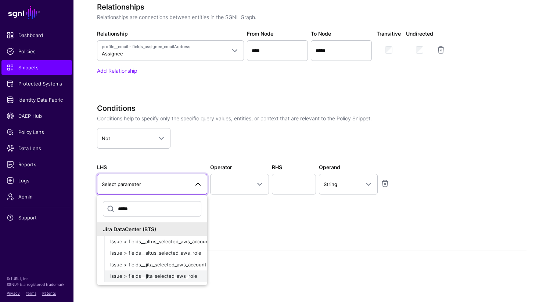
type input "*****"
click at [157, 276] on span "Issue > fields__jita_selected_aws_role" at bounding box center [153, 276] width 87 height 6
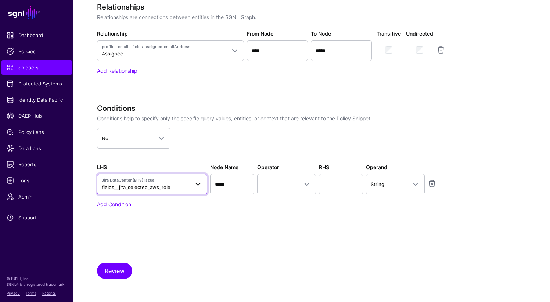
click at [182, 181] on span "Jira DataCenter (BTS) Issue" at bounding box center [145, 180] width 87 height 6
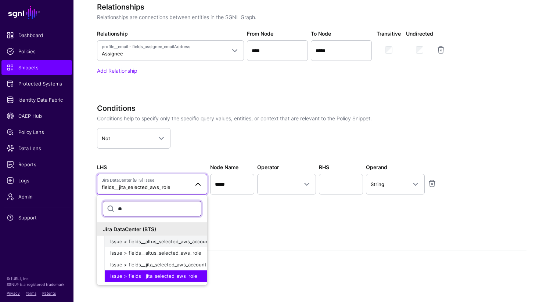
type input "*"
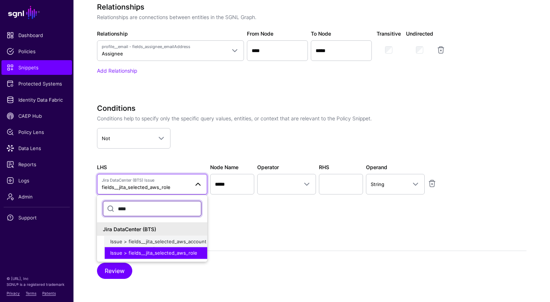
type input "****"
click at [167, 241] on span "Issue > fields__jita_selected_aws_account" at bounding box center [158, 241] width 96 height 6
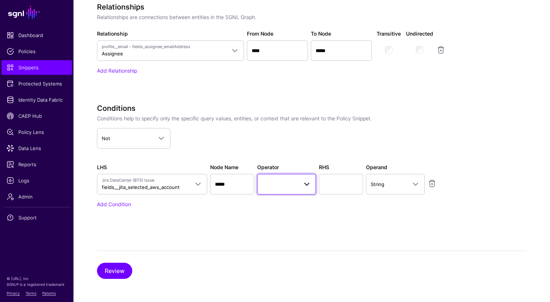
click at [283, 185] on span at bounding box center [286, 184] width 49 height 9
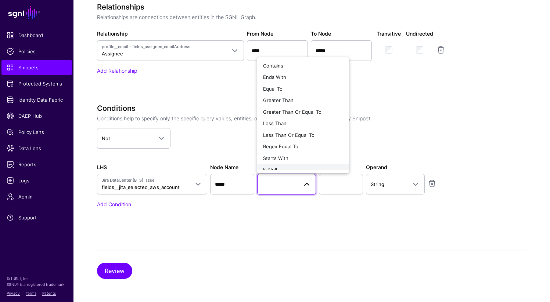
click at [279, 167] on div "Is Null" at bounding box center [303, 169] width 80 height 7
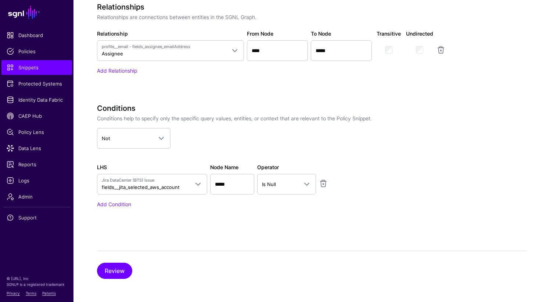
click at [254, 242] on div "Specify the components of your Snippet Version Policy Snippet Versions are comp…" at bounding box center [311, 9] width 429 height 540
click at [126, 266] on button "Review" at bounding box center [114, 271] width 35 height 16
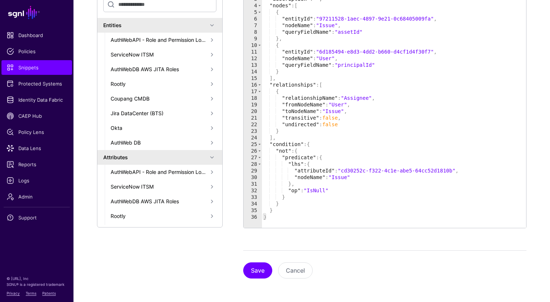
scroll to position [188, 0]
click at [251, 268] on button "Save" at bounding box center [257, 271] width 29 height 16
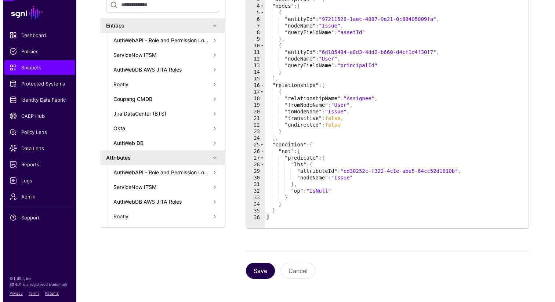
scroll to position [0, 0]
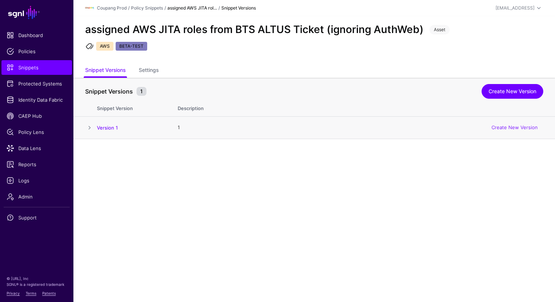
click at [108, 132] on td "Version 1" at bounding box center [133, 128] width 73 height 22
click at [98, 127] on link "Version 1" at bounding box center [107, 128] width 21 height 6
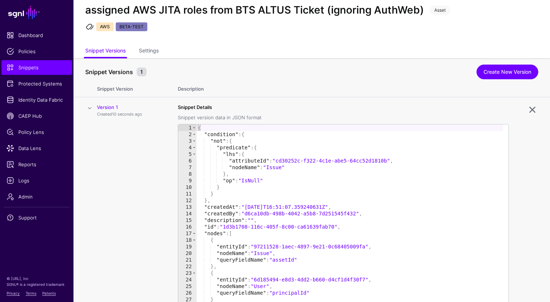
scroll to position [19, 0]
click at [492, 69] on link "Create New Version" at bounding box center [507, 72] width 62 height 15
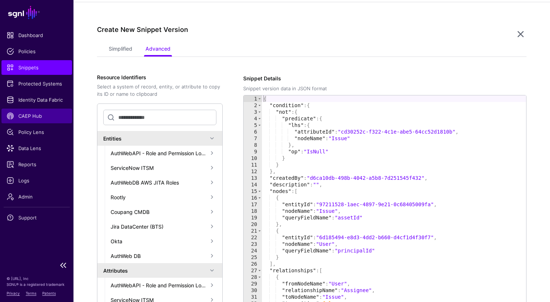
scroll to position [139, 0]
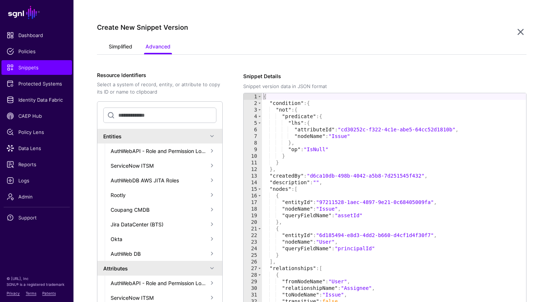
click at [121, 48] on link "Simplified" at bounding box center [120, 47] width 23 height 14
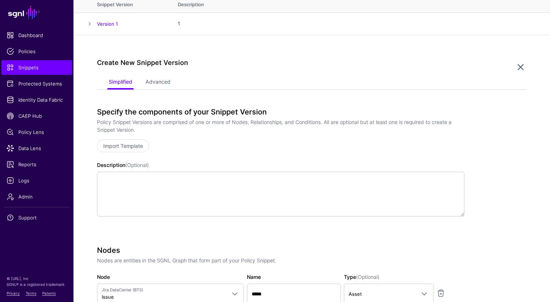
scroll to position [0, 0]
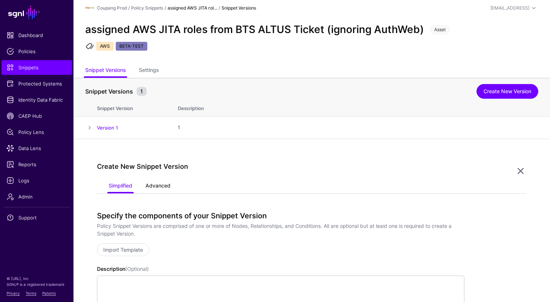
click at [159, 188] on link "Advanced" at bounding box center [157, 187] width 25 height 14
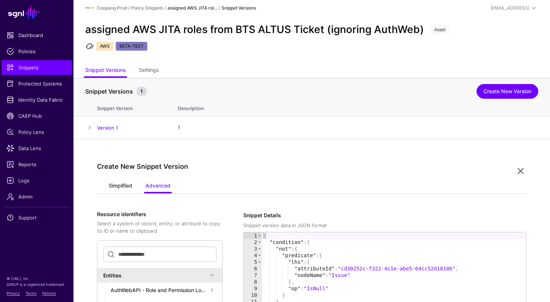
click at [115, 181] on link "Simplified" at bounding box center [120, 187] width 23 height 14
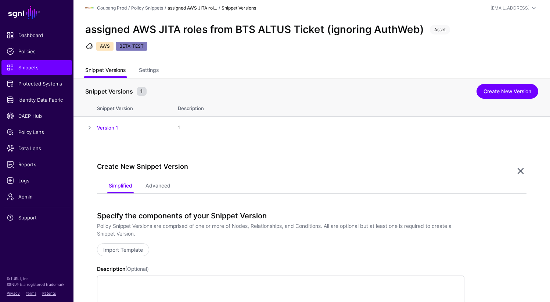
click at [109, 75] on link "Snippet Versions" at bounding box center [105, 71] width 40 height 14
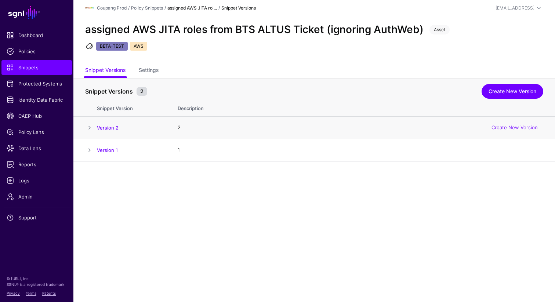
click at [89, 132] on td at bounding box center [84, 128] width 23 height 22
click at [90, 127] on span at bounding box center [89, 127] width 9 height 9
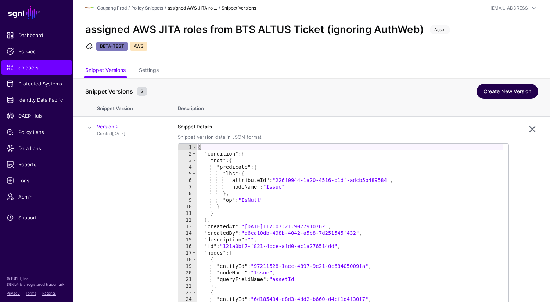
click at [503, 95] on link "Create New Version" at bounding box center [507, 91] width 62 height 15
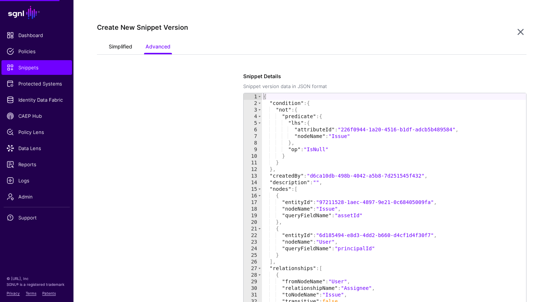
click at [122, 47] on link "Simplified" at bounding box center [120, 47] width 23 height 14
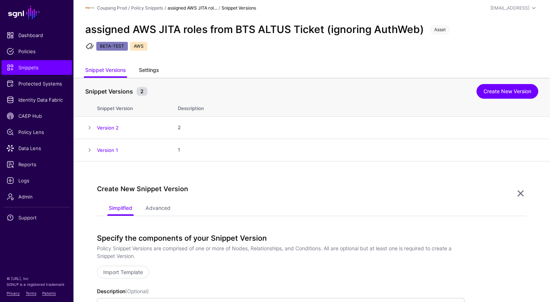
click at [151, 70] on link "Settings" at bounding box center [149, 71] width 20 height 14
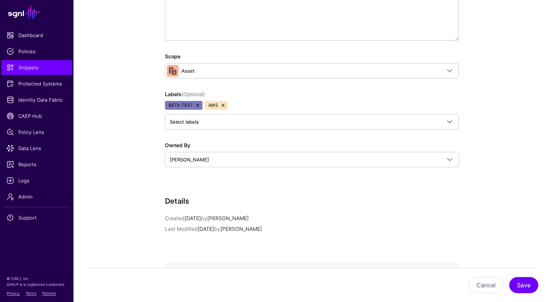
scroll to position [301, 0]
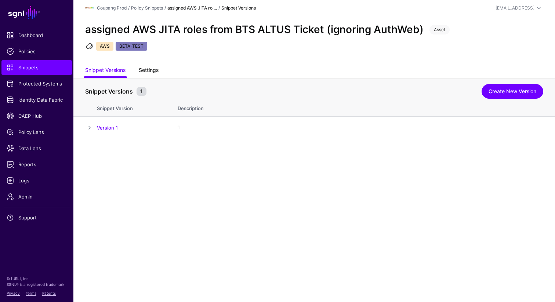
click at [147, 69] on link "Settings" at bounding box center [149, 71] width 20 height 14
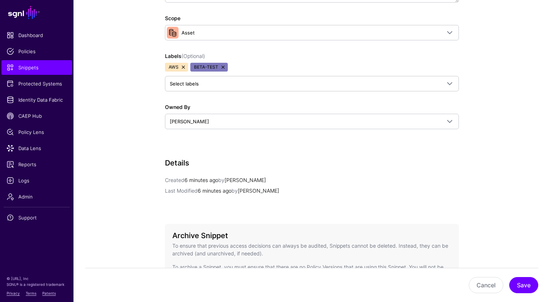
scroll to position [301, 0]
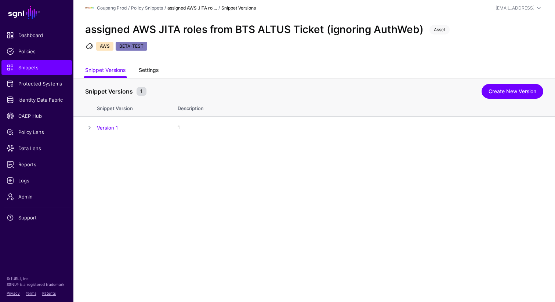
click at [148, 70] on link "Settings" at bounding box center [149, 71] width 20 height 14
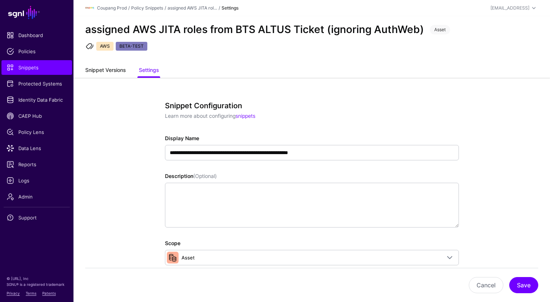
click at [110, 69] on link "Snippet Versions" at bounding box center [105, 71] width 40 height 14
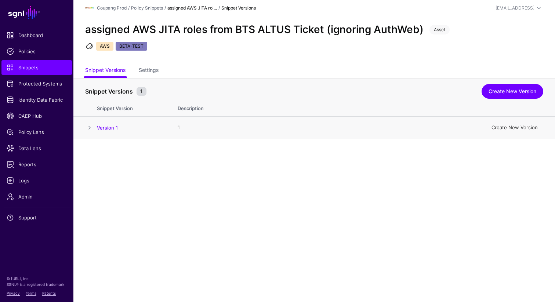
click at [522, 126] on link "Create New Version" at bounding box center [515, 127] width 46 height 6
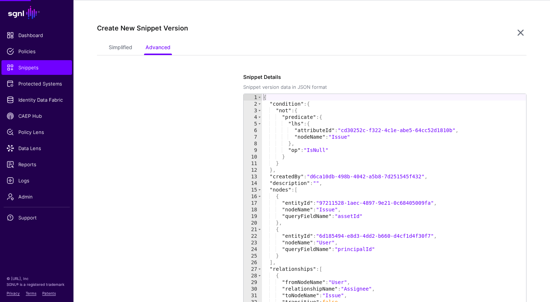
scroll to position [139, 0]
click at [123, 45] on link "Simplified" at bounding box center [120, 47] width 23 height 14
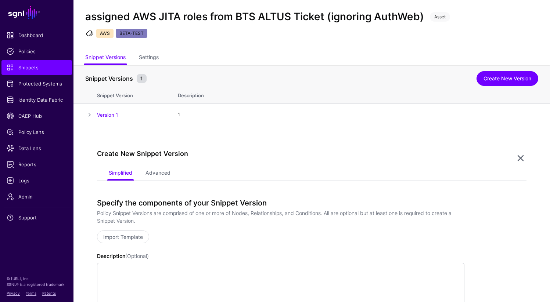
scroll to position [0, 0]
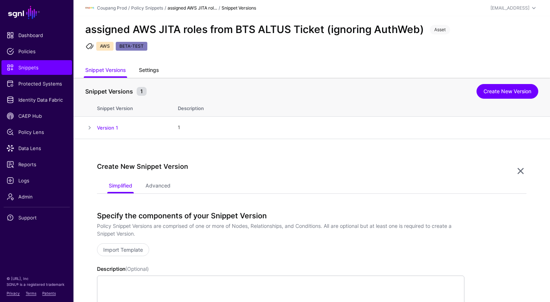
click at [153, 66] on link "Settings" at bounding box center [149, 71] width 20 height 14
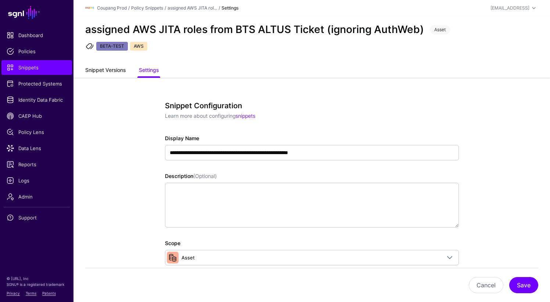
click at [113, 65] on link "Snippet Versions" at bounding box center [105, 71] width 40 height 14
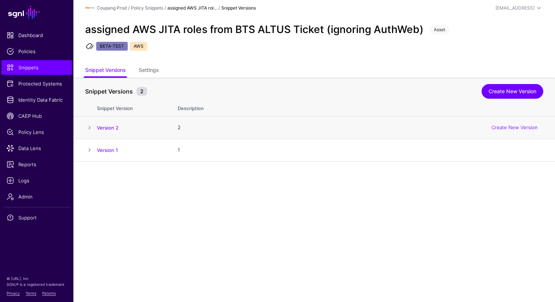
click at [511, 124] on div "Create New Version" at bounding box center [514, 128] width 57 height 18
click at [506, 128] on link "Create New Version" at bounding box center [515, 127] width 46 height 6
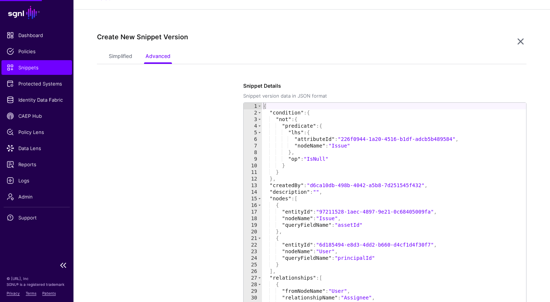
scroll to position [162, 0]
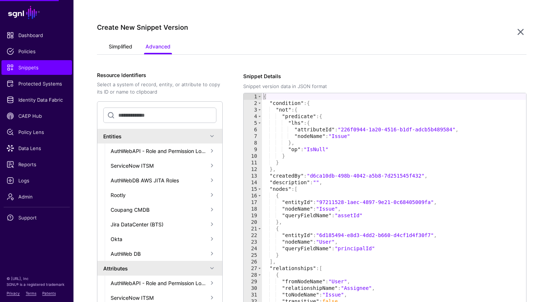
click at [116, 48] on link "Simplified" at bounding box center [120, 47] width 23 height 14
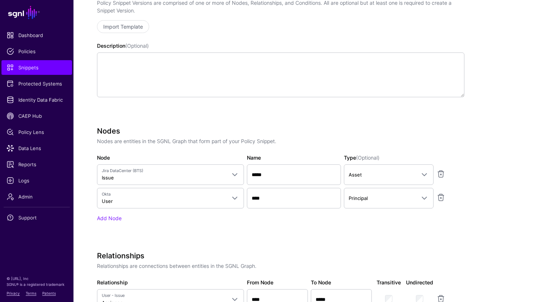
scroll to position [0, 0]
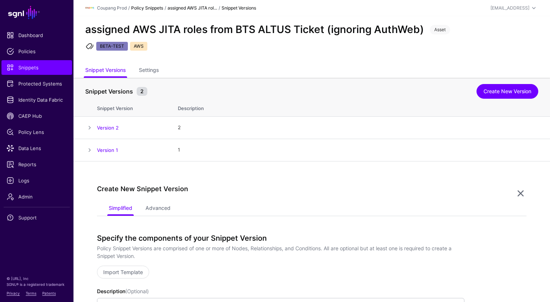
click at [147, 6] on link "Policy Snippets" at bounding box center [147, 8] width 32 height 6
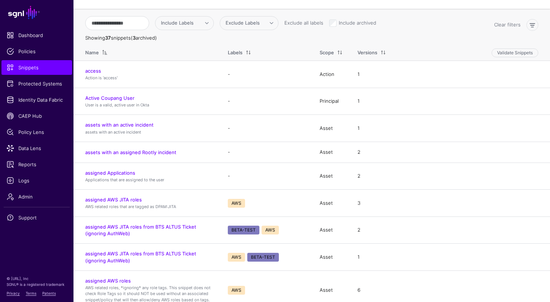
scroll to position [81, 0]
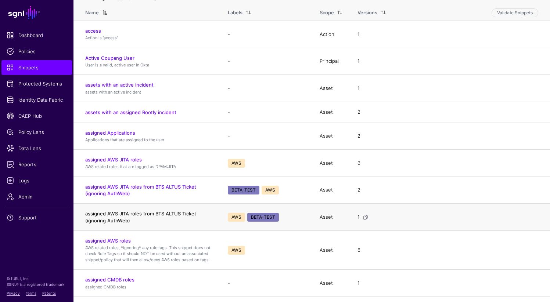
click at [144, 216] on link "assigned AWS JITA roles from BTS ALTUS Ticket (ignoring AuthWeb)" at bounding box center [140, 217] width 111 height 12
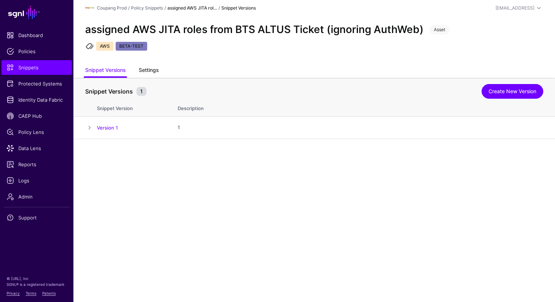
click at [149, 67] on link "Settings" at bounding box center [149, 71] width 20 height 14
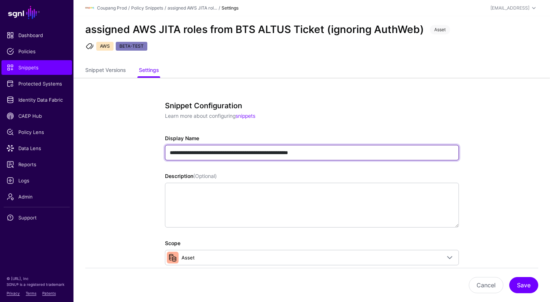
click at [262, 152] on input "**********" at bounding box center [312, 152] width 294 height 15
type input "**********"
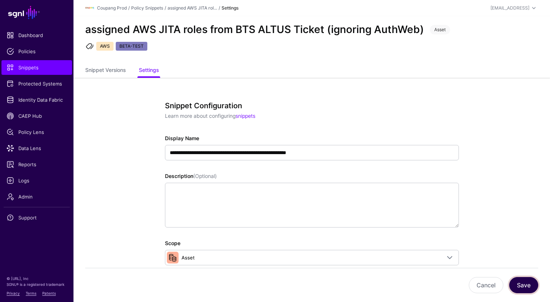
click at [529, 288] on button "Save" at bounding box center [523, 285] width 29 height 16
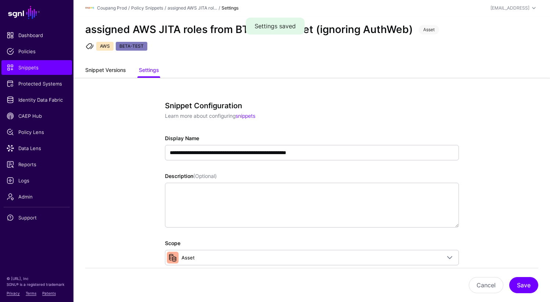
click at [116, 69] on link "Snippet Versions" at bounding box center [105, 71] width 40 height 14
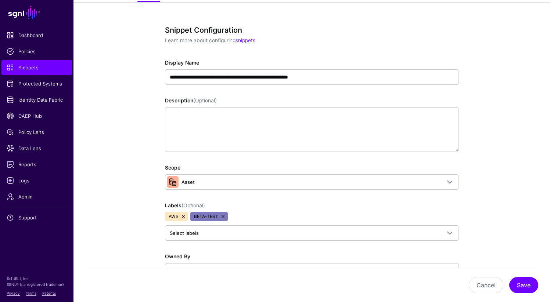
scroll to position [34, 0]
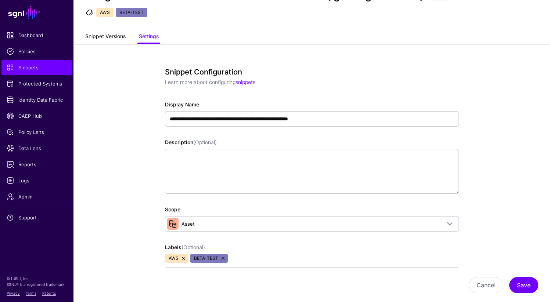
click at [105, 36] on link "Snippet Versions" at bounding box center [105, 37] width 40 height 14
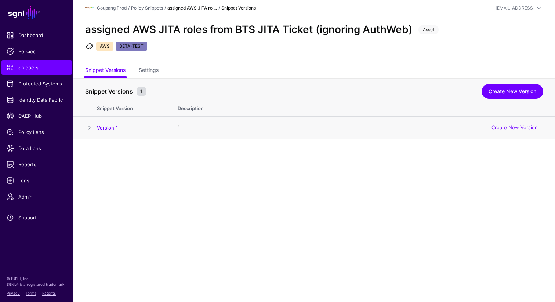
click at [88, 126] on span at bounding box center [89, 127] width 9 height 9
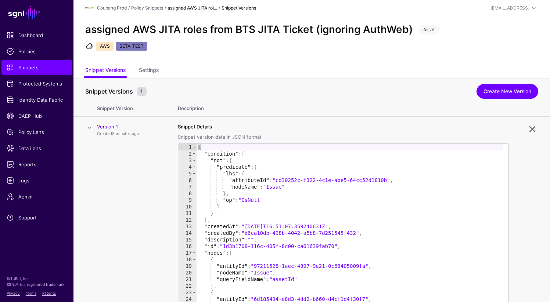
click at [88, 128] on span at bounding box center [89, 127] width 9 height 9
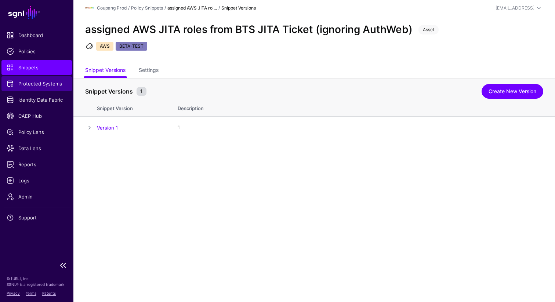
click at [32, 82] on span "Protected Systems" at bounding box center [37, 83] width 60 height 7
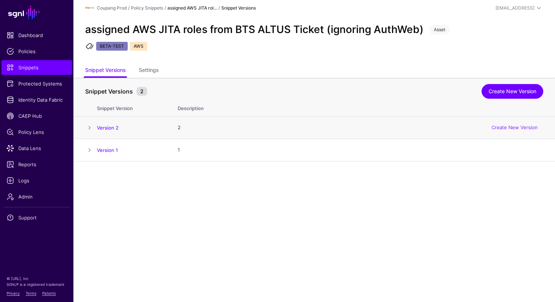
click at [93, 129] on span at bounding box center [89, 127] width 9 height 9
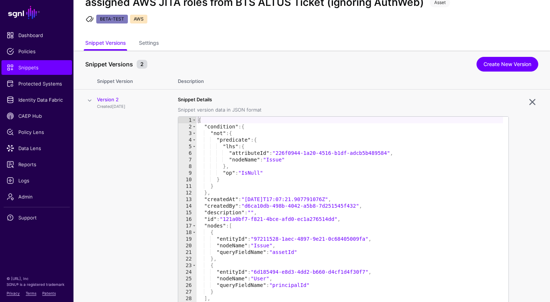
scroll to position [16, 0]
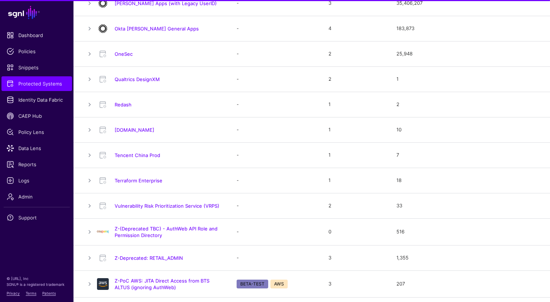
scroll to position [734, 0]
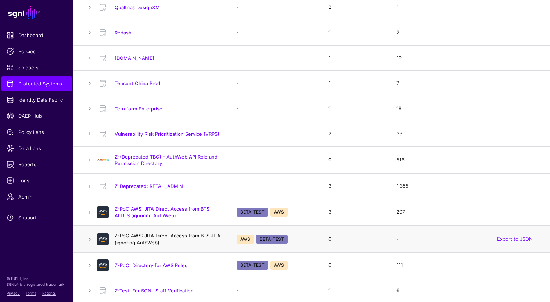
click at [139, 239] on link "Z-PoC AWS: JITA Direct Access from BTS JITA (ignoring AuthWeb)" at bounding box center [168, 239] width 106 height 12
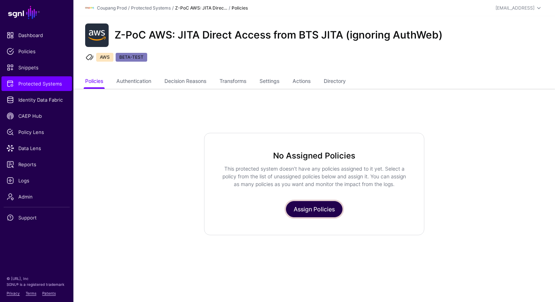
click at [308, 208] on link "Assign Policies" at bounding box center [314, 209] width 57 height 16
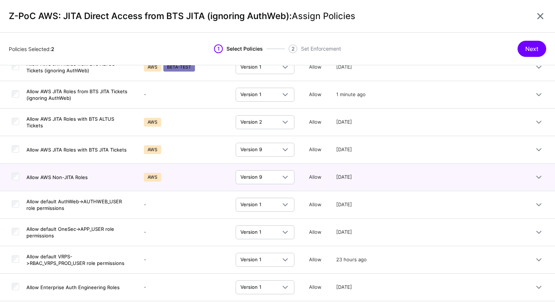
scroll to position [184, 0]
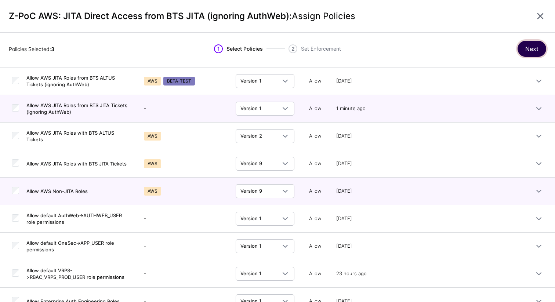
click at [529, 48] on button "Next" at bounding box center [532, 49] width 29 height 16
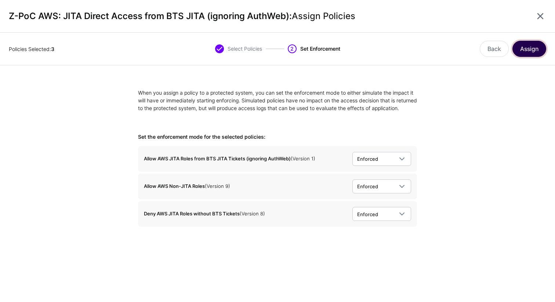
click at [524, 52] on button "Assign" at bounding box center [530, 49] width 34 height 16
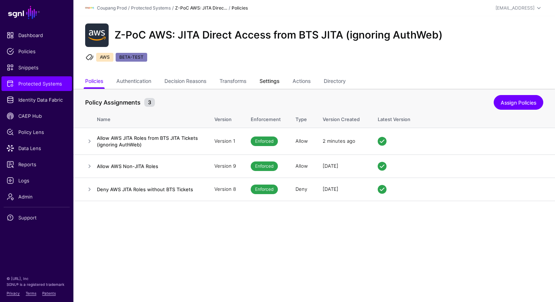
click at [266, 82] on link "Settings" at bounding box center [270, 82] width 20 height 14
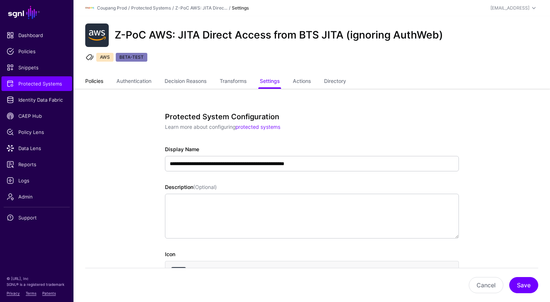
click at [101, 81] on link "Policies" at bounding box center [94, 82] width 18 height 14
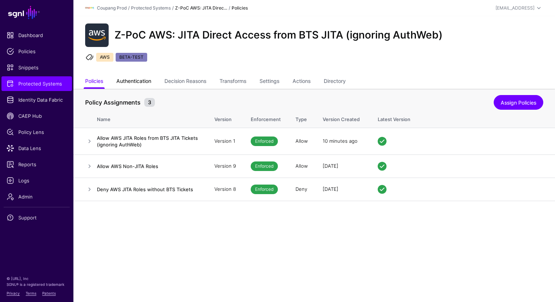
click at [146, 81] on link "Authentication" at bounding box center [133, 82] width 35 height 14
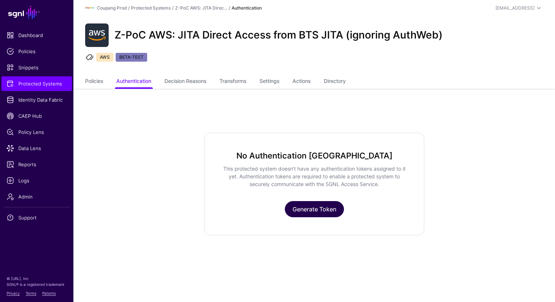
click at [318, 214] on link "Generate Token" at bounding box center [314, 209] width 59 height 16
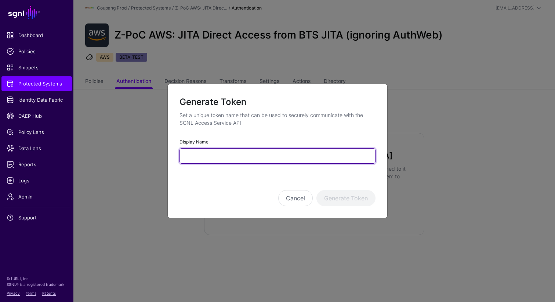
click at [231, 153] on input "Display Name" at bounding box center [278, 155] width 196 height 15
paste input "**********"
type input "**********"
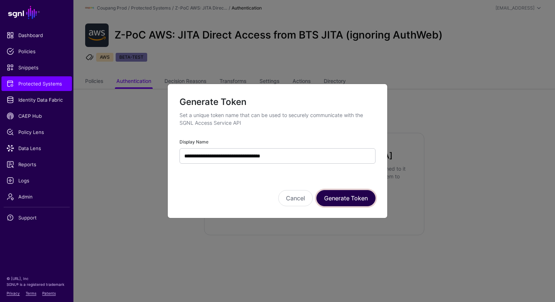
click at [355, 198] on button "Generate Token" at bounding box center [345, 198] width 59 height 16
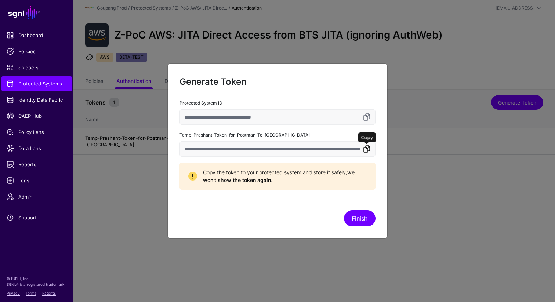
click at [368, 149] on link at bounding box center [366, 149] width 9 height 9
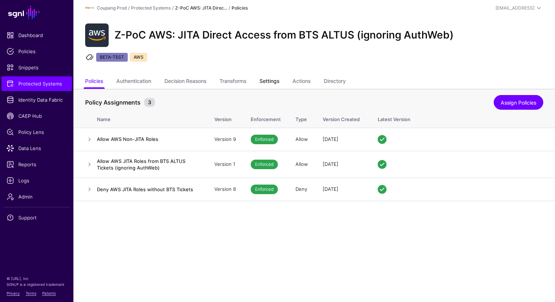
click at [272, 80] on link "Settings" at bounding box center [270, 82] width 20 height 14
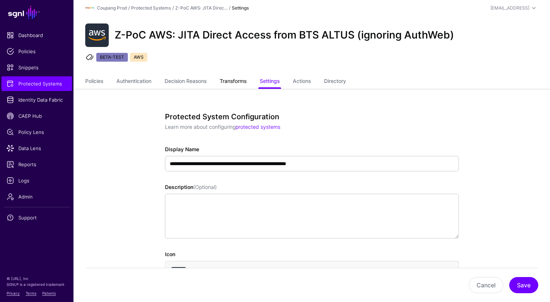
click at [233, 82] on link "Transforms" at bounding box center [233, 82] width 27 height 14
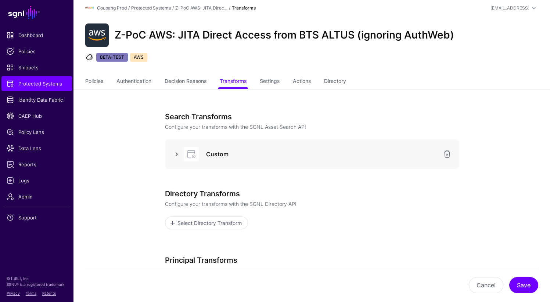
click at [174, 156] on link at bounding box center [176, 154] width 9 height 9
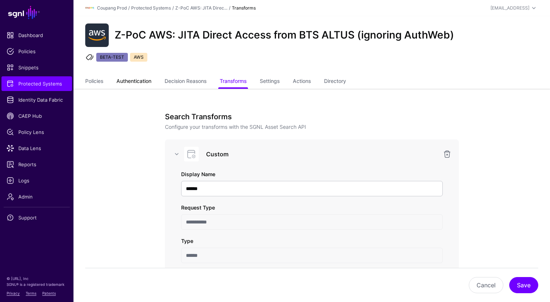
click at [135, 75] on link "Authentication" at bounding box center [133, 82] width 35 height 14
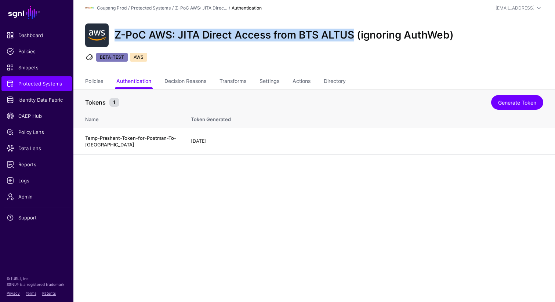
drag, startPoint x: 116, startPoint y: 32, endPoint x: 356, endPoint y: 32, distance: 239.8
click at [356, 32] on h2 "Z-PoC AWS: JITA Direct Access from BTS ALTUS (ignoring AuthWeb)" at bounding box center [284, 35] width 339 height 12
copy h2 "Z-PoC AWS: JITA Direct Access from BTS ALTUS"
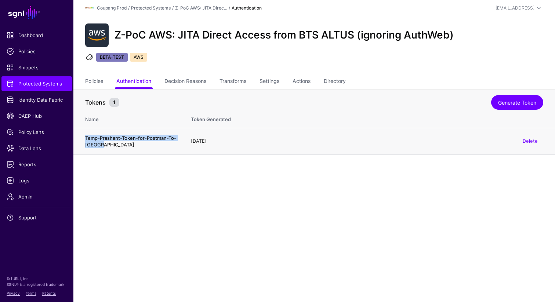
drag, startPoint x: 84, startPoint y: 137, endPoint x: 104, endPoint y: 142, distance: 20.1
click at [104, 142] on td "Temp-Prashant-Token-for-Postman-To-[GEOGRAPHIC_DATA]" at bounding box center [128, 141] width 110 height 27
copy h4 "Temp-Prashant-Token-for-Postman-To-[GEOGRAPHIC_DATA]"
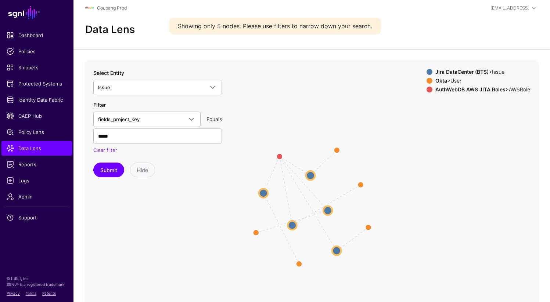
click at [310, 178] on circle at bounding box center [310, 175] width 9 height 9
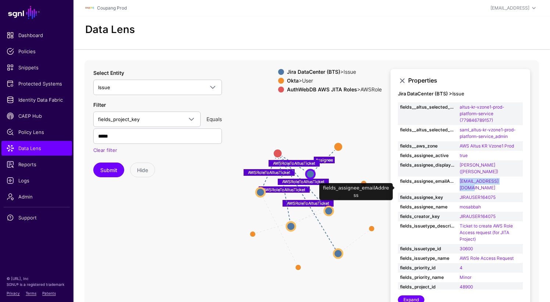
drag, startPoint x: 456, startPoint y: 188, endPoint x: 514, endPoint y: 187, distance: 57.3
click at [514, 187] on tr "fields_assignee_emailAddress [EMAIL_ADDRESS][DOMAIN_NAME]" at bounding box center [460, 185] width 125 height 16
copy tr "ess [EMAIL_ADDRESS][DOMAIN_NAME]"
click at [453, 185] on strong "fields_assignee_emailAddress" at bounding box center [427, 181] width 55 height 7
drag, startPoint x: 514, startPoint y: 186, endPoint x: 461, endPoint y: 186, distance: 52.9
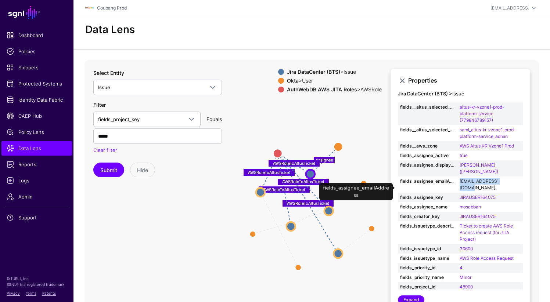
click at [461, 186] on td "[EMAIL_ADDRESS][DOMAIN_NAME]" at bounding box center [489, 185] width 65 height 16
copy link "[EMAIL_ADDRESS][DOMAIN_NAME]"
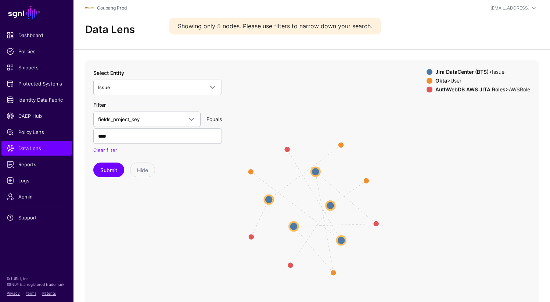
click at [317, 174] on circle at bounding box center [315, 171] width 9 height 9
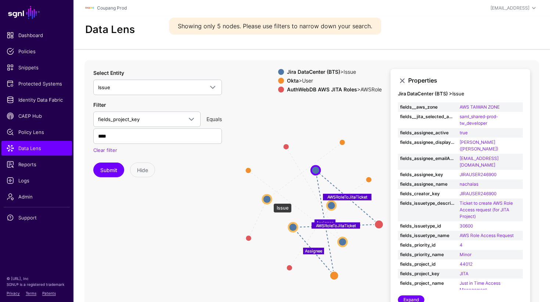
click at [269, 200] on circle at bounding box center [267, 199] width 9 height 9
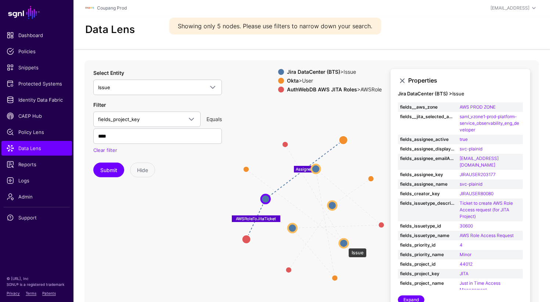
click at [344, 245] on circle at bounding box center [343, 243] width 9 height 9
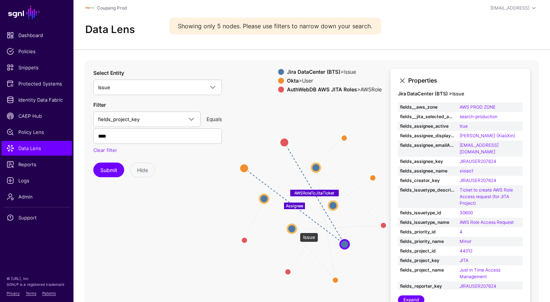
click at [296, 229] on circle at bounding box center [291, 228] width 9 height 9
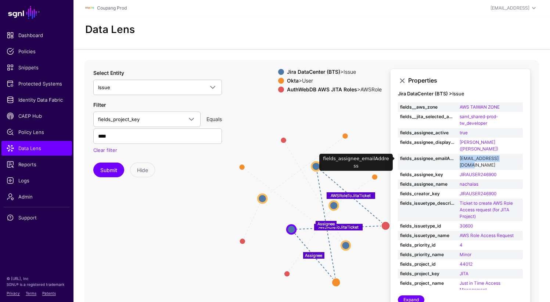
drag, startPoint x: 457, startPoint y: 158, endPoint x: 508, endPoint y: 158, distance: 51.0
click at [508, 158] on td "[EMAIL_ADDRESS][DOMAIN_NAME]" at bounding box center [489, 162] width 65 height 16
copy link "[EMAIL_ADDRESS][DOMAIN_NAME]"
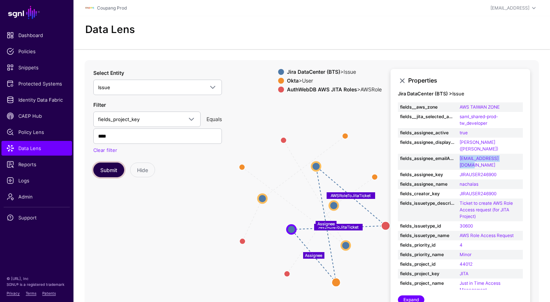
click at [105, 171] on button "Submit" at bounding box center [108, 170] width 31 height 15
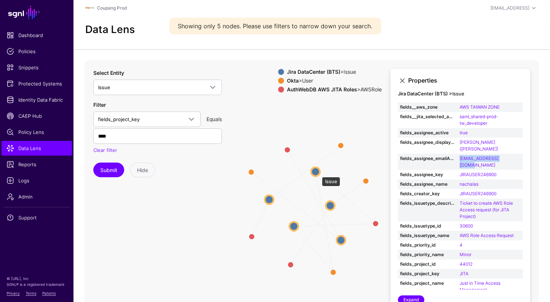
click at [318, 173] on circle at bounding box center [315, 171] width 9 height 9
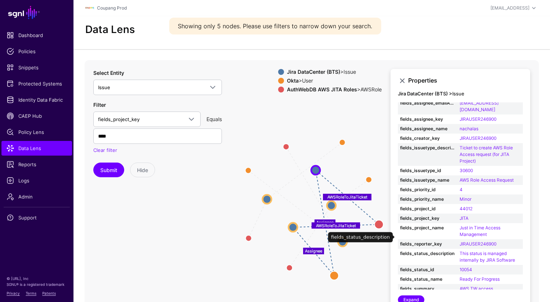
scroll to position [104, 0]
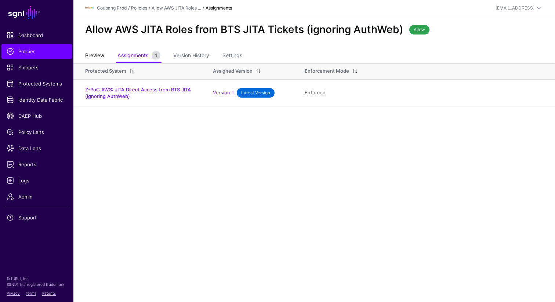
click at [94, 58] on link "Preview" at bounding box center [94, 56] width 19 height 14
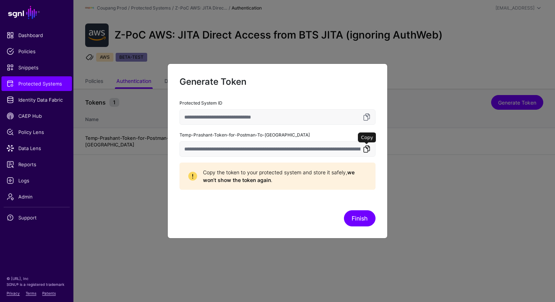
click at [367, 148] on link at bounding box center [366, 149] width 9 height 9
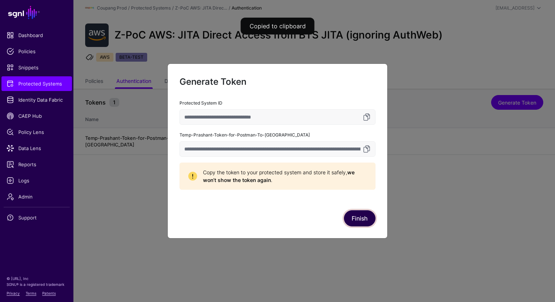
click at [363, 216] on button "Finish" at bounding box center [360, 218] width 32 height 16
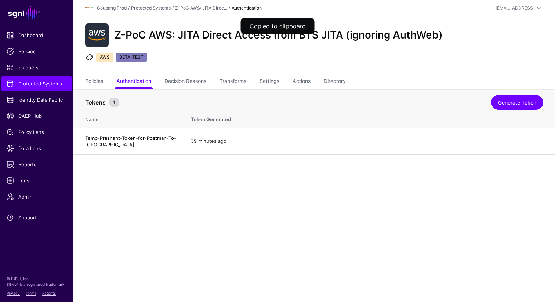
click at [106, 86] on ul "Policies Authentication Decision Reasons Transforms Settings Actions Directory" at bounding box center [314, 82] width 458 height 14
click at [103, 85] on link "Policies" at bounding box center [94, 82] width 18 height 14
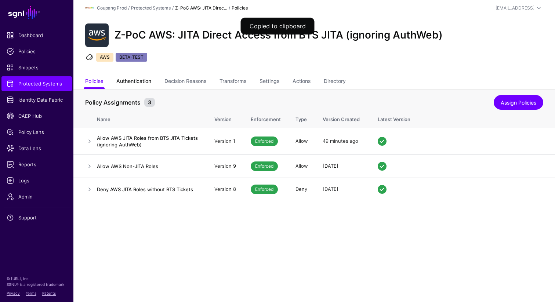
click at [139, 83] on link "Authentication" at bounding box center [133, 82] width 35 height 14
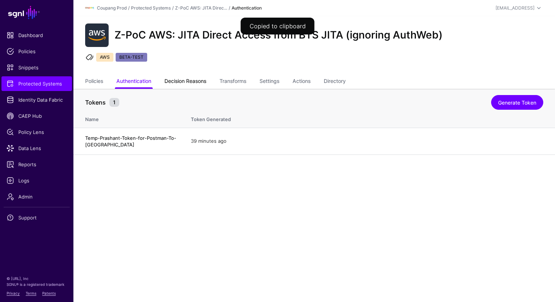
click at [169, 83] on link "Decision Reasons" at bounding box center [185, 82] width 42 height 14
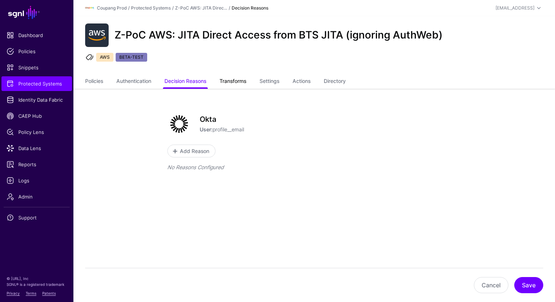
click at [233, 82] on link "Transforms" at bounding box center [233, 82] width 27 height 14
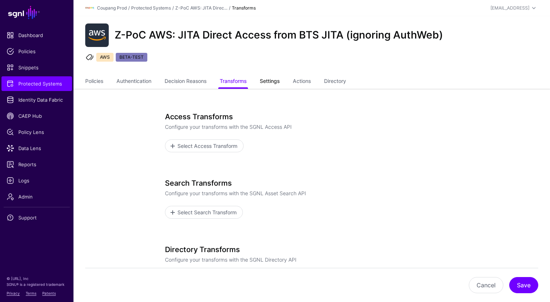
click at [278, 86] on link "Settings" at bounding box center [270, 82] width 20 height 14
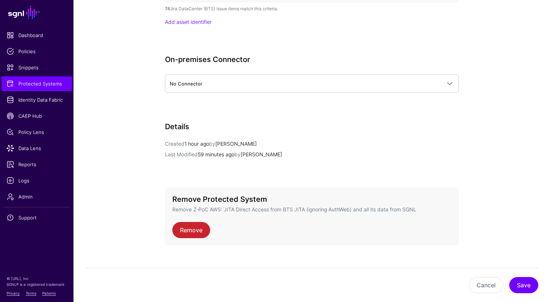
scroll to position [1060, 0]
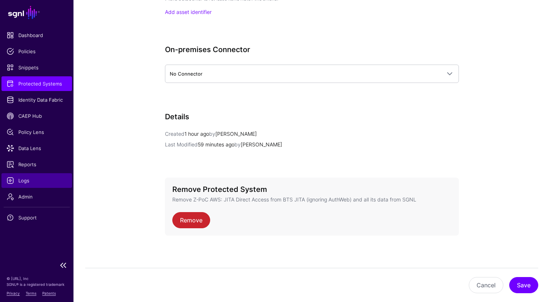
click at [28, 181] on span "Logs" at bounding box center [37, 180] width 60 height 7
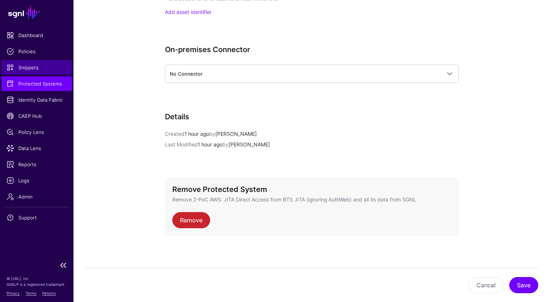
click at [35, 69] on span "Snippets" at bounding box center [37, 67] width 60 height 7
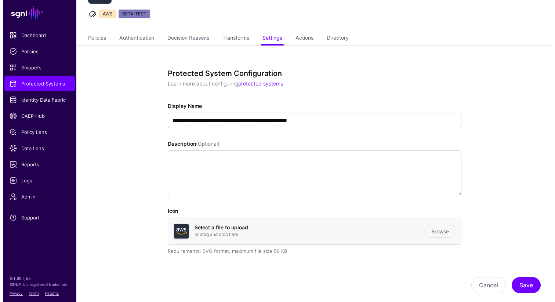
scroll to position [0, 0]
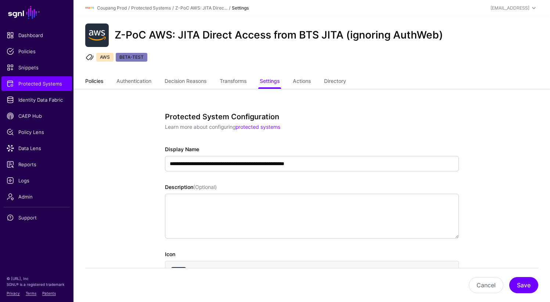
click at [92, 80] on link "Policies" at bounding box center [94, 82] width 18 height 14
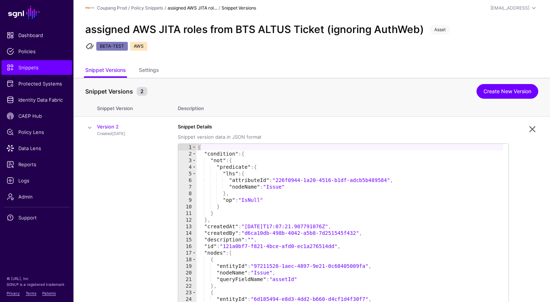
scroll to position [16, 0]
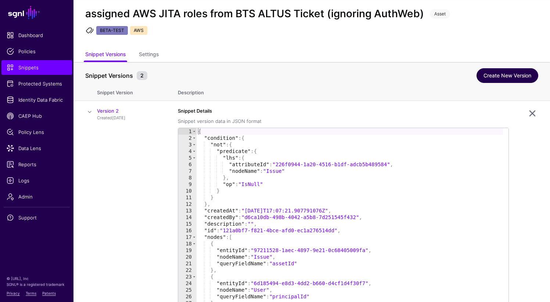
click at [506, 77] on link "Create New Version" at bounding box center [507, 75] width 62 height 15
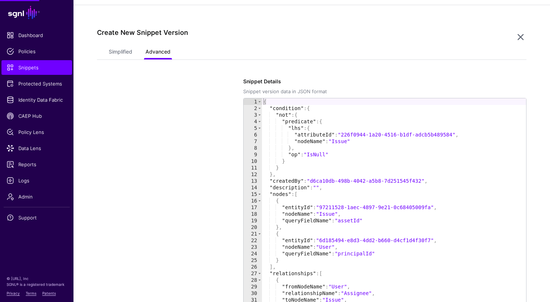
scroll to position [162, 0]
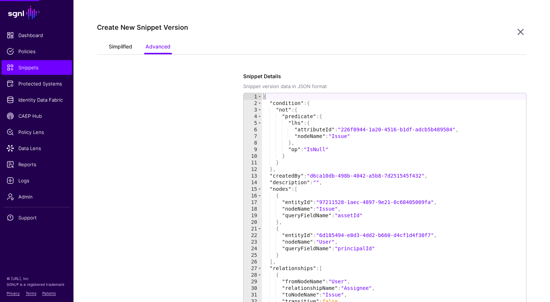
click at [120, 47] on link "Simplified" at bounding box center [120, 47] width 23 height 14
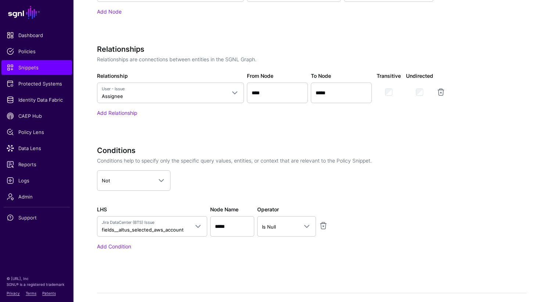
scroll to position [456, 0]
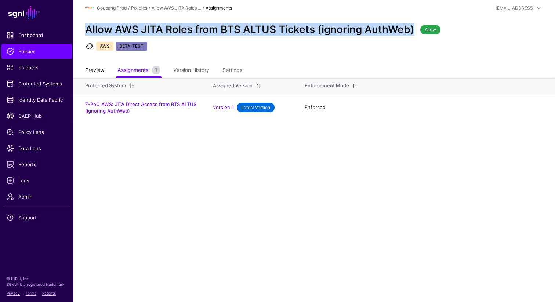
click at [99, 70] on link "Preview" at bounding box center [94, 71] width 19 height 14
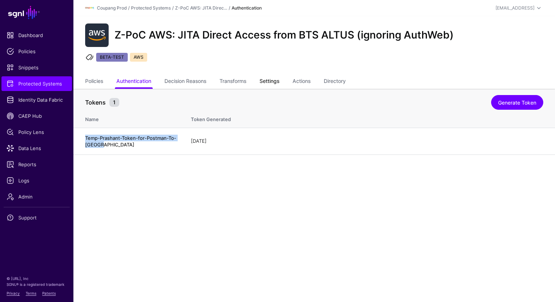
click at [265, 82] on link "Settings" at bounding box center [270, 82] width 20 height 14
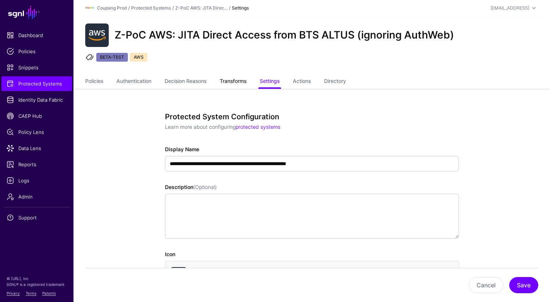
click at [238, 85] on link "Transforms" at bounding box center [233, 82] width 27 height 14
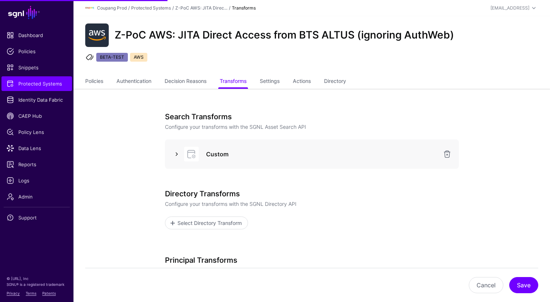
click at [175, 153] on link at bounding box center [176, 154] width 9 height 9
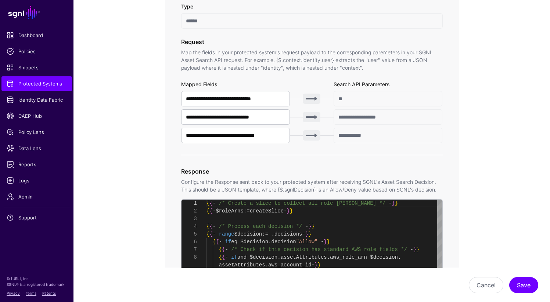
scroll to position [235, 0]
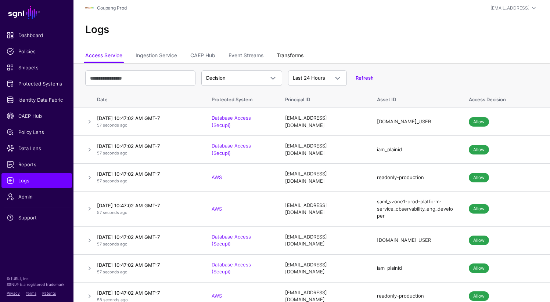
click at [281, 56] on link "Transforms" at bounding box center [289, 56] width 27 height 14
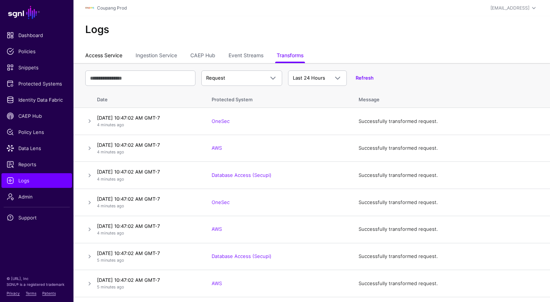
click at [110, 59] on link "Access Service" at bounding box center [103, 56] width 37 height 14
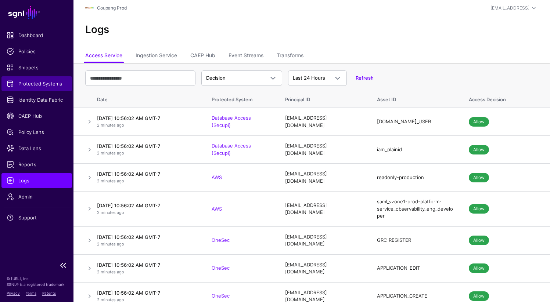
click at [29, 83] on span "Protected Systems" at bounding box center [37, 83] width 60 height 7
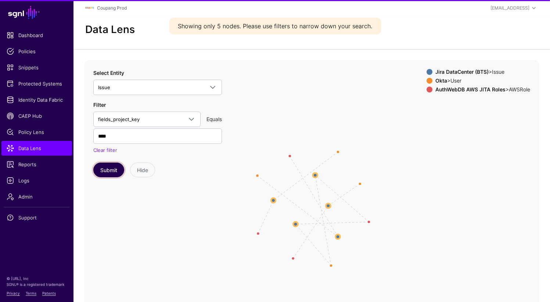
click at [110, 173] on button "Submit" at bounding box center [108, 170] width 31 height 15
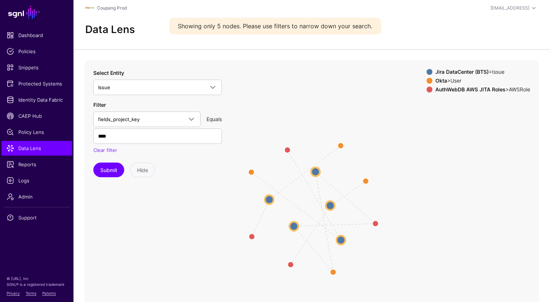
click at [315, 173] on circle at bounding box center [315, 171] width 9 height 9
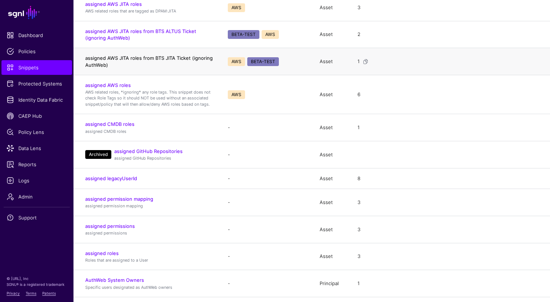
scroll to position [234, 0]
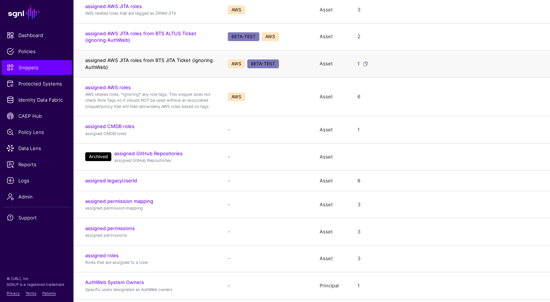
click at [167, 60] on link "assigned AWS JITA roles from BTS JITA Ticket (ignoring AuthWeb)" at bounding box center [148, 63] width 127 height 12
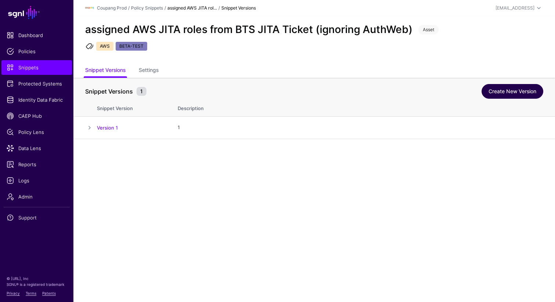
click at [504, 92] on link "Create New Version" at bounding box center [513, 91] width 62 height 15
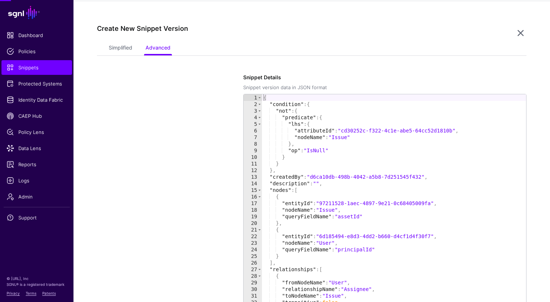
scroll to position [139, 0]
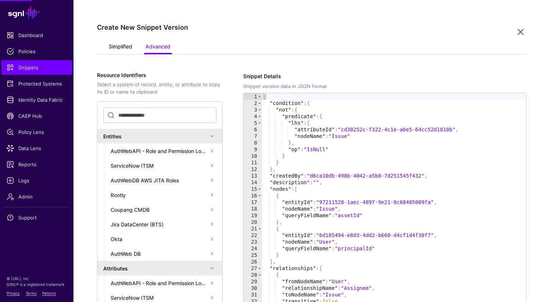
click at [119, 48] on link "Simplified" at bounding box center [120, 47] width 23 height 14
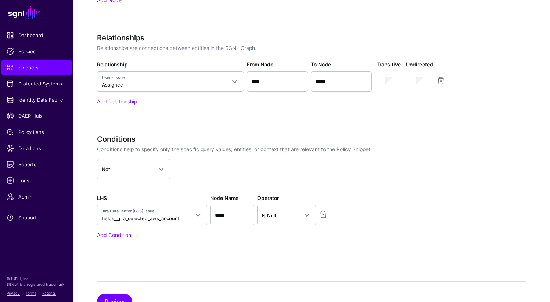
scroll to position [472, 0]
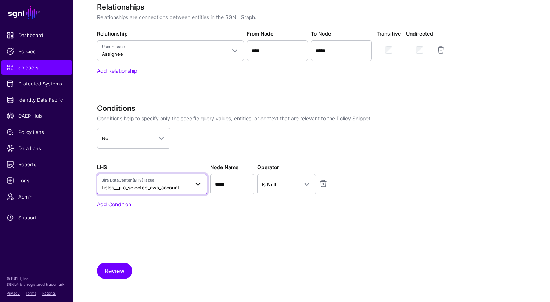
click at [190, 189] on span "Jira DataCenter (BTS) Issue fields__jita_selected_aws_account" at bounding box center [152, 184] width 101 height 14
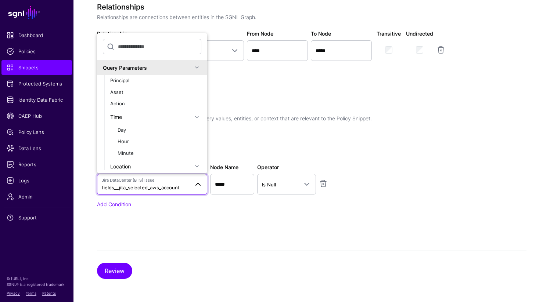
click at [429, 122] on p "Conditions help to specify only the specific query values, entities, or context…" at bounding box center [280, 119] width 367 height 8
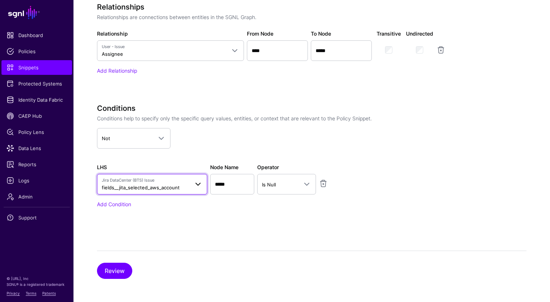
click at [151, 182] on span "Jira DataCenter (BTS) Issue" at bounding box center [145, 180] width 87 height 6
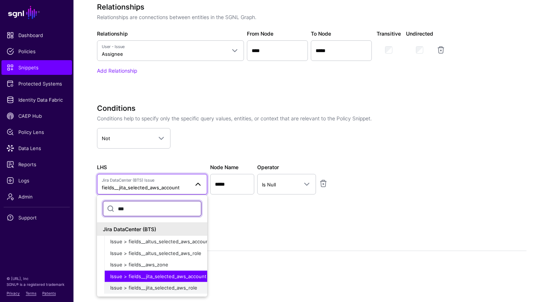
type input "***"
click at [167, 289] on span "Issue > fields__jita_selected_aws_role" at bounding box center [153, 288] width 87 height 6
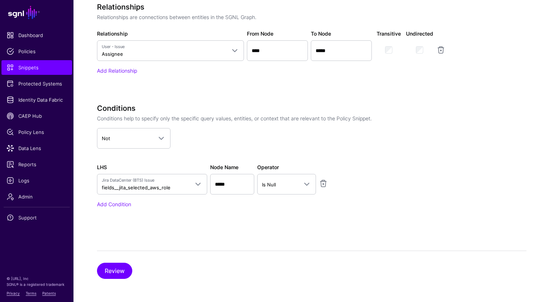
click at [220, 234] on div "Specify the components of your Snippet Version Policy Snippet Versions are comp…" at bounding box center [311, 9] width 429 height 540
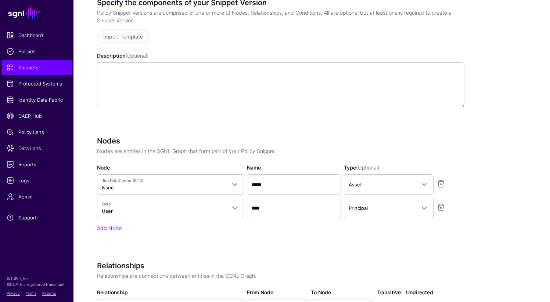
scroll to position [0, 0]
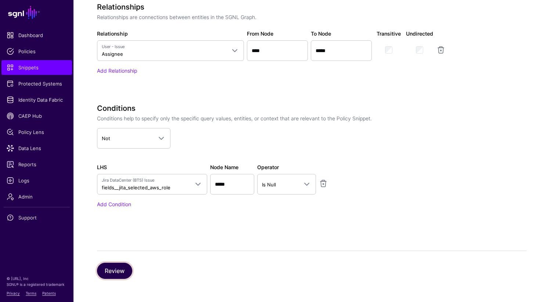
click at [118, 267] on button "Review" at bounding box center [114, 271] width 35 height 16
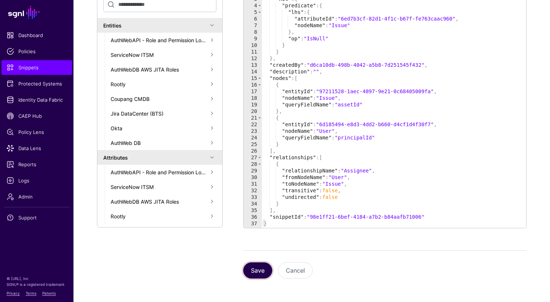
click at [260, 265] on button "Save" at bounding box center [257, 271] width 29 height 16
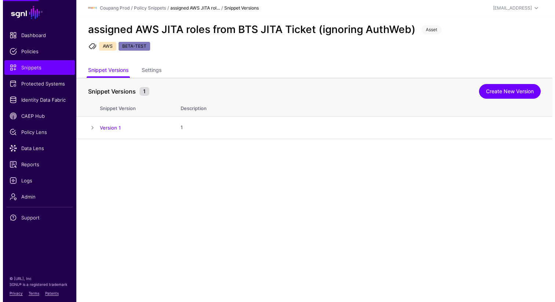
scroll to position [0, 0]
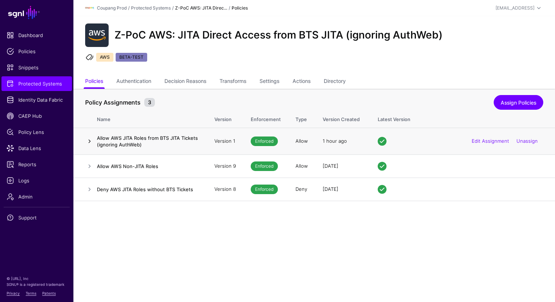
click at [90, 141] on link at bounding box center [89, 141] width 9 height 9
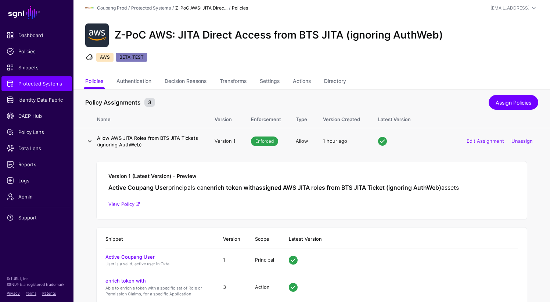
click at [90, 141] on link at bounding box center [89, 141] width 9 height 9
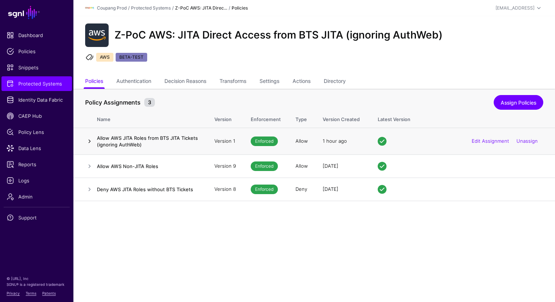
click at [90, 141] on link at bounding box center [89, 141] width 9 height 9
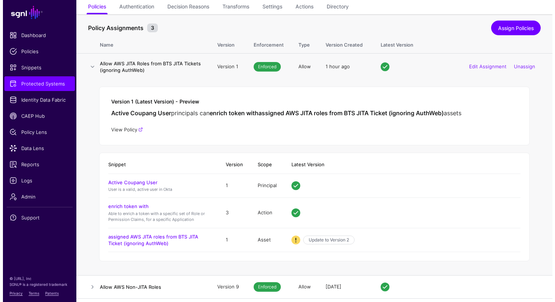
scroll to position [90, 0]
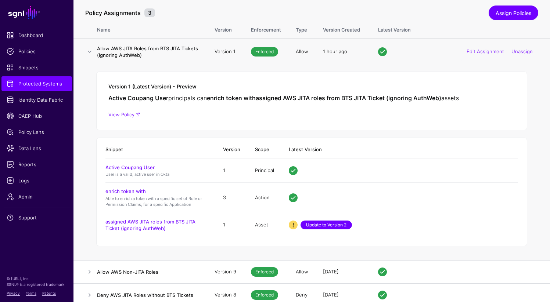
click at [321, 223] on link "Update to Version 2" at bounding box center [325, 225] width 51 height 9
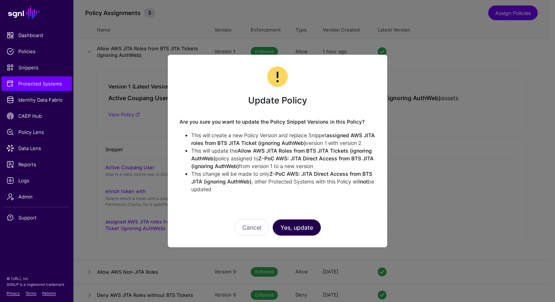
click at [298, 230] on button "Yes, update" at bounding box center [297, 228] width 48 height 16
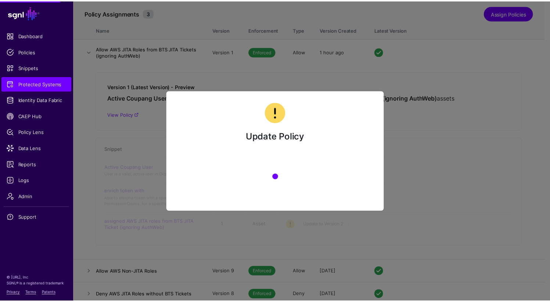
scroll to position [0, 0]
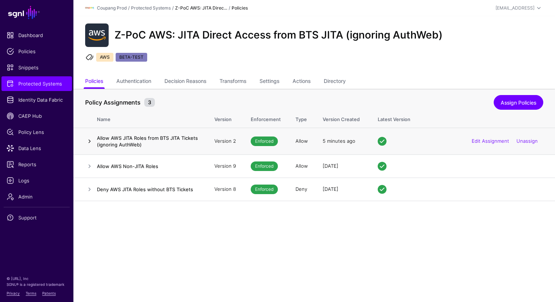
click at [87, 140] on link at bounding box center [89, 141] width 9 height 9
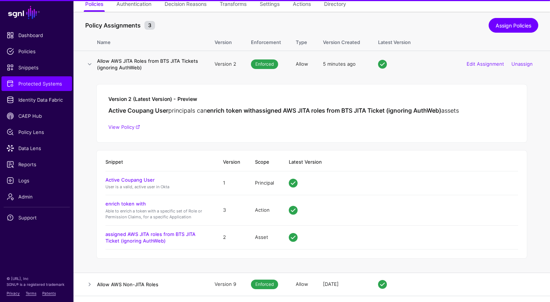
scroll to position [94, 0]
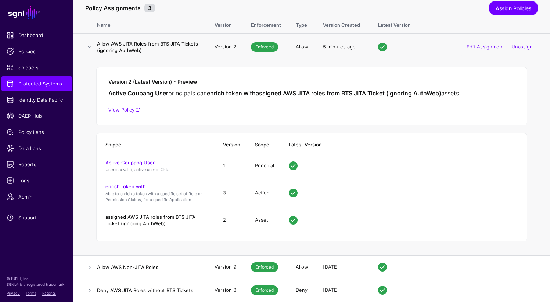
click at [154, 223] on link "assigned AWS JITA roles from BTS JITA Ticket (ignoring AuthWeb)" at bounding box center [150, 220] width 90 height 12
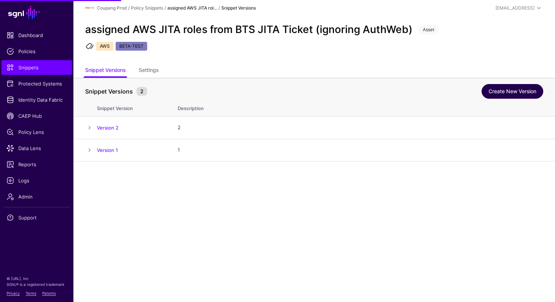
click at [520, 94] on link "Create New Version" at bounding box center [513, 91] width 62 height 15
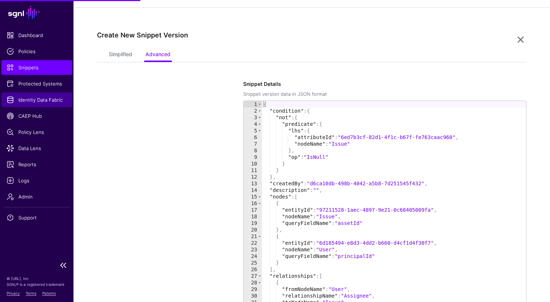
scroll to position [162, 0]
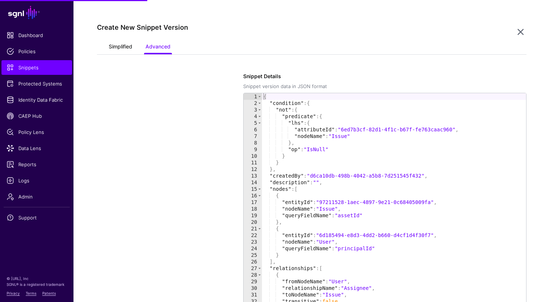
click at [112, 44] on link "Simplified" at bounding box center [120, 47] width 23 height 14
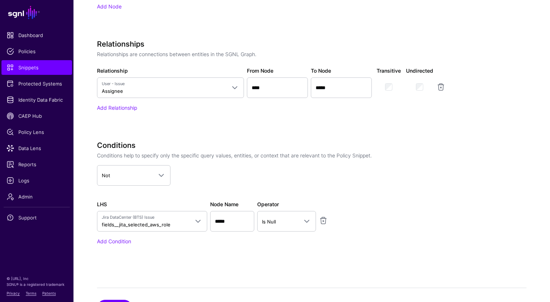
scroll to position [460, 0]
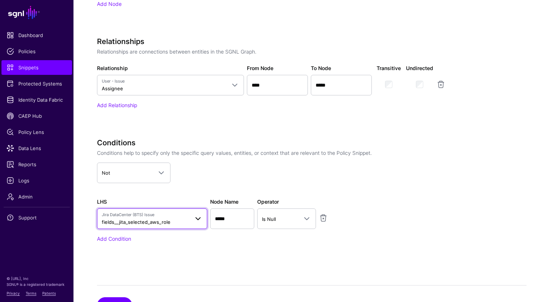
click at [162, 222] on span "fields__jita_selected_aws_role" at bounding box center [136, 222] width 69 height 6
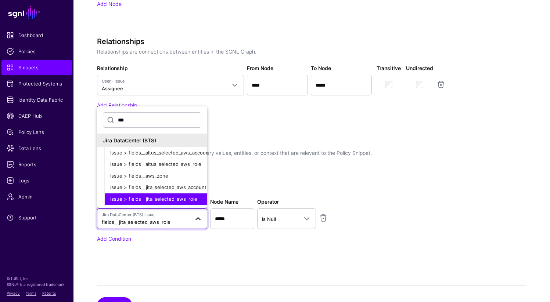
type input "***"
click at [504, 231] on app-snippets-creator "Specify the components of your Snippet Version Policy Snippet Versions are comp…" at bounding box center [311, 19] width 429 height 490
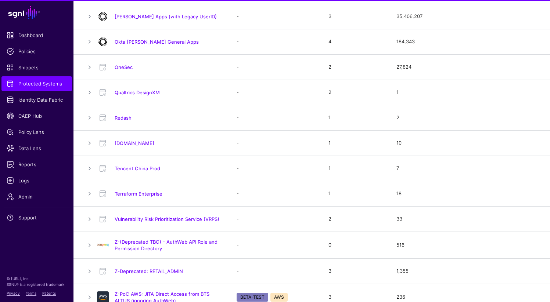
scroll to position [734, 0]
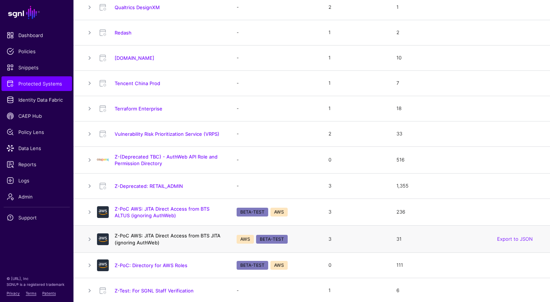
click at [163, 236] on link "Z-PoC AWS: JITA Direct Access from BTS JITA (ignoring AuthWeb)" at bounding box center [168, 239] width 106 height 12
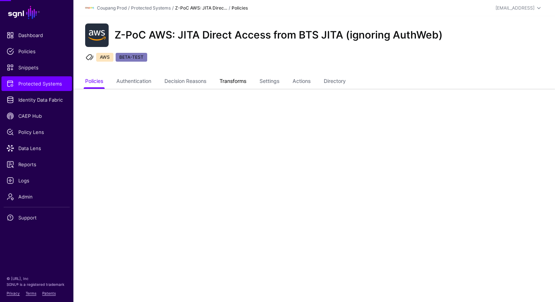
click at [238, 84] on link "Transforms" at bounding box center [233, 82] width 27 height 14
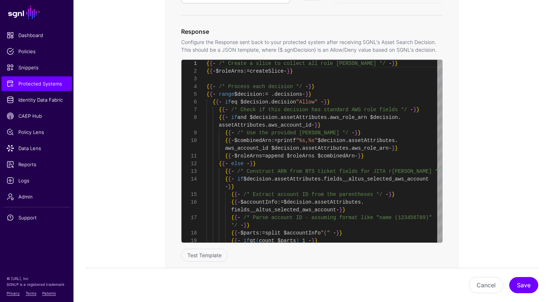
scroll to position [375, 0]
